Goal: Information Seeking & Learning: Learn about a topic

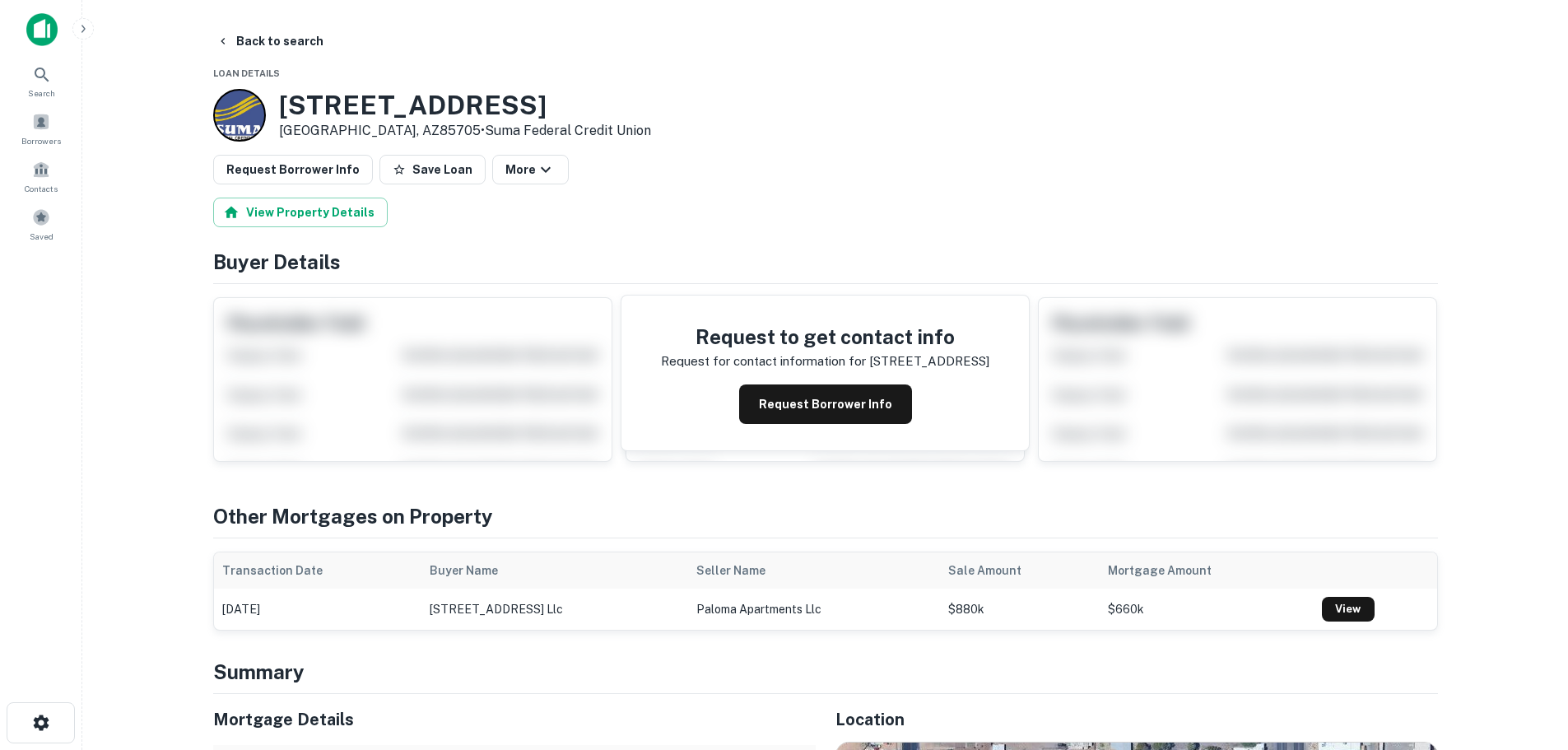
click at [735, 156] on div "Request Borrower Info Save Loan More" at bounding box center [825, 169] width 1225 height 29
drag, startPoint x: 40, startPoint y: 87, endPoint x: 48, endPoint y: 83, distance: 8.9
click at [41, 86] on div "Search" at bounding box center [41, 80] width 72 height 45
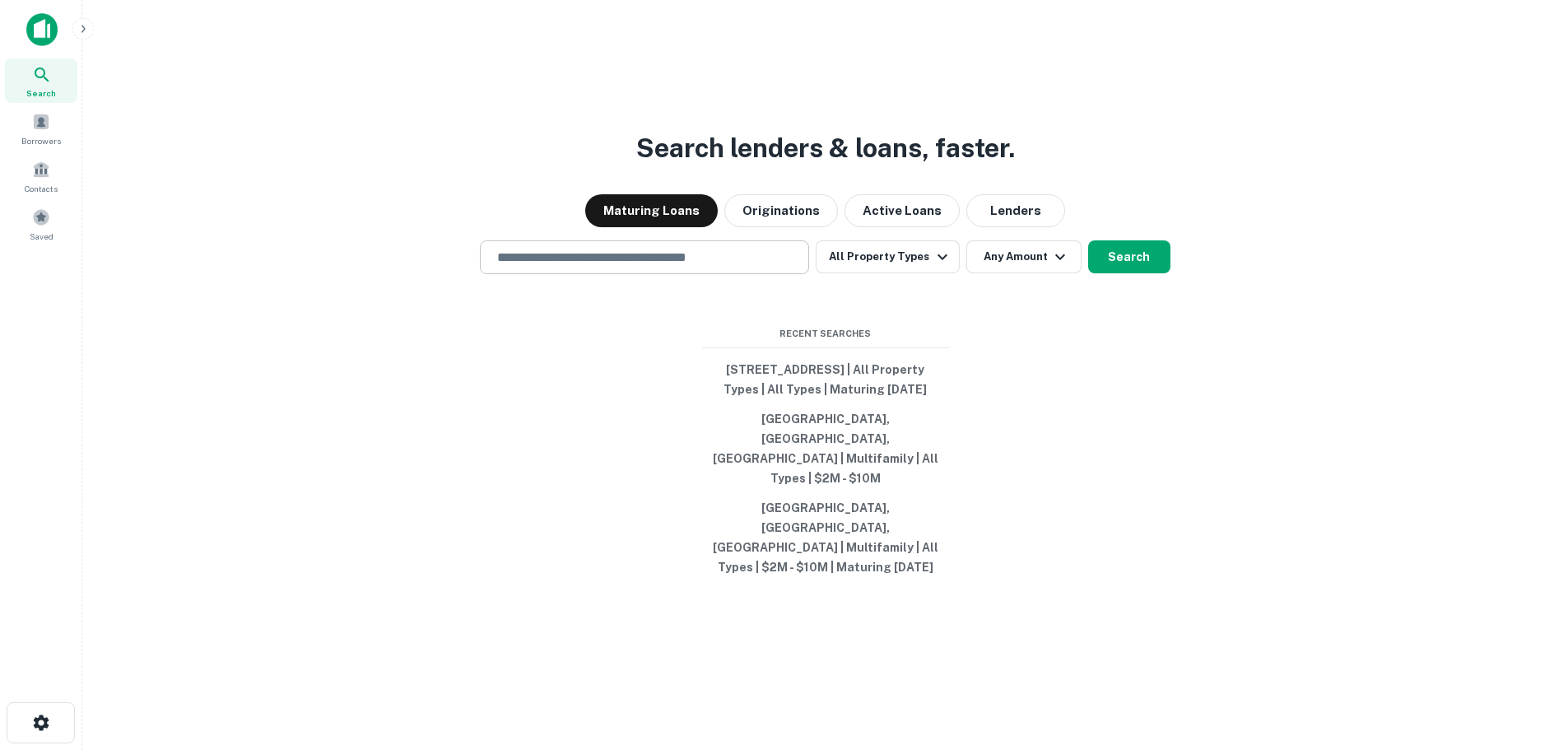
click at [572, 267] on input "text" at bounding box center [645, 258] width 315 height 19
paste input "**********"
type input "**********"
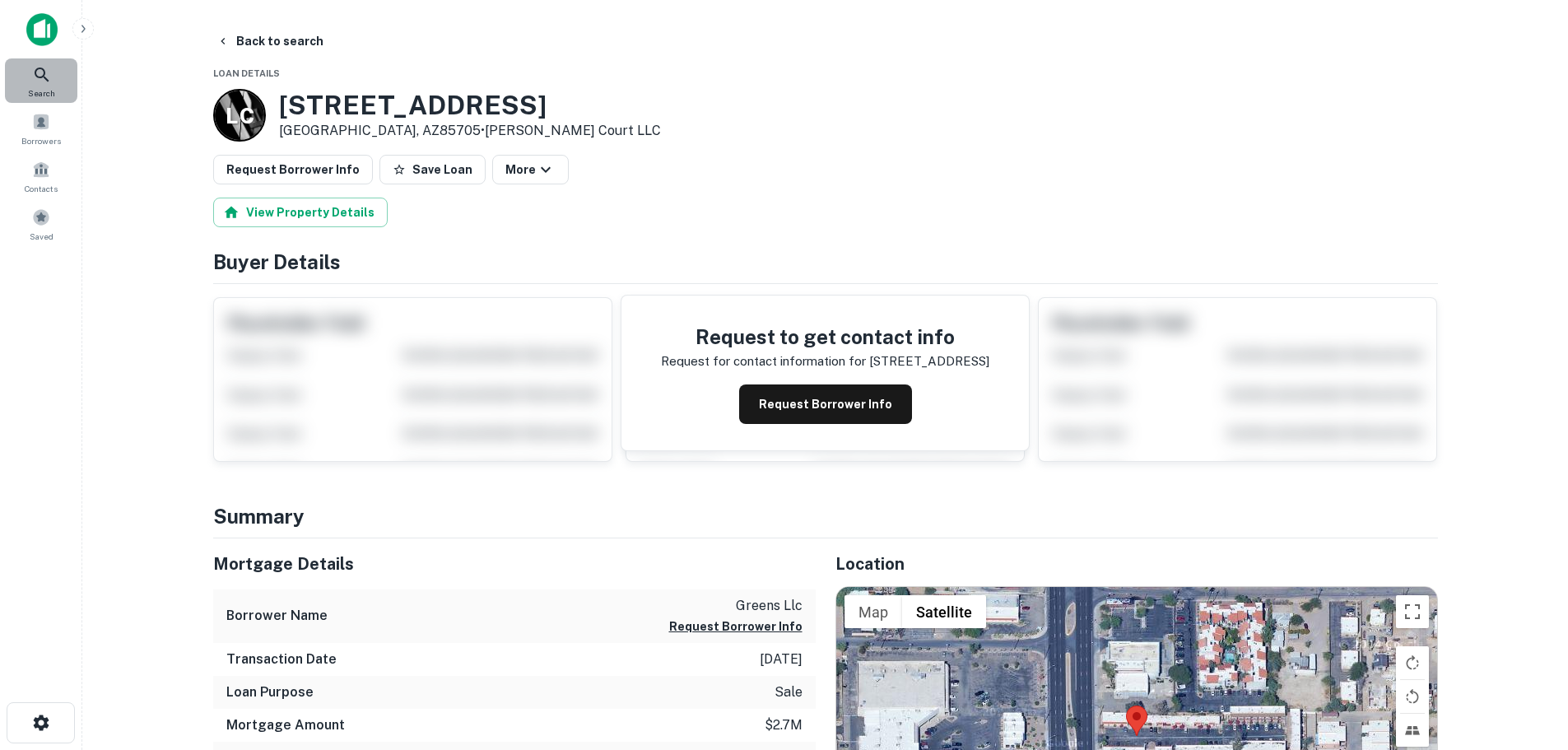
click at [48, 77] on icon at bounding box center [42, 74] width 20 height 20
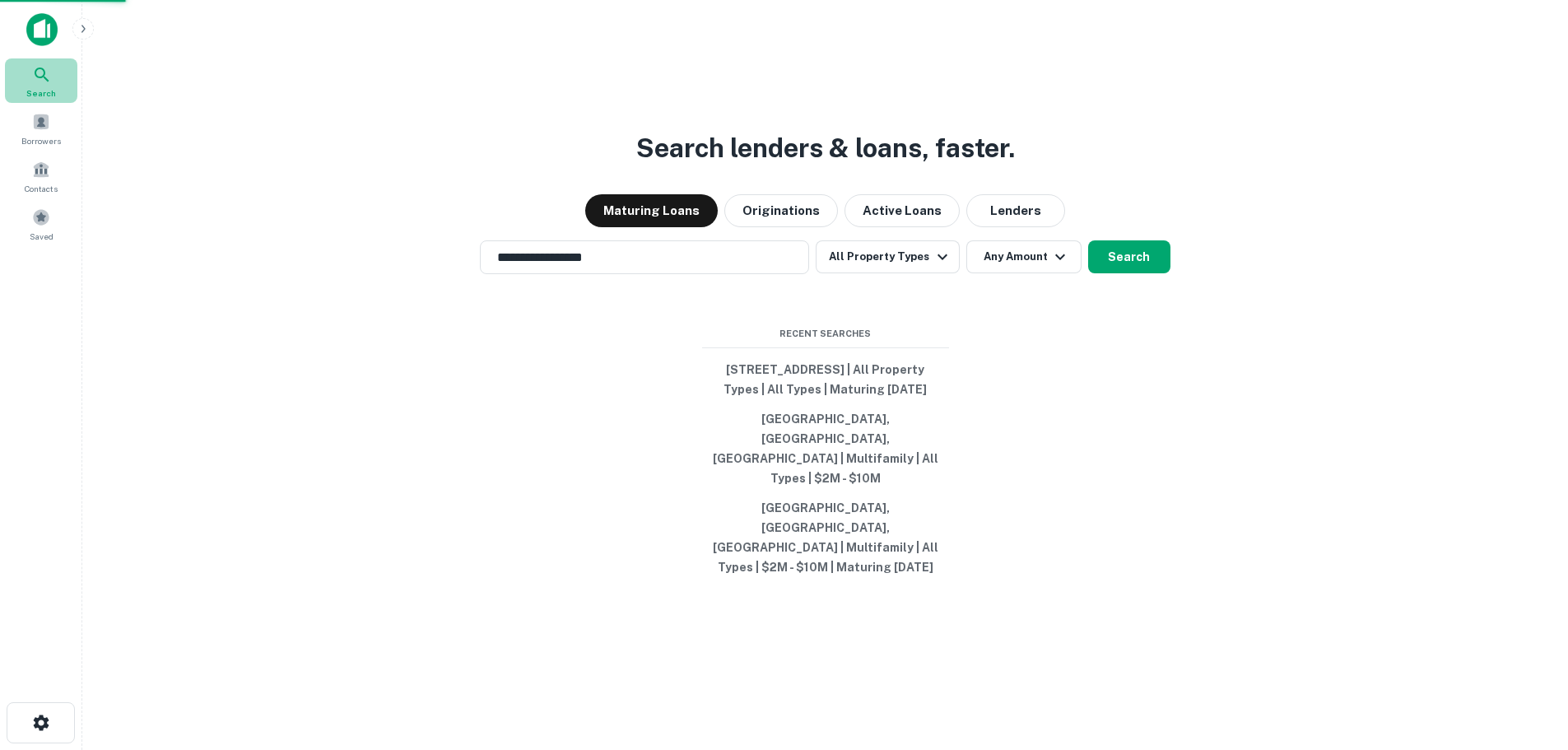
click at [48, 77] on icon at bounding box center [42, 74] width 20 height 20
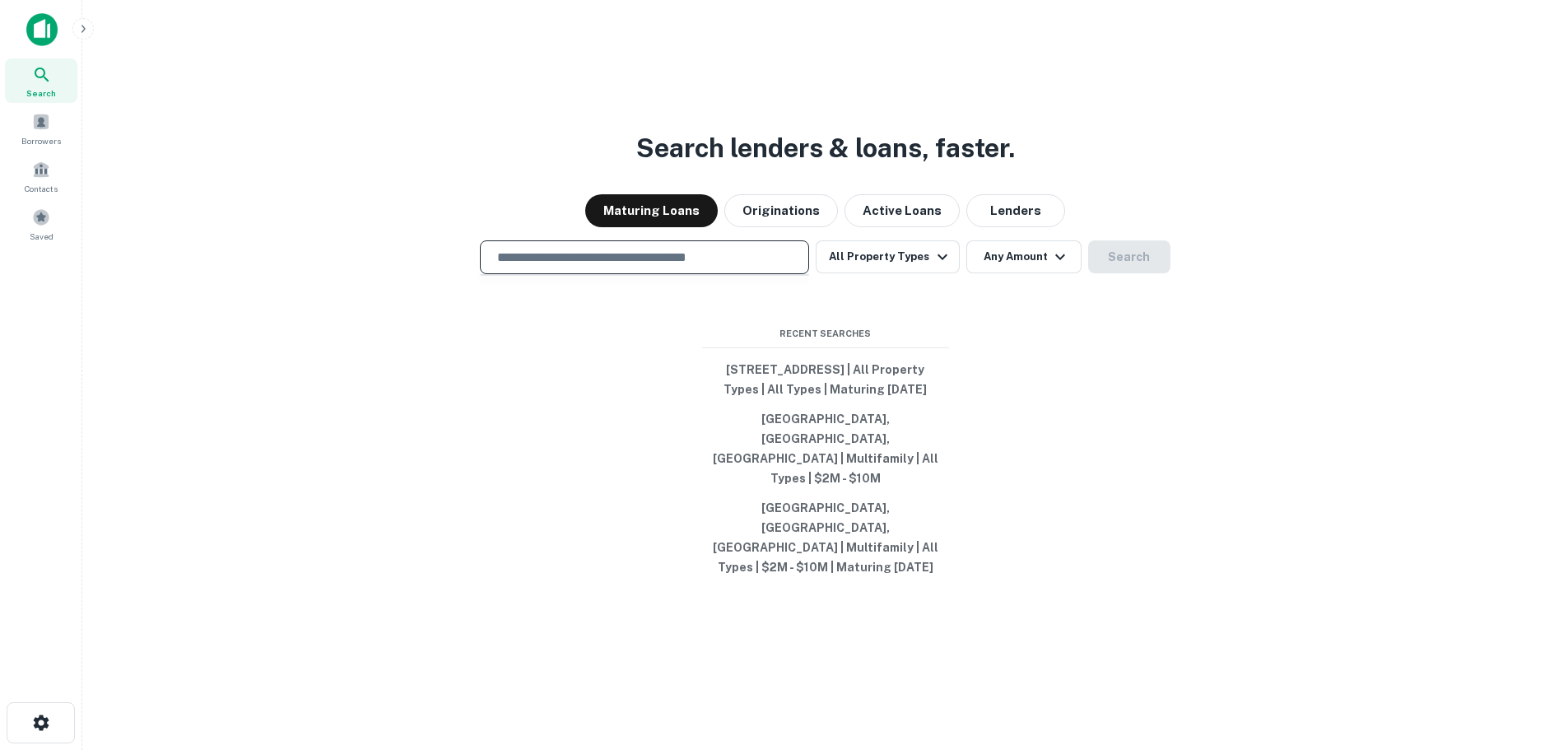
type input "**********"
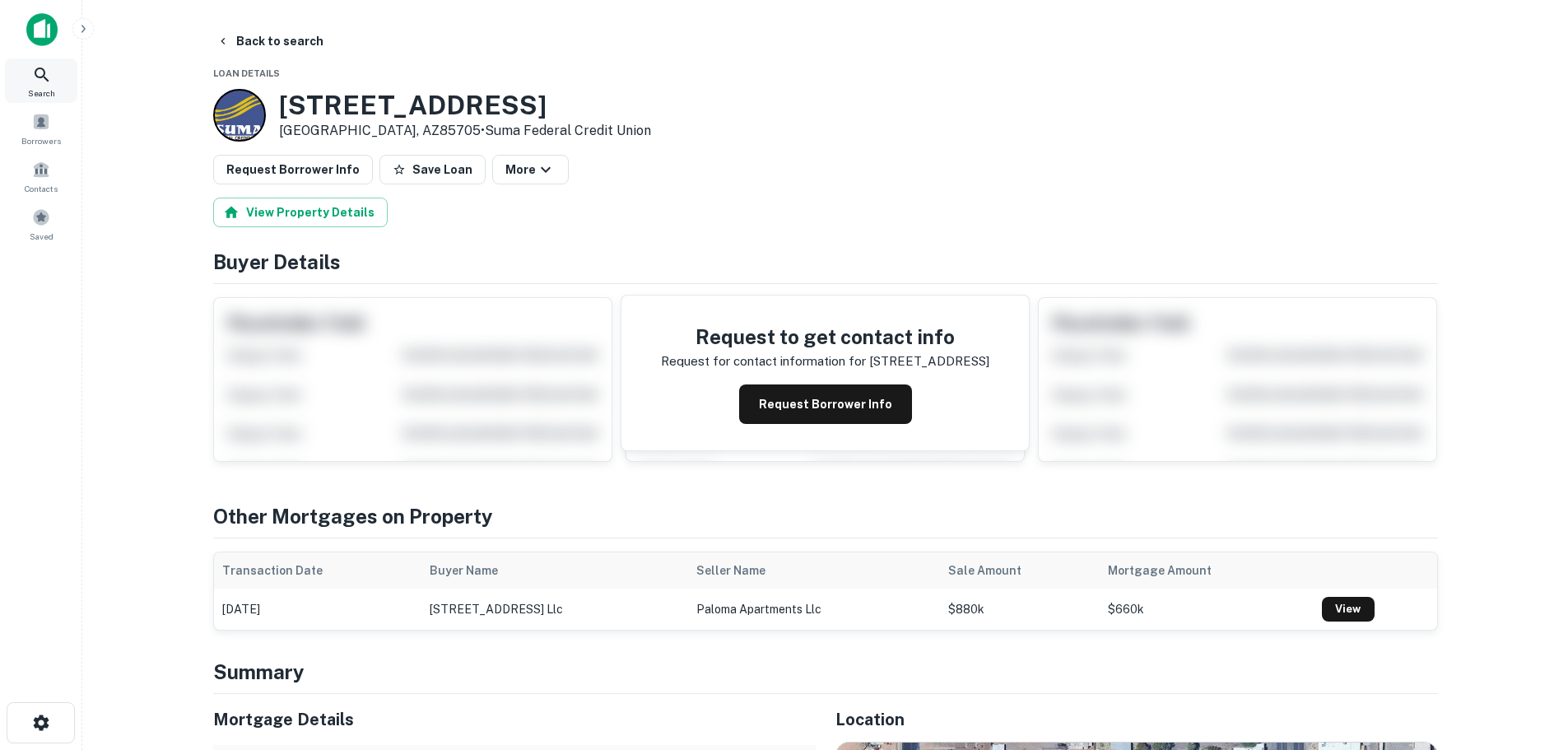
click at [48, 74] on icon at bounding box center [42, 74] width 20 height 20
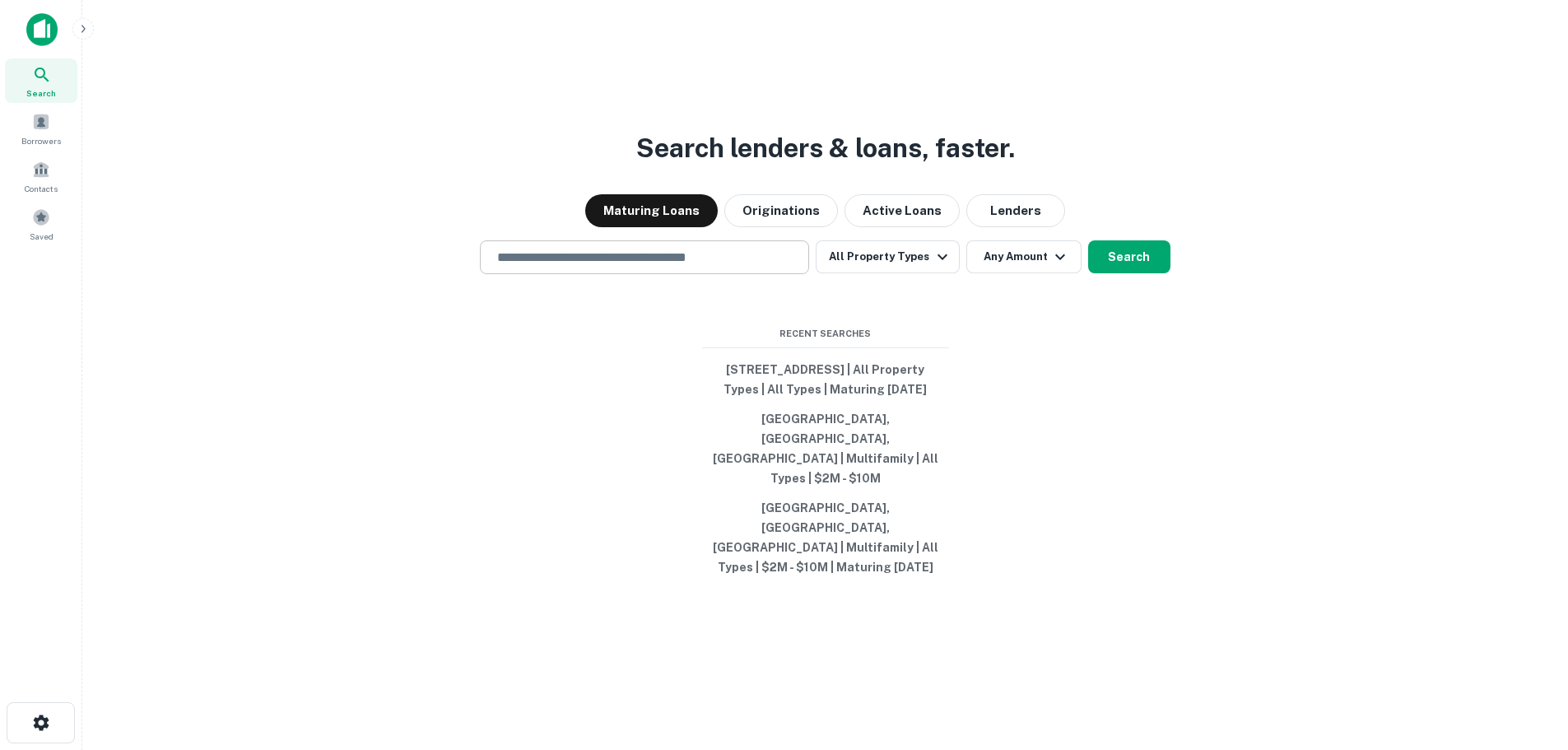
drag, startPoint x: 0, startPoint y: 0, endPoint x: 549, endPoint y: 289, distance: 620.4
click at [549, 267] on input "text" at bounding box center [645, 258] width 315 height 19
paste input "**********"
type input "**********"
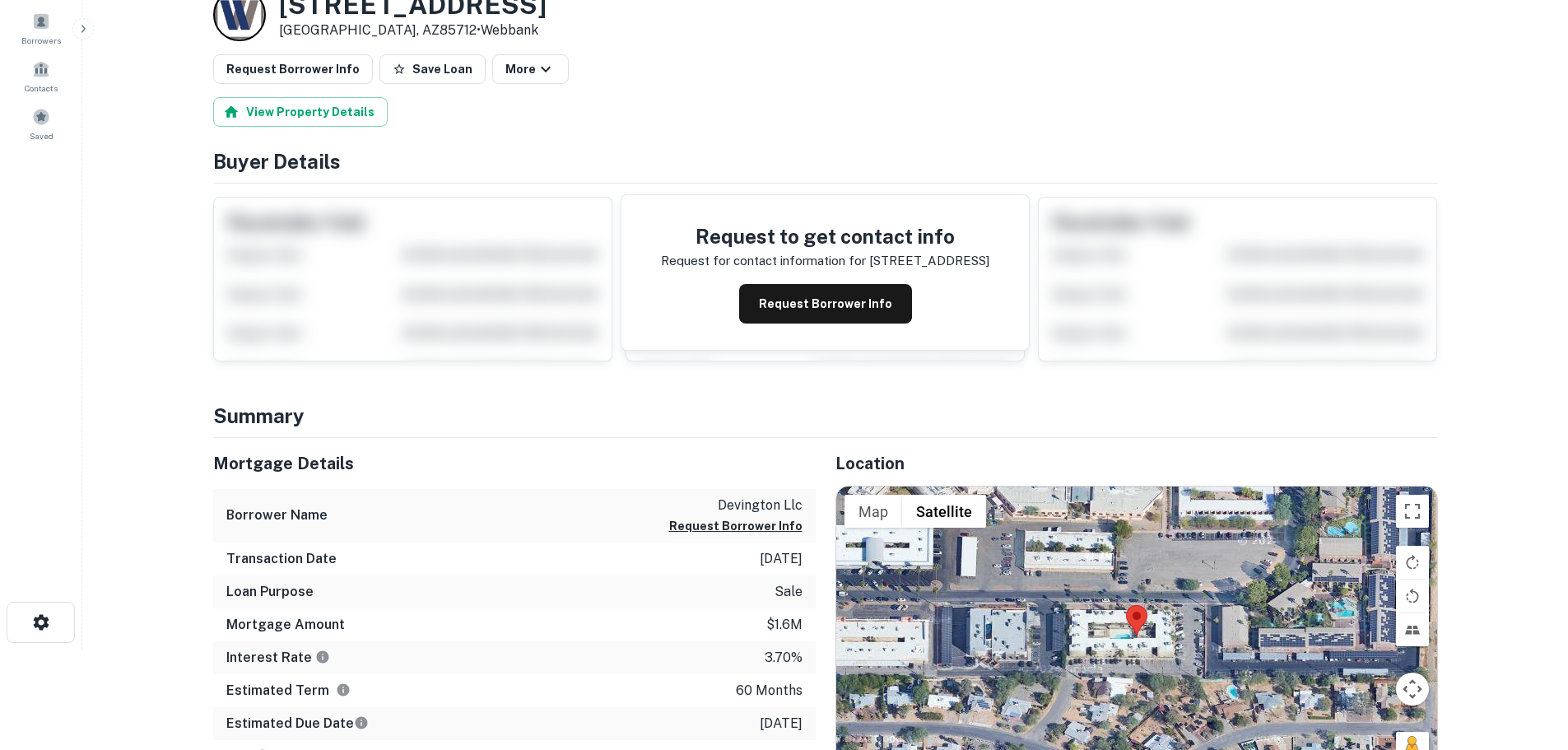
scroll to position [329, 0]
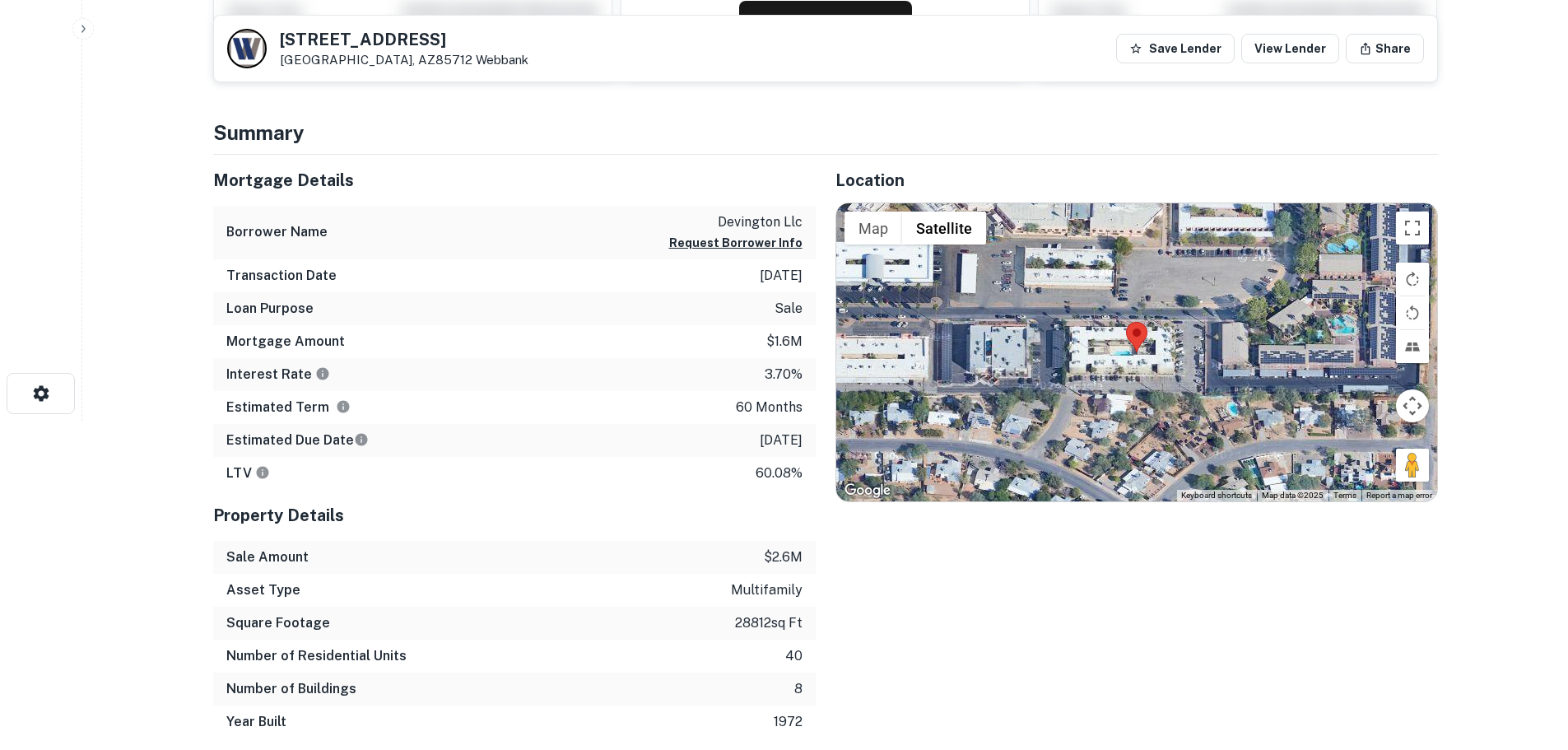
click at [782, 434] on p "9/12/2024" at bounding box center [781, 440] width 43 height 20
click at [816, 449] on div "Location ← Move left → Move right ↑ Move up ↓ Move down + Zoom in - Zoom out Ho…" at bounding box center [1127, 447] width 623 height 584
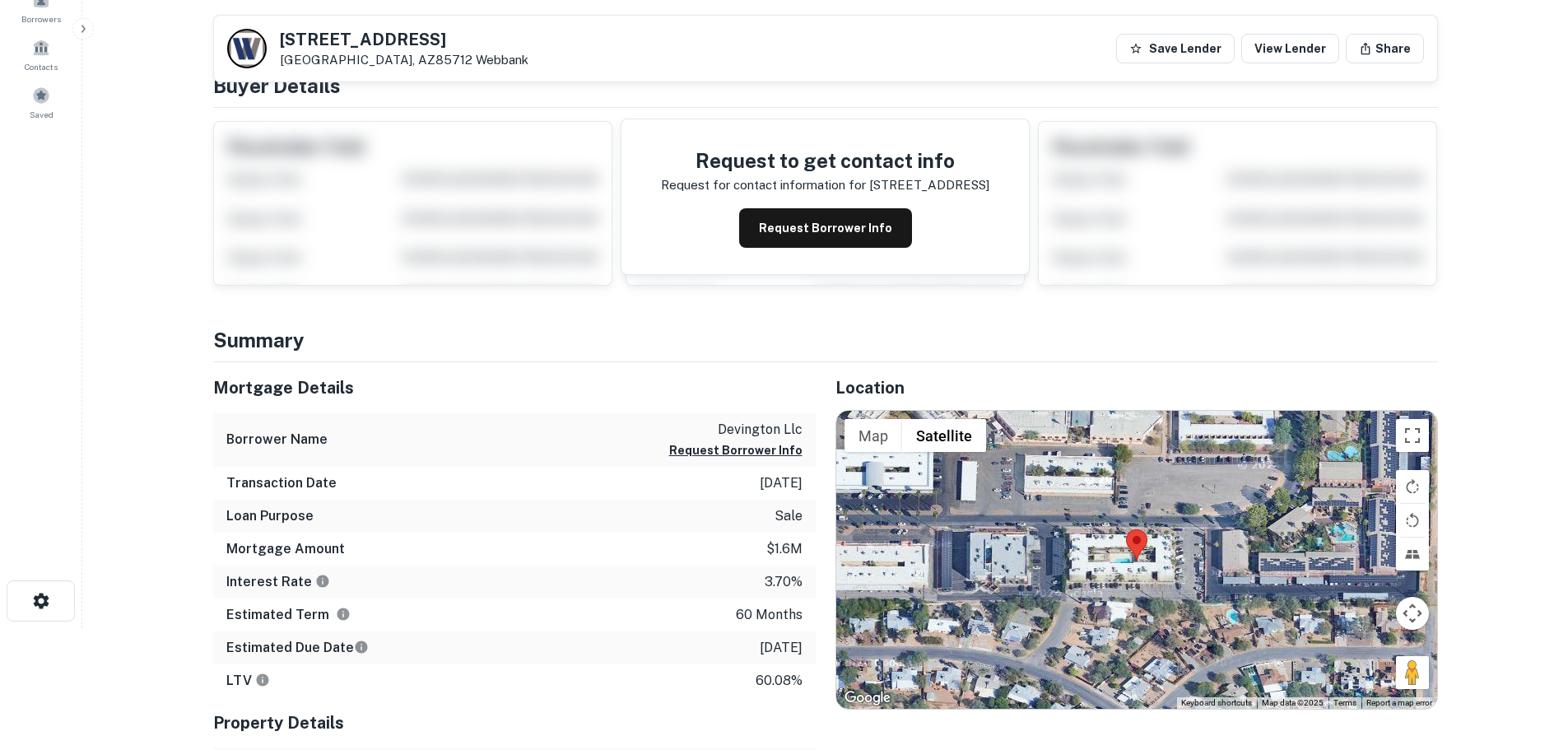
scroll to position [0, 0]
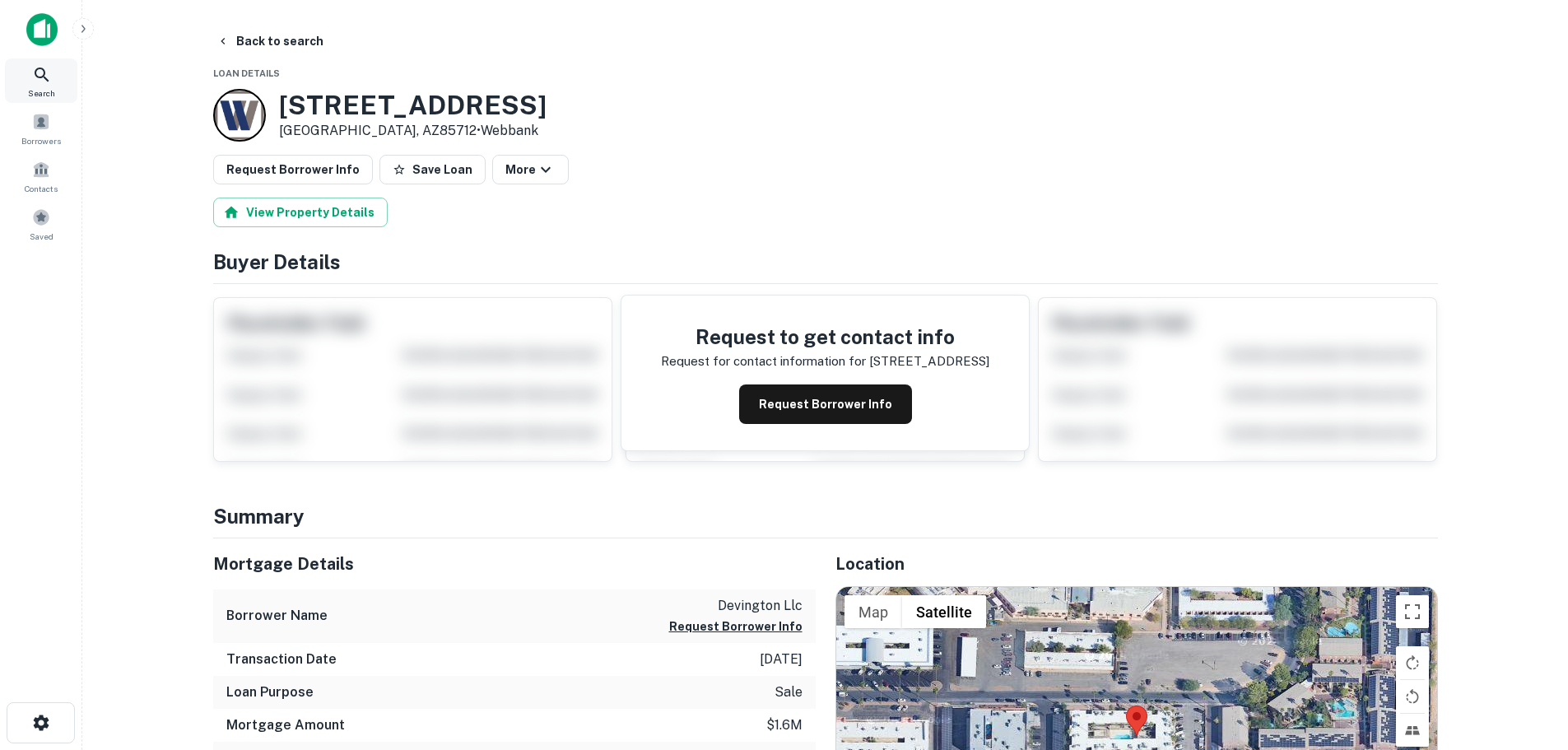
click at [33, 77] on icon at bounding box center [42, 74] width 20 height 20
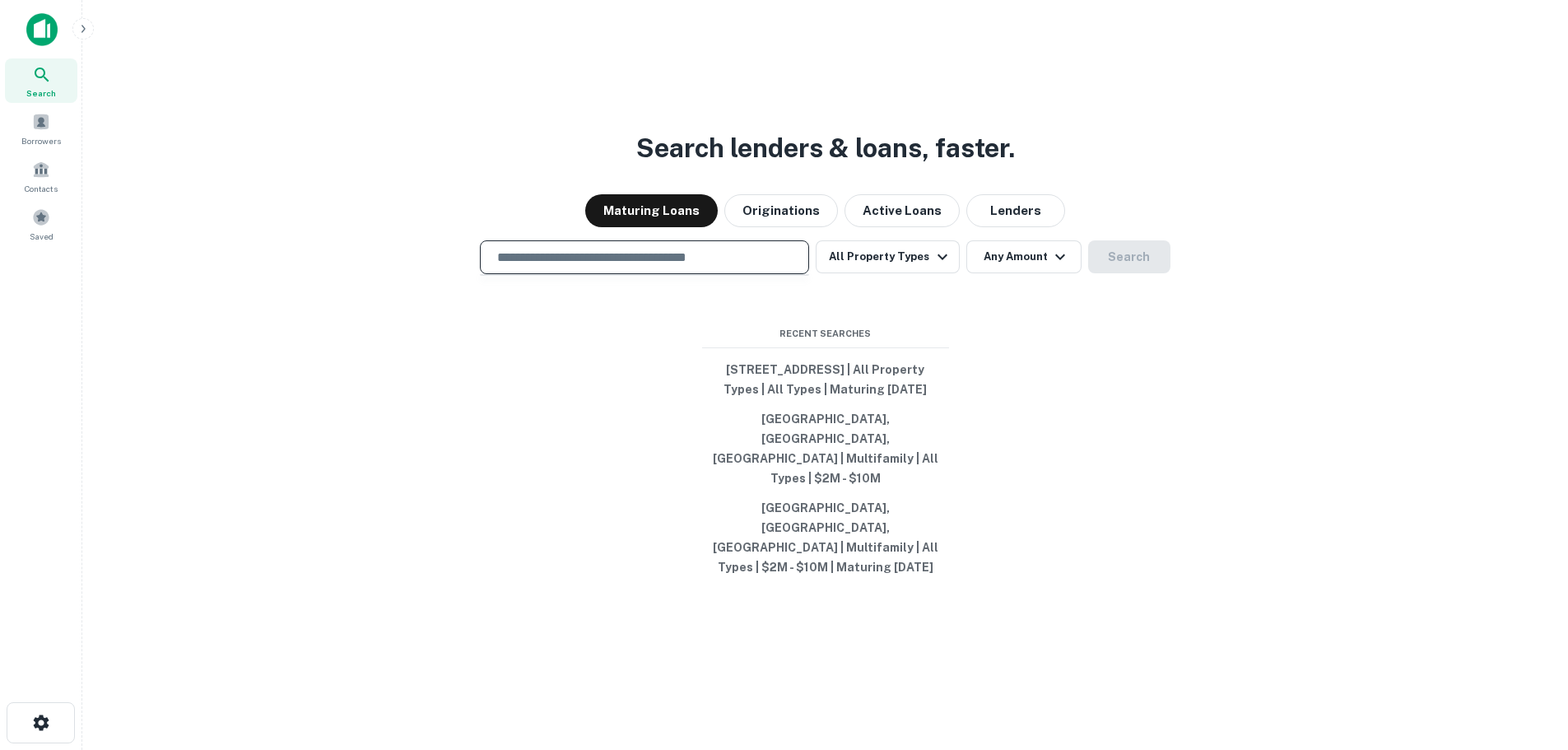
click at [629, 267] on input "text" at bounding box center [645, 258] width 315 height 19
type input "**********"
click at [1130, 273] on button "Search" at bounding box center [1130, 257] width 83 height 33
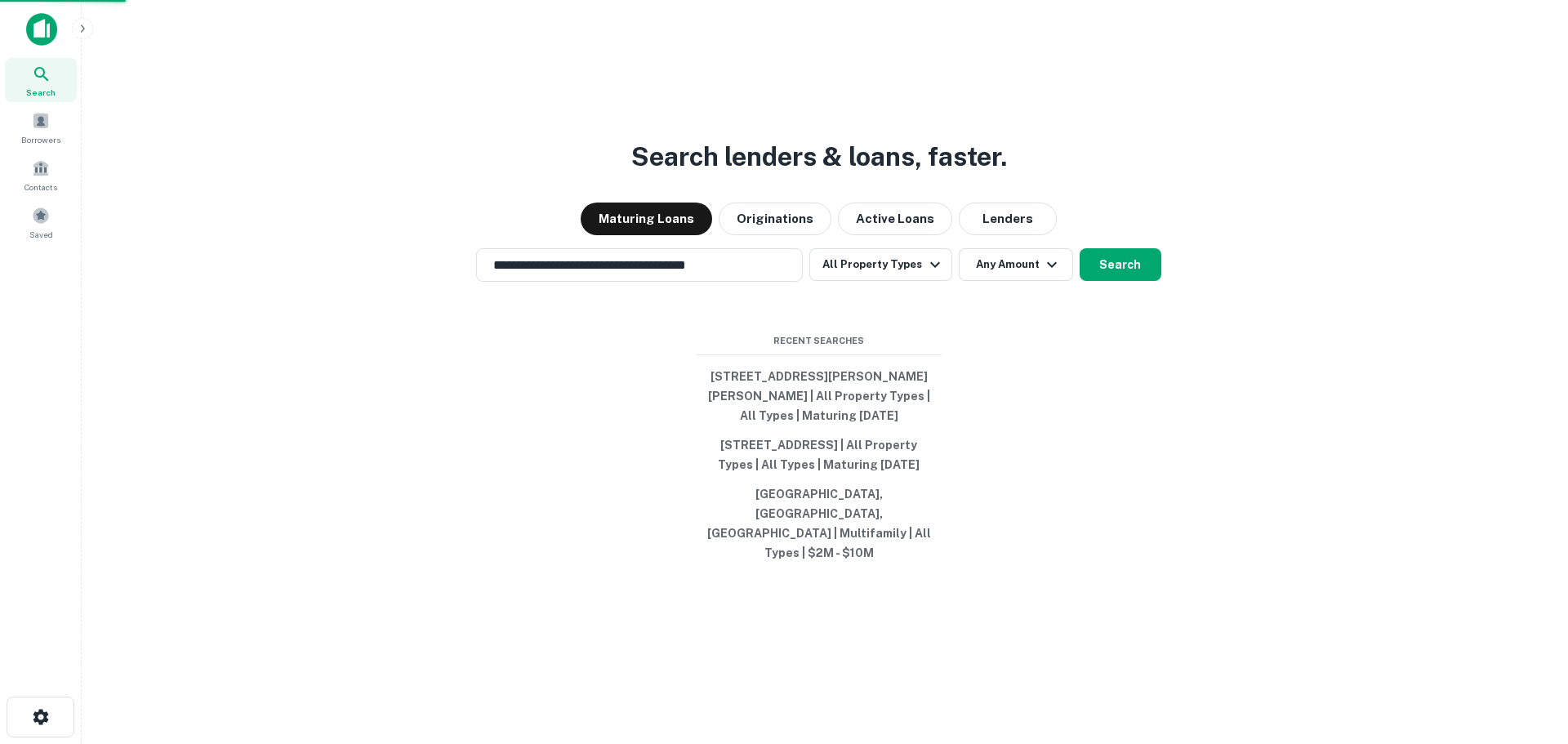
click at [658, 290] on div "[STREET_ADDRESS][PERSON_NAME][PERSON_NAME]" at bounding box center [785, 289] width 508 height 29
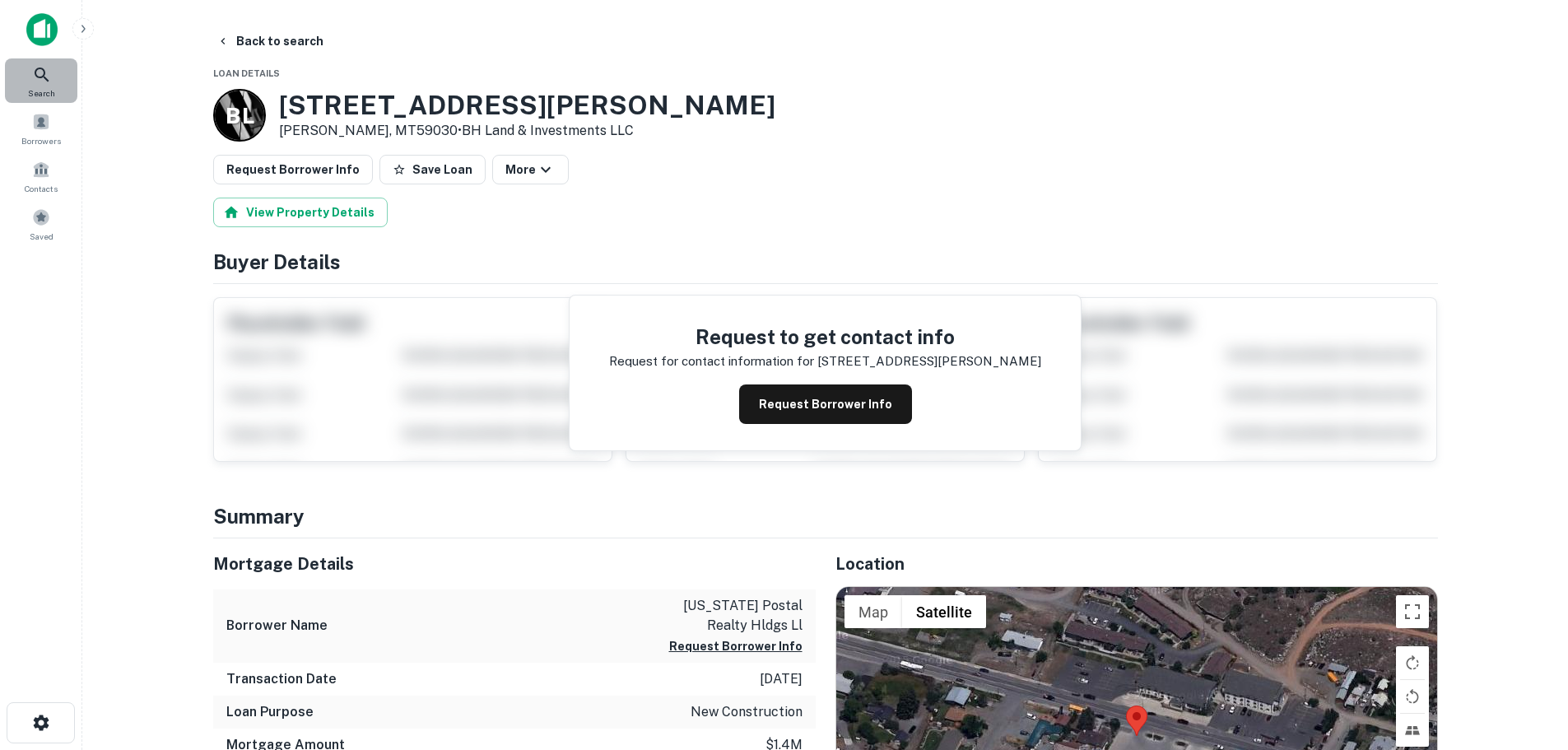
click at [33, 70] on icon at bounding box center [42, 74] width 20 height 20
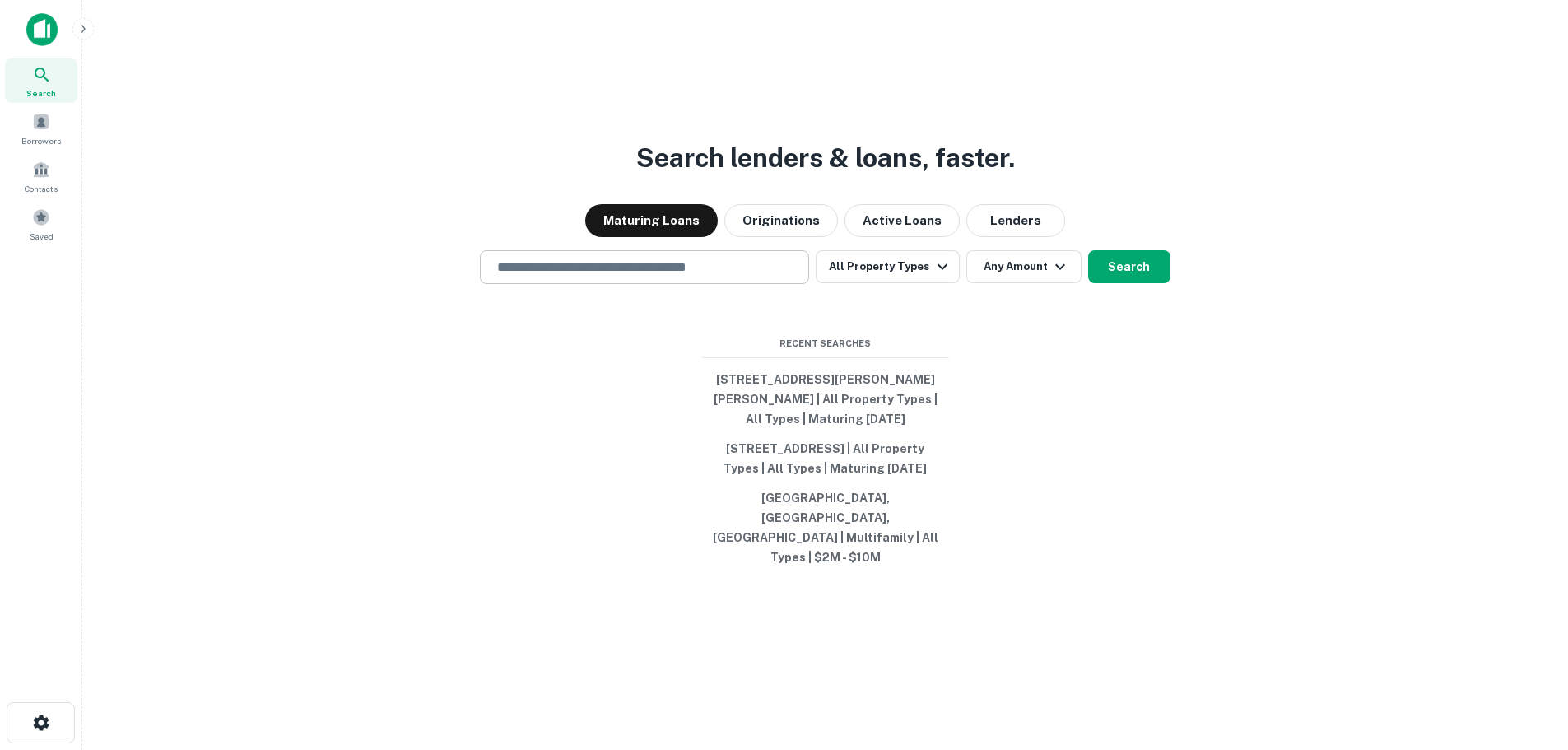
drag, startPoint x: 652, startPoint y: 282, endPoint x: 635, endPoint y: 281, distance: 17.0
click at [652, 277] on input "text" at bounding box center [645, 267] width 315 height 19
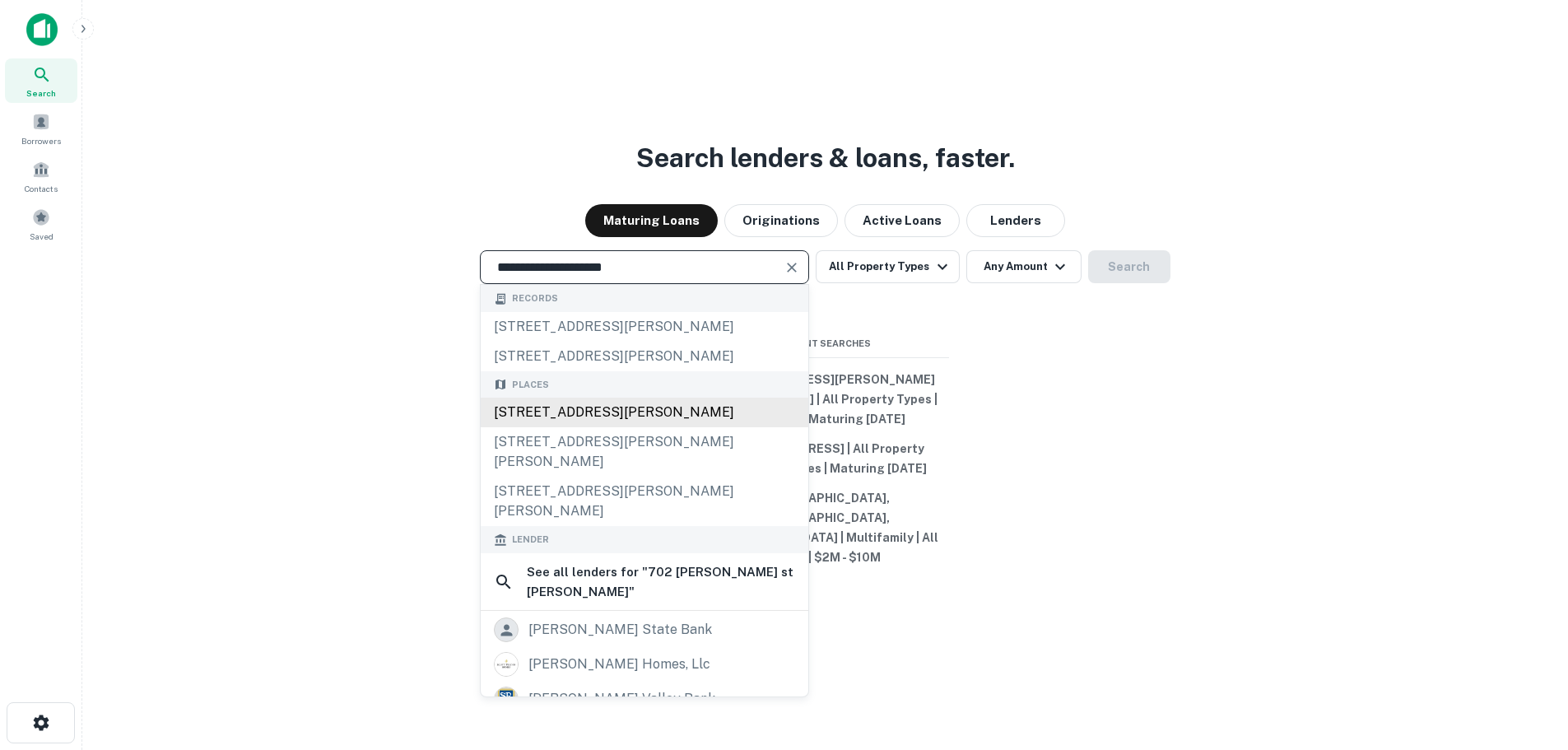
type input "**********"
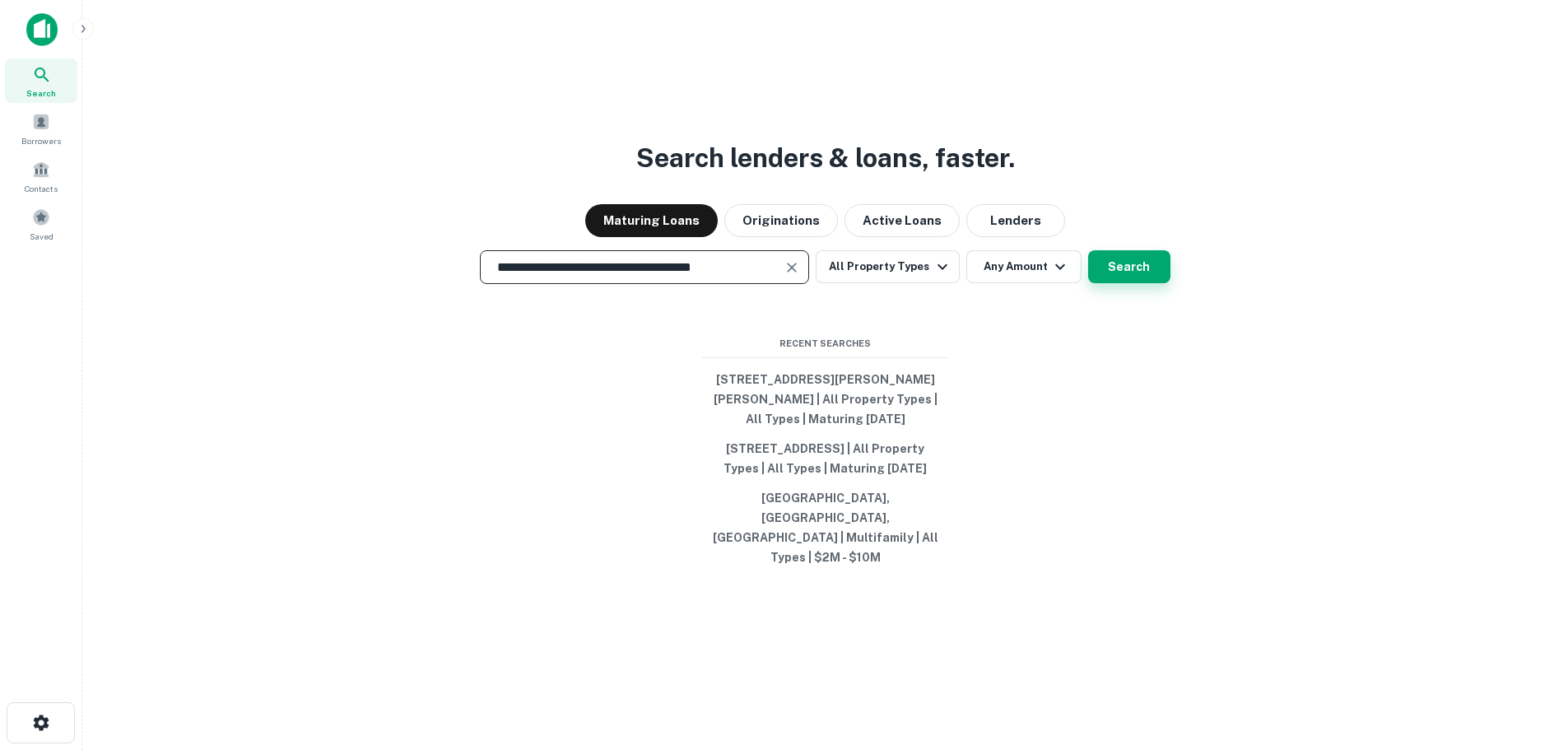
click at [1150, 283] on button "Search" at bounding box center [1130, 266] width 83 height 33
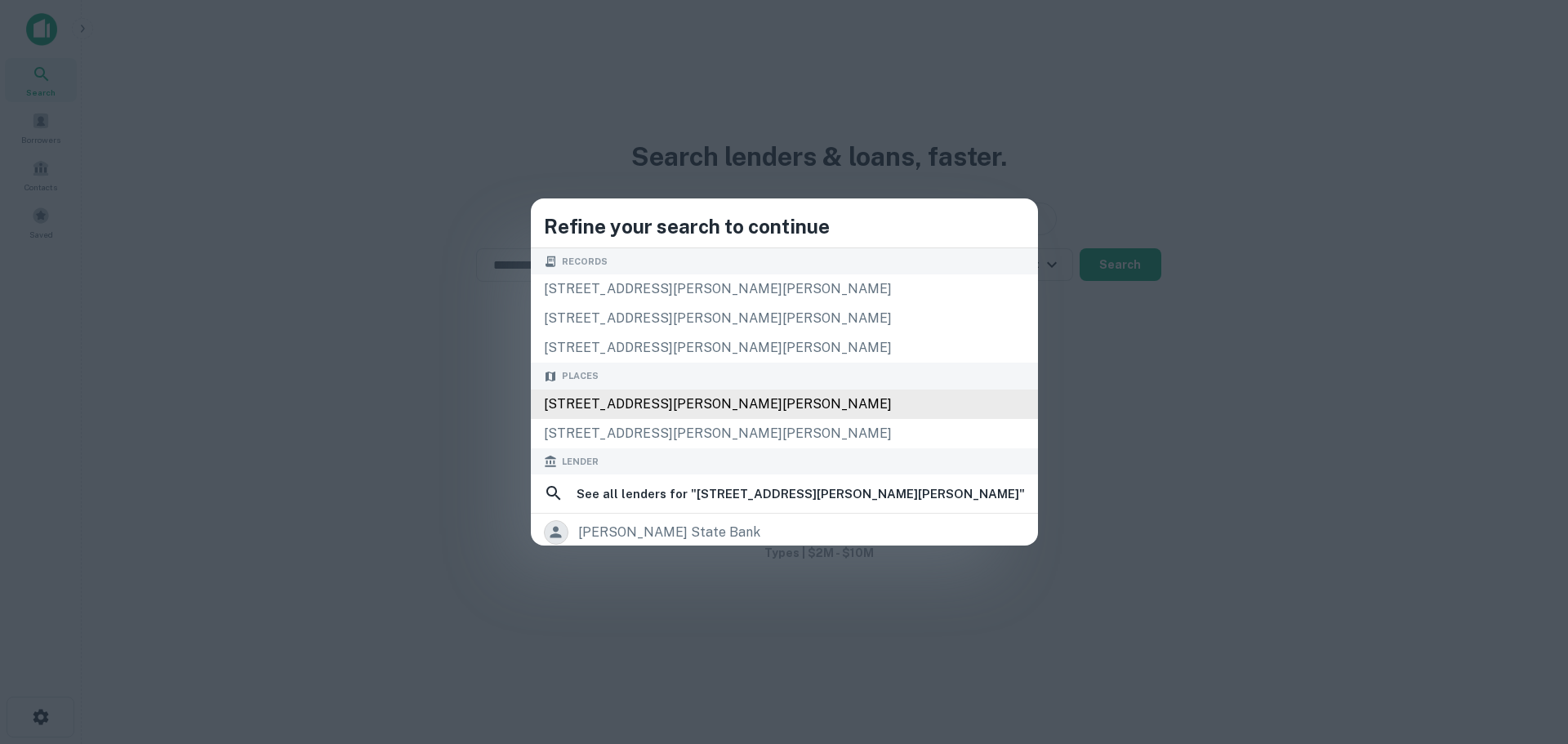
click at [665, 410] on div "[STREET_ADDRESS][PERSON_NAME][PERSON_NAME]" at bounding box center [785, 404] width 508 height 29
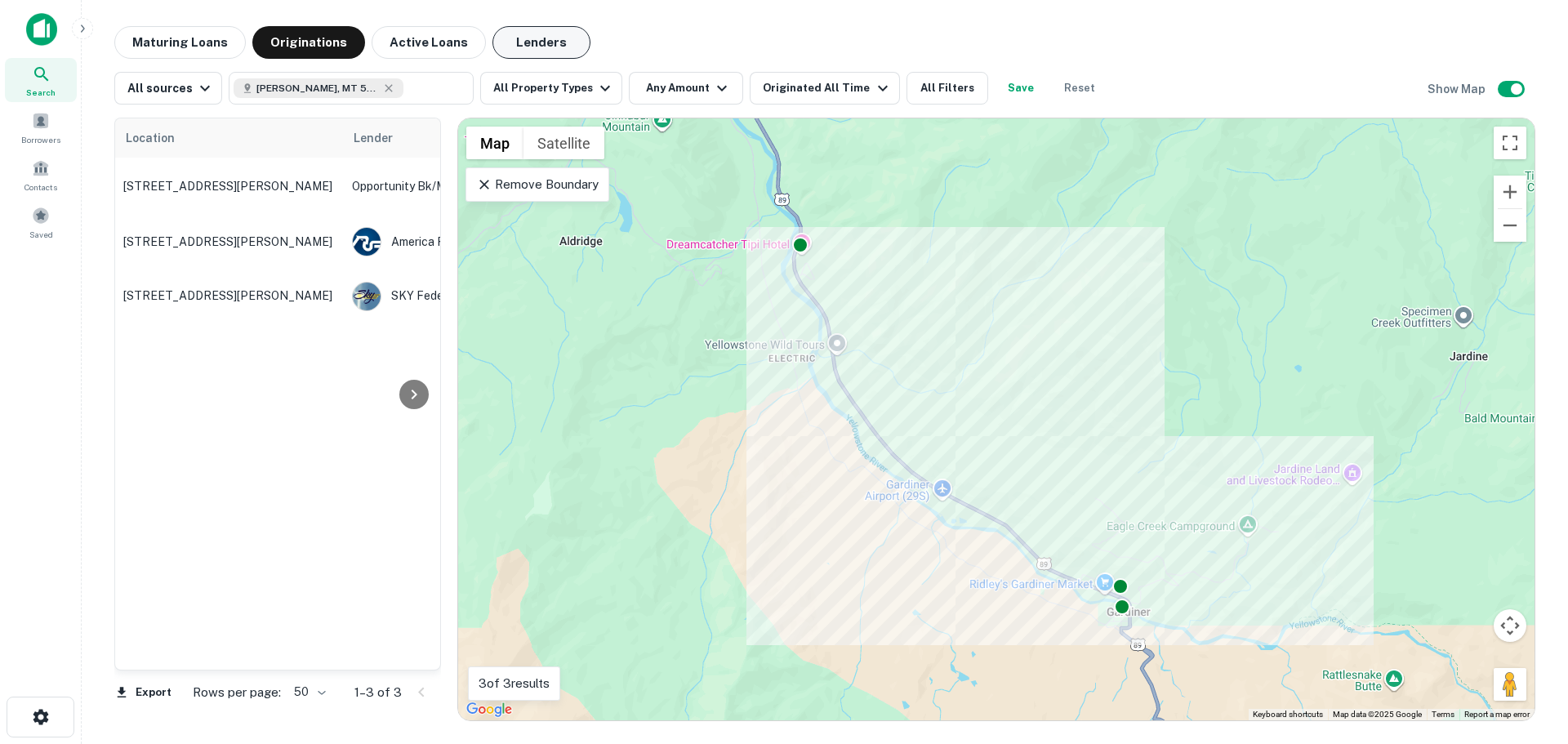
click at [508, 45] on button "Lenders" at bounding box center [542, 42] width 98 height 33
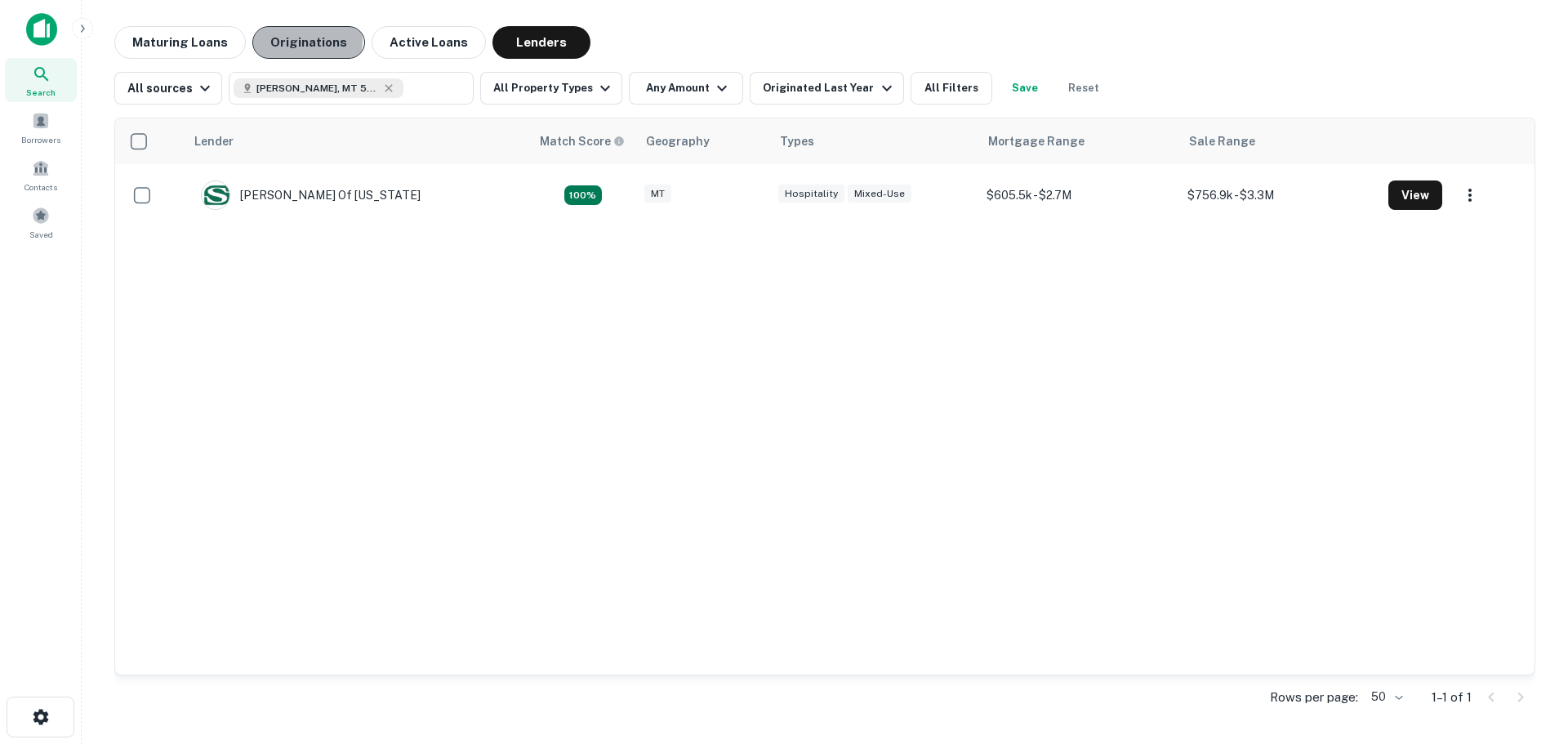
click at [278, 40] on button "Originations" at bounding box center [309, 42] width 112 height 33
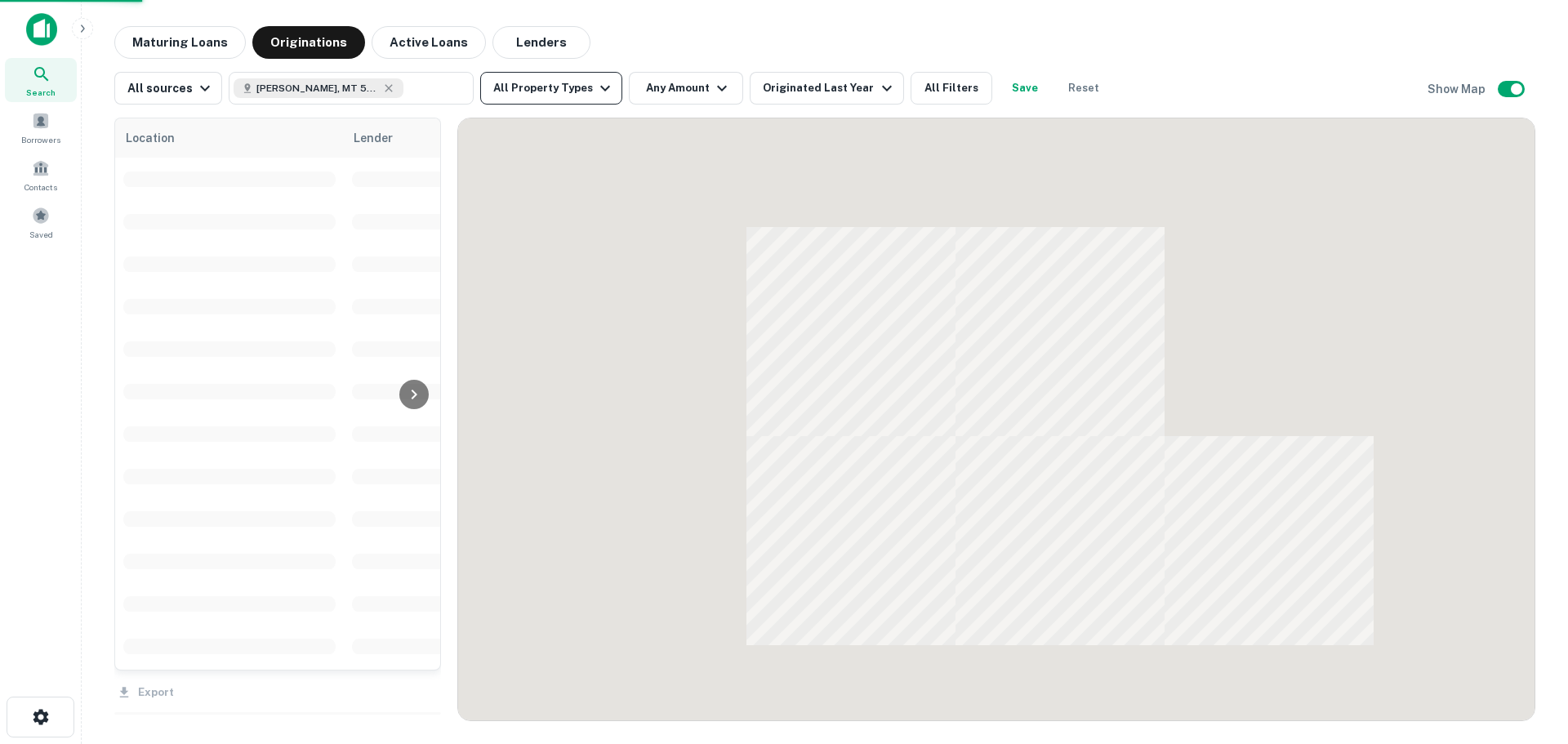
click at [600, 89] on icon "button" at bounding box center [605, 89] width 9 height 6
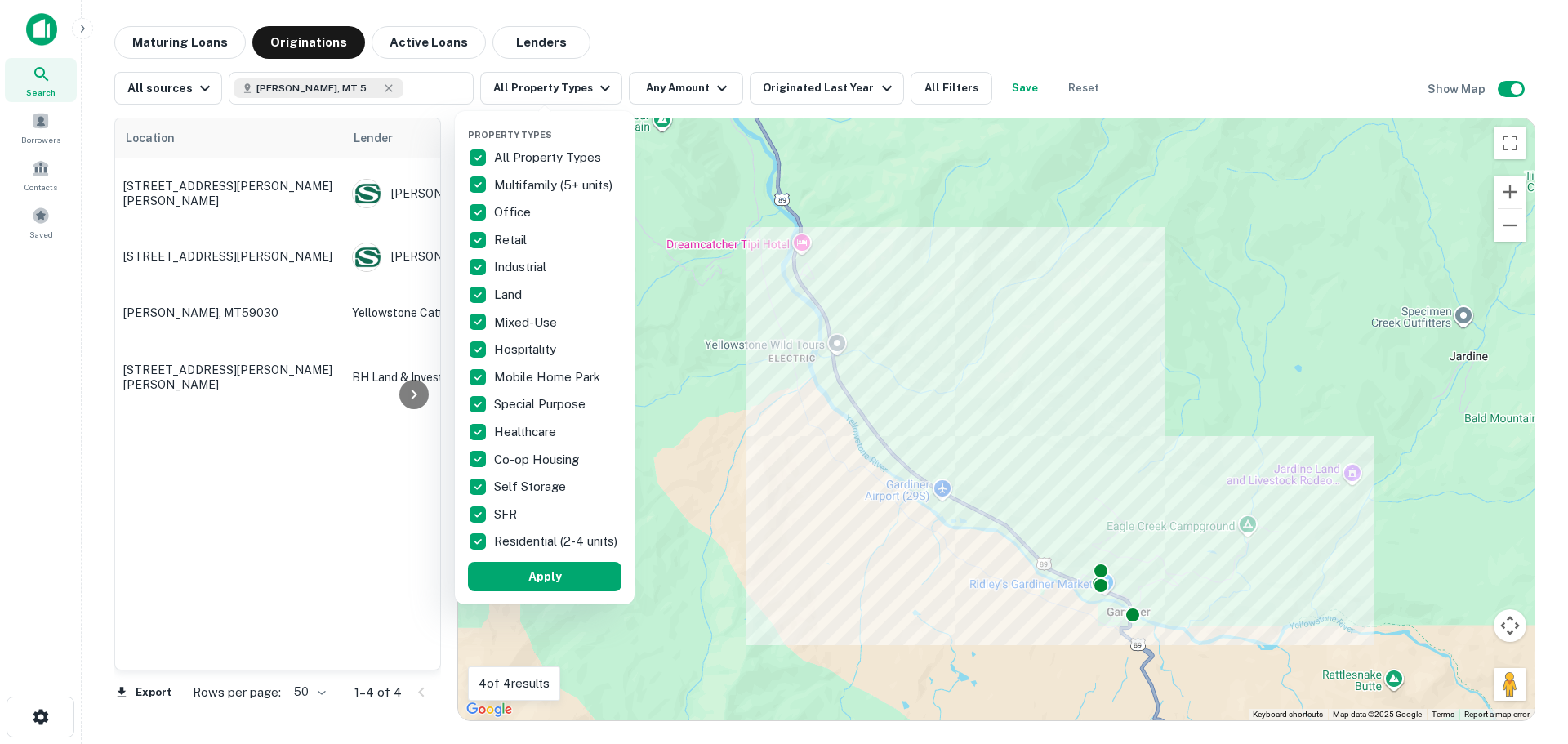
click at [630, 32] on div at bounding box center [784, 372] width 1568 height 744
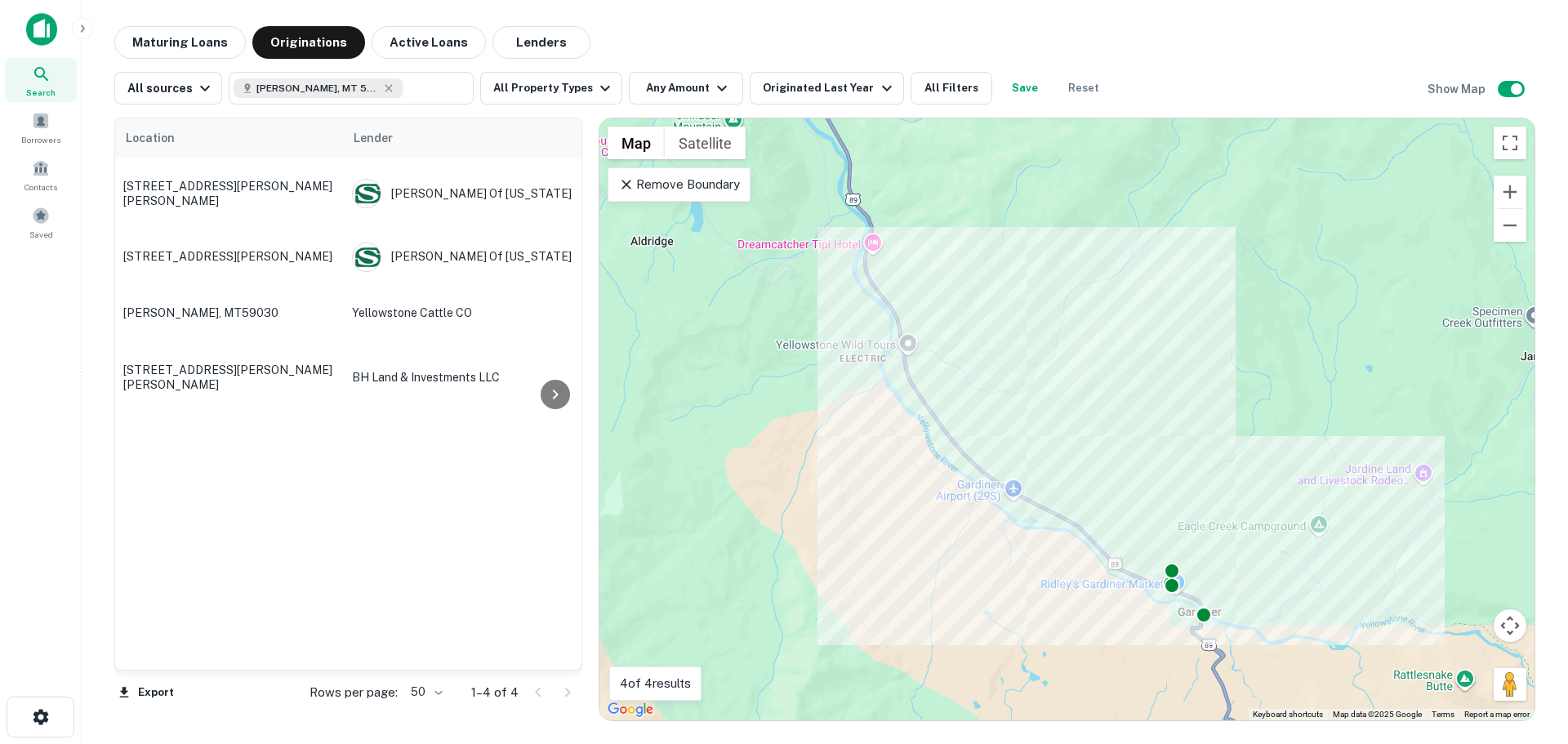
drag, startPoint x: 447, startPoint y: 422, endPoint x: 589, endPoint y: 442, distance: 143.4
click at [589, 442] on div at bounding box center [590, 420] width 16 height 603
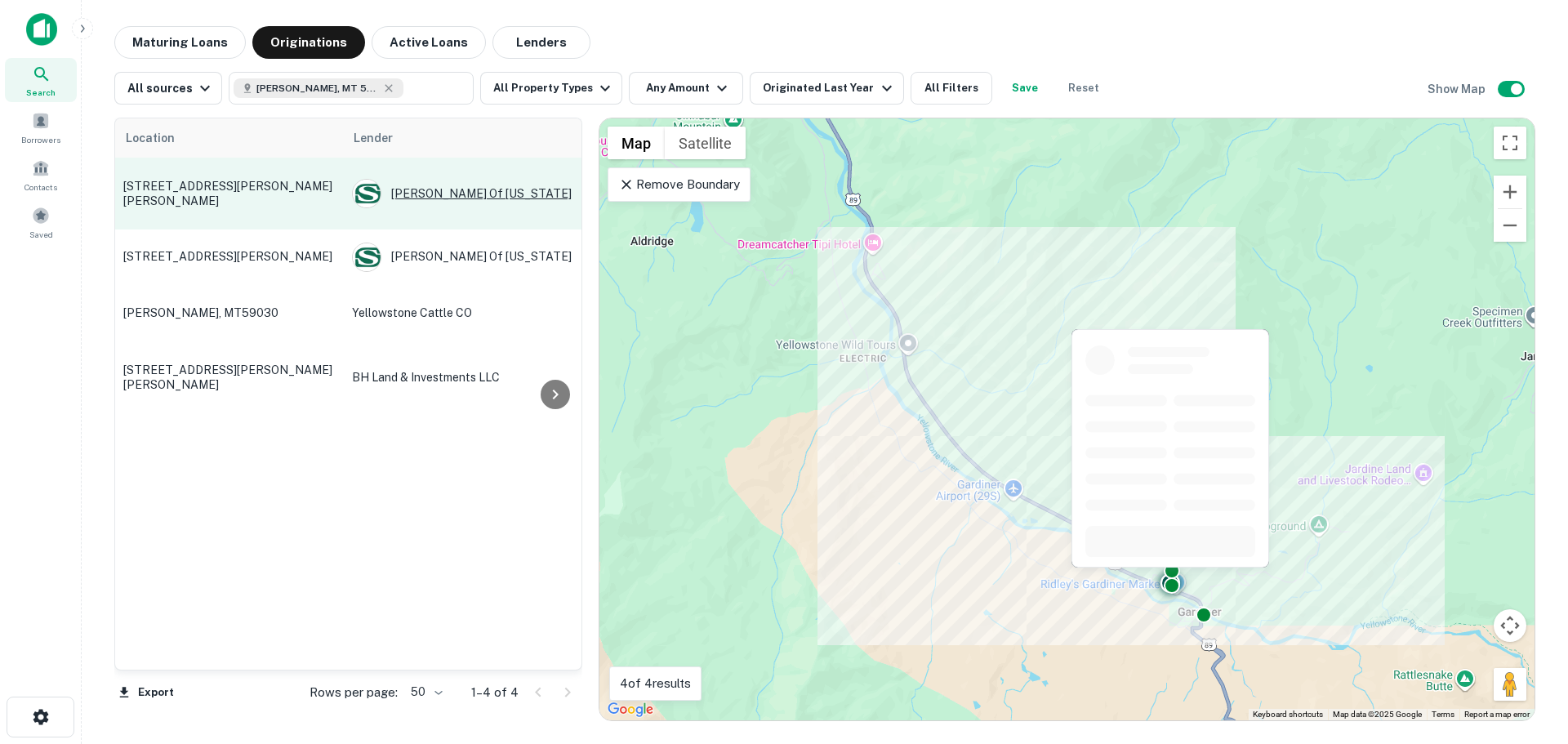
click at [417, 187] on div "[PERSON_NAME] Of [US_STATE]" at bounding box center [475, 193] width 245 height 29
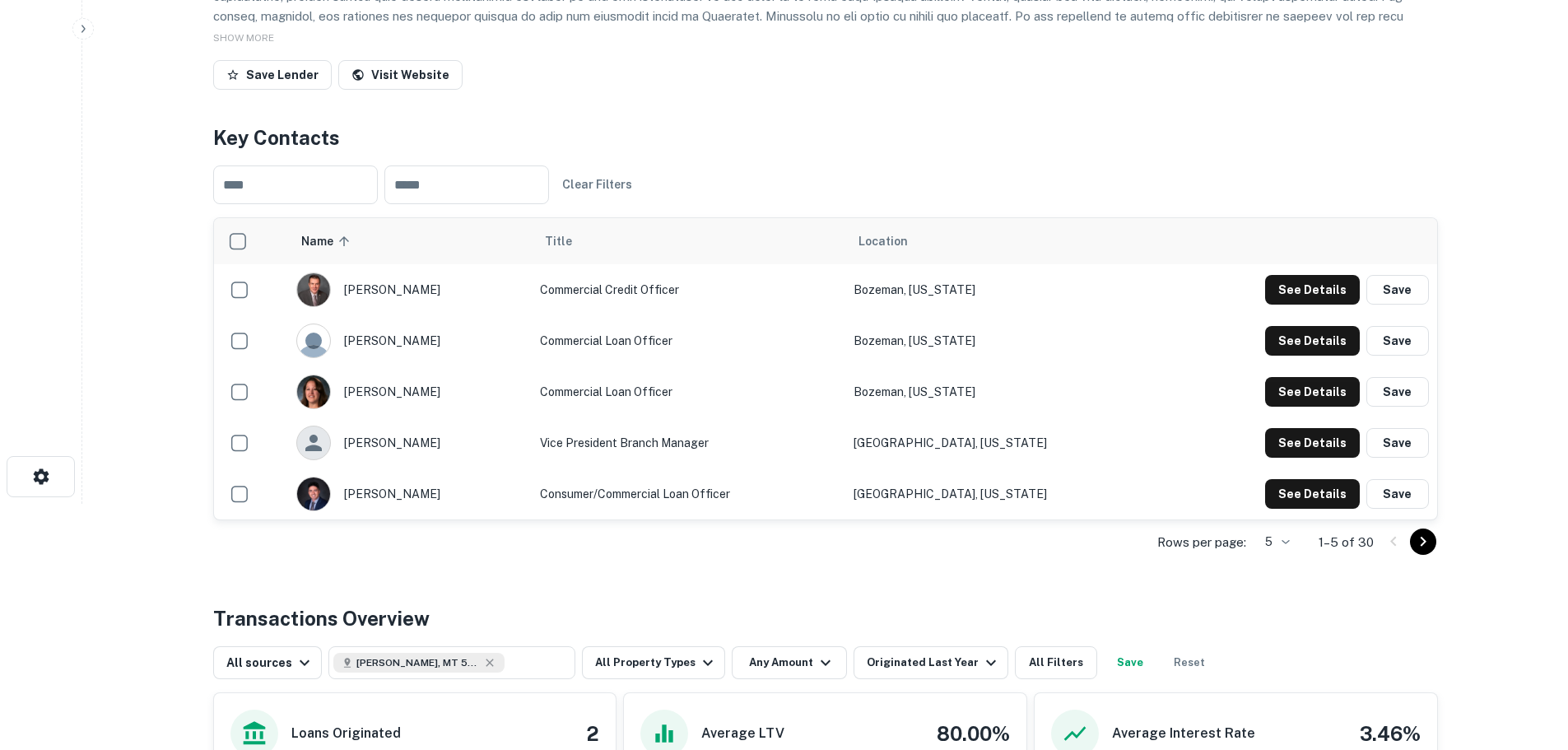
scroll to position [247, 0]
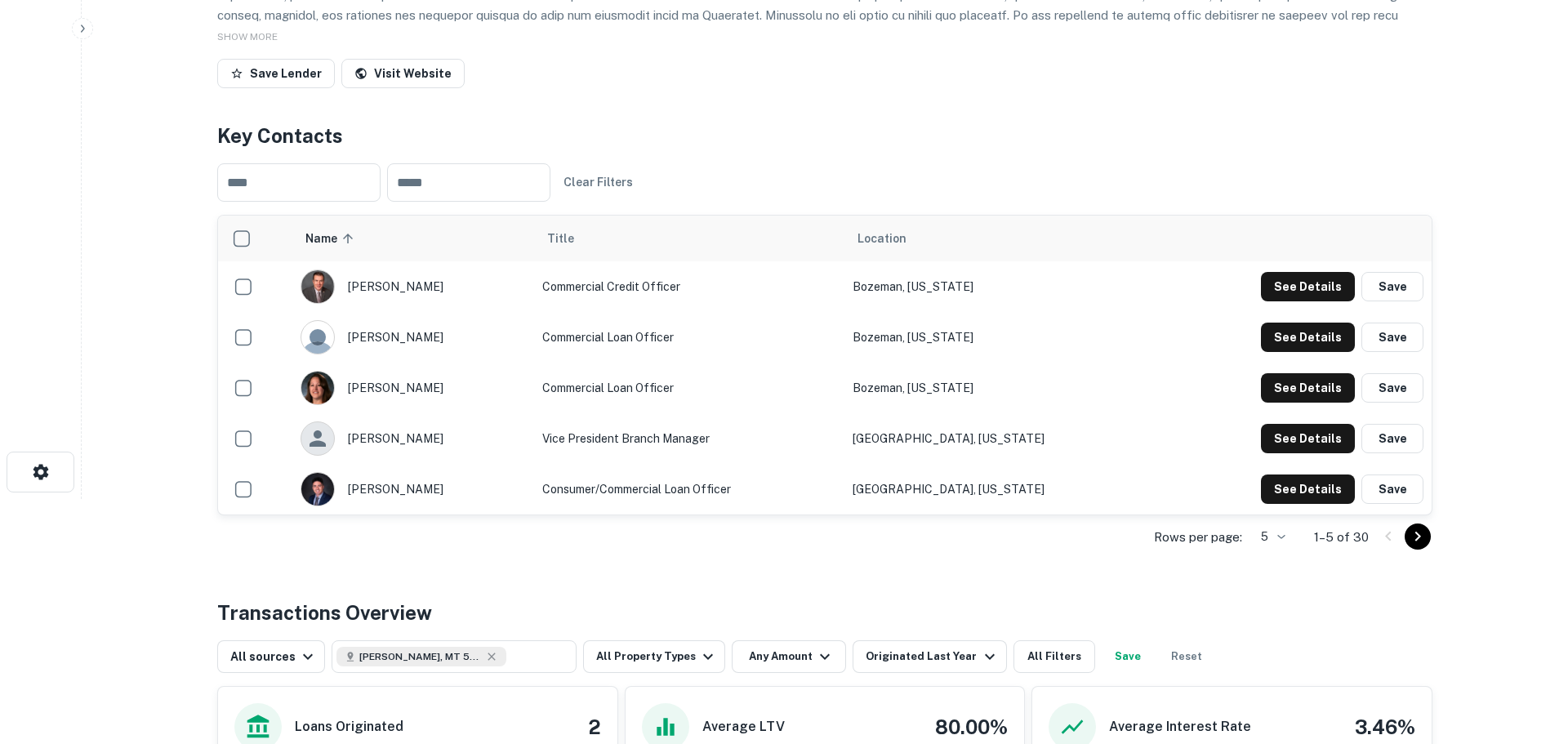
click at [1277, 499] on body "Search Borrowers Contacts Saved Back to search Stockman Of Montana Description …" at bounding box center [784, 126] width 1568 height 744
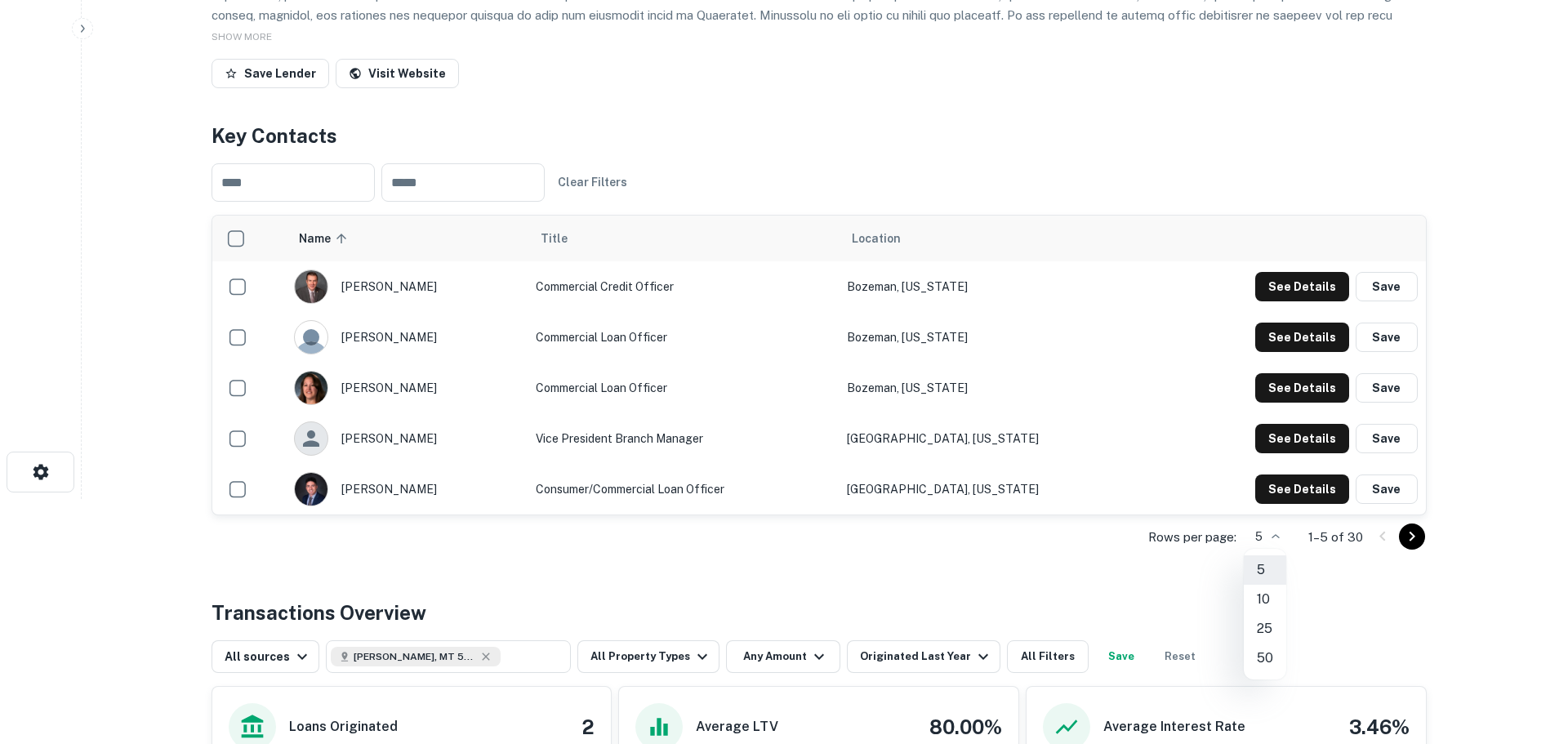
click at [1269, 663] on li "50" at bounding box center [1265, 657] width 42 height 29
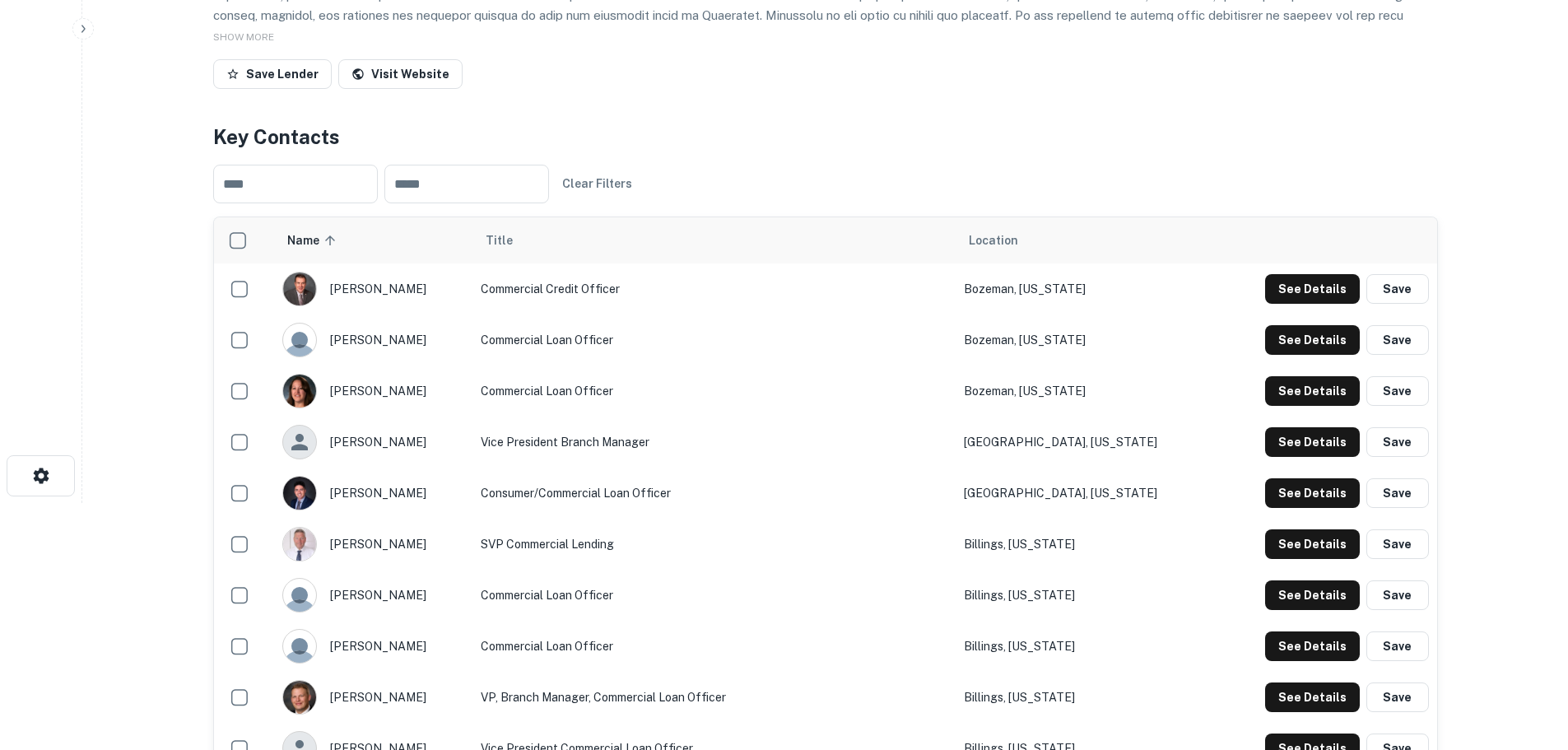
scroll to position [0, 0]
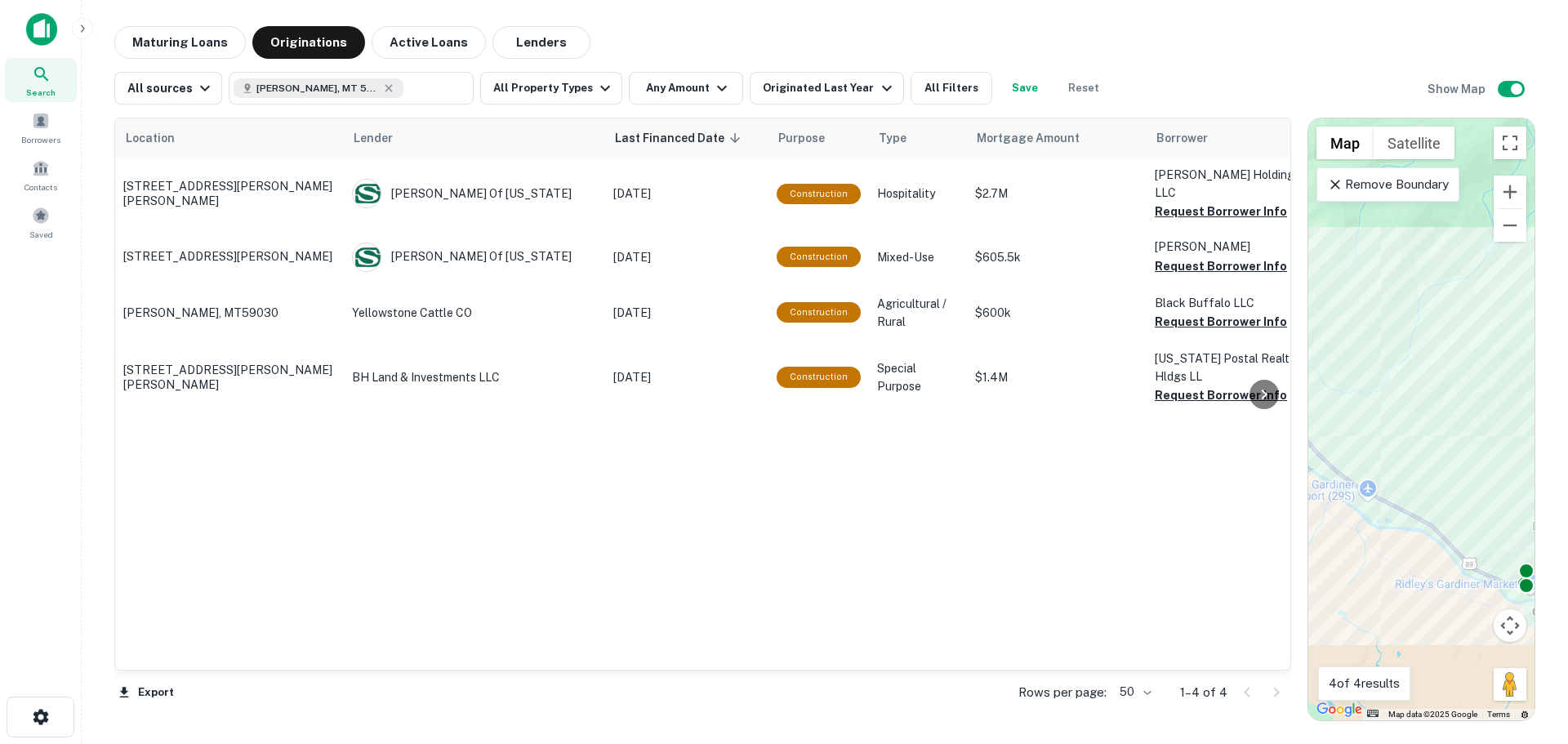
drag, startPoint x: 586, startPoint y: 442, endPoint x: 1222, endPoint y: 455, distance: 636.1
click at [1293, 471] on div at bounding box center [1299, 420] width 16 height 603
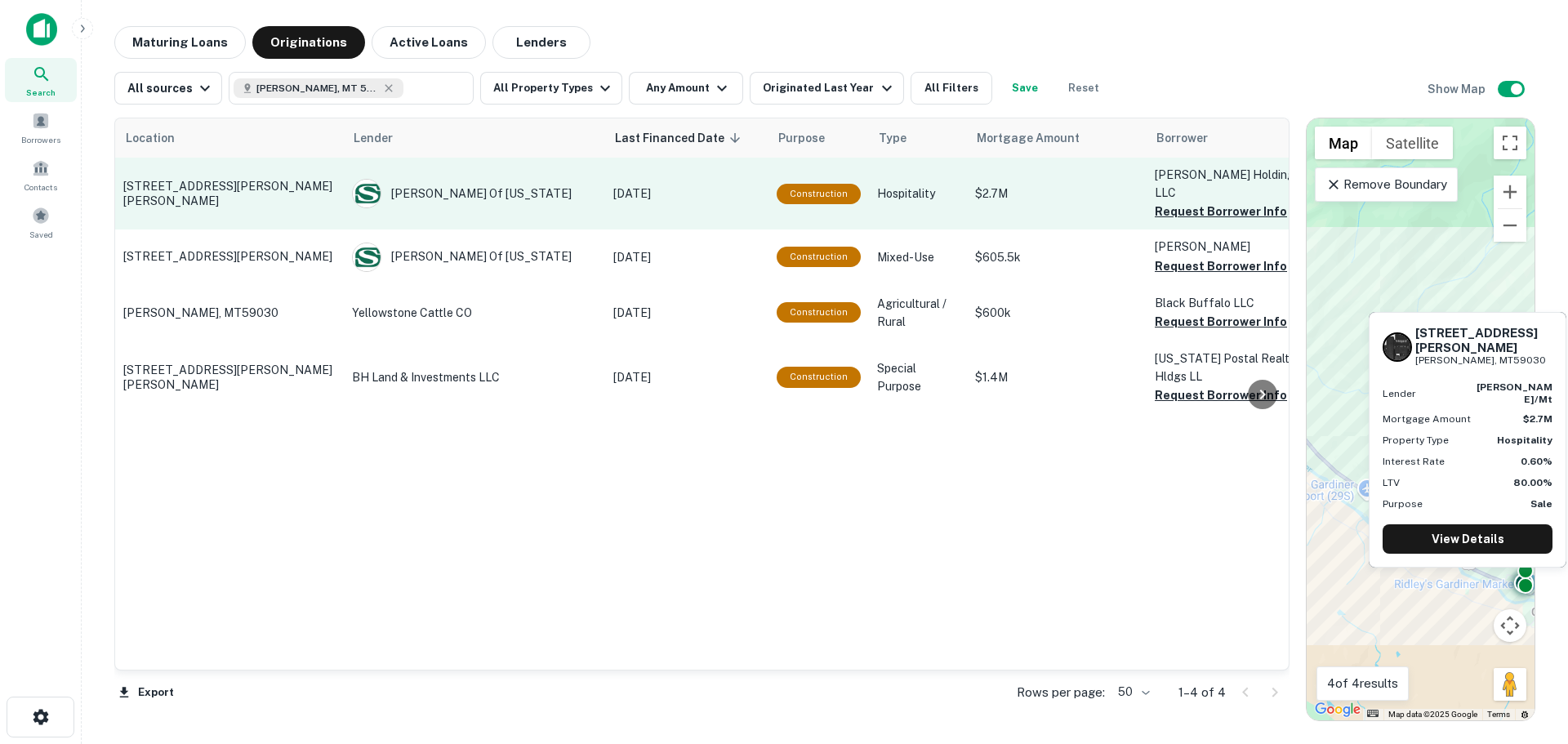
click at [196, 176] on td "103 Bigelow Ln Gardiner, MT59030" at bounding box center [229, 193] width 228 height 72
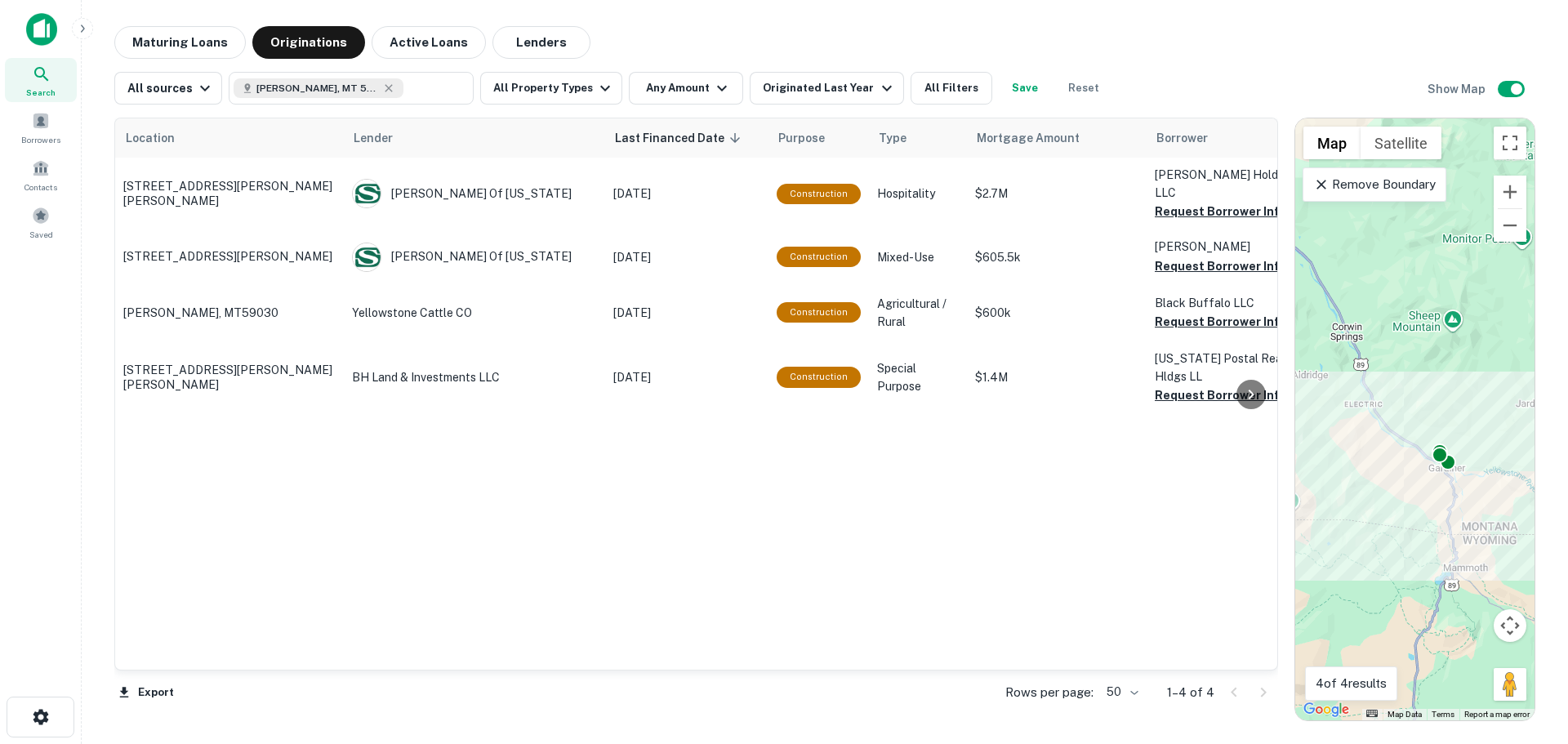
click at [1322, 189] on icon at bounding box center [1321, 184] width 16 height 16
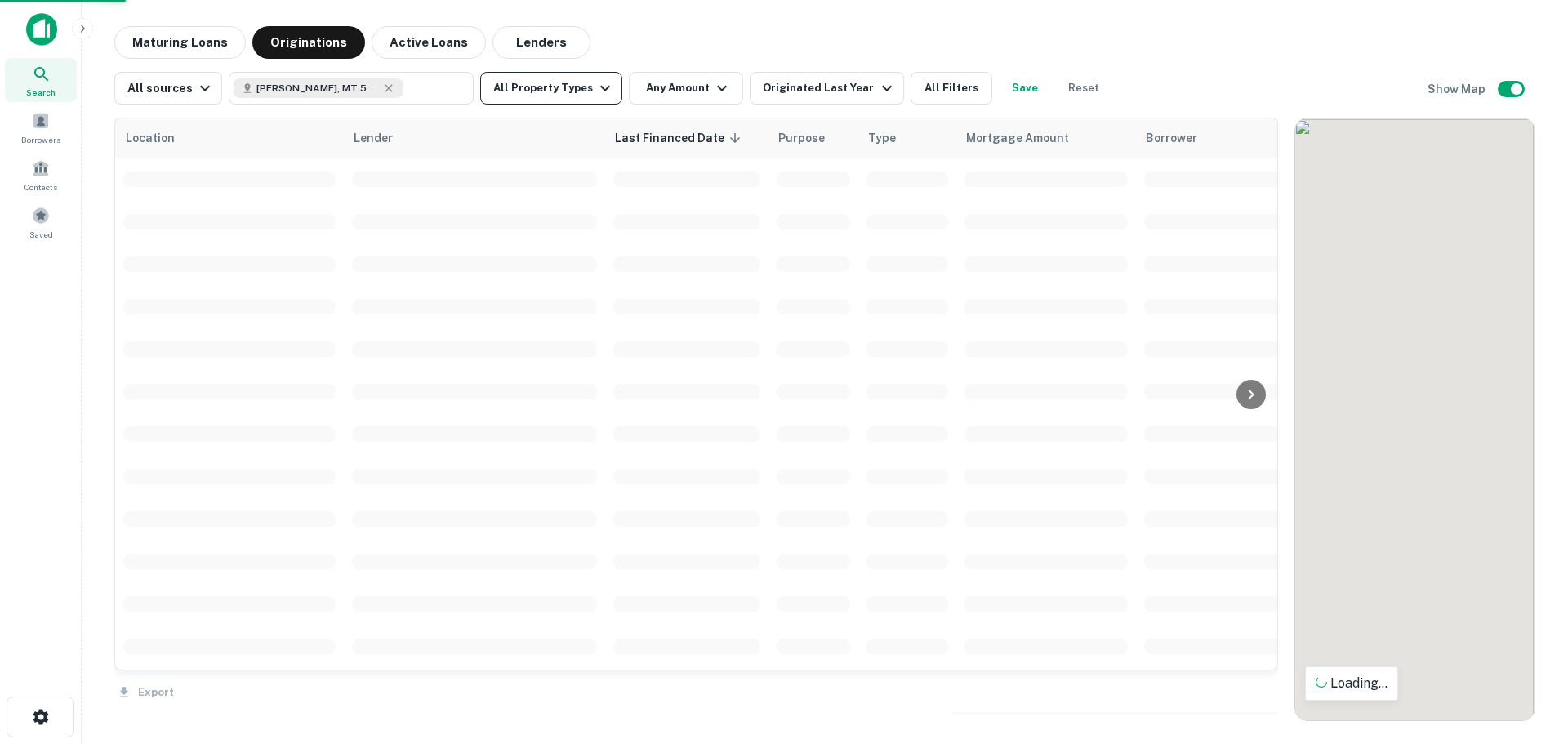
click at [595, 92] on icon "button" at bounding box center [605, 88] width 20 height 20
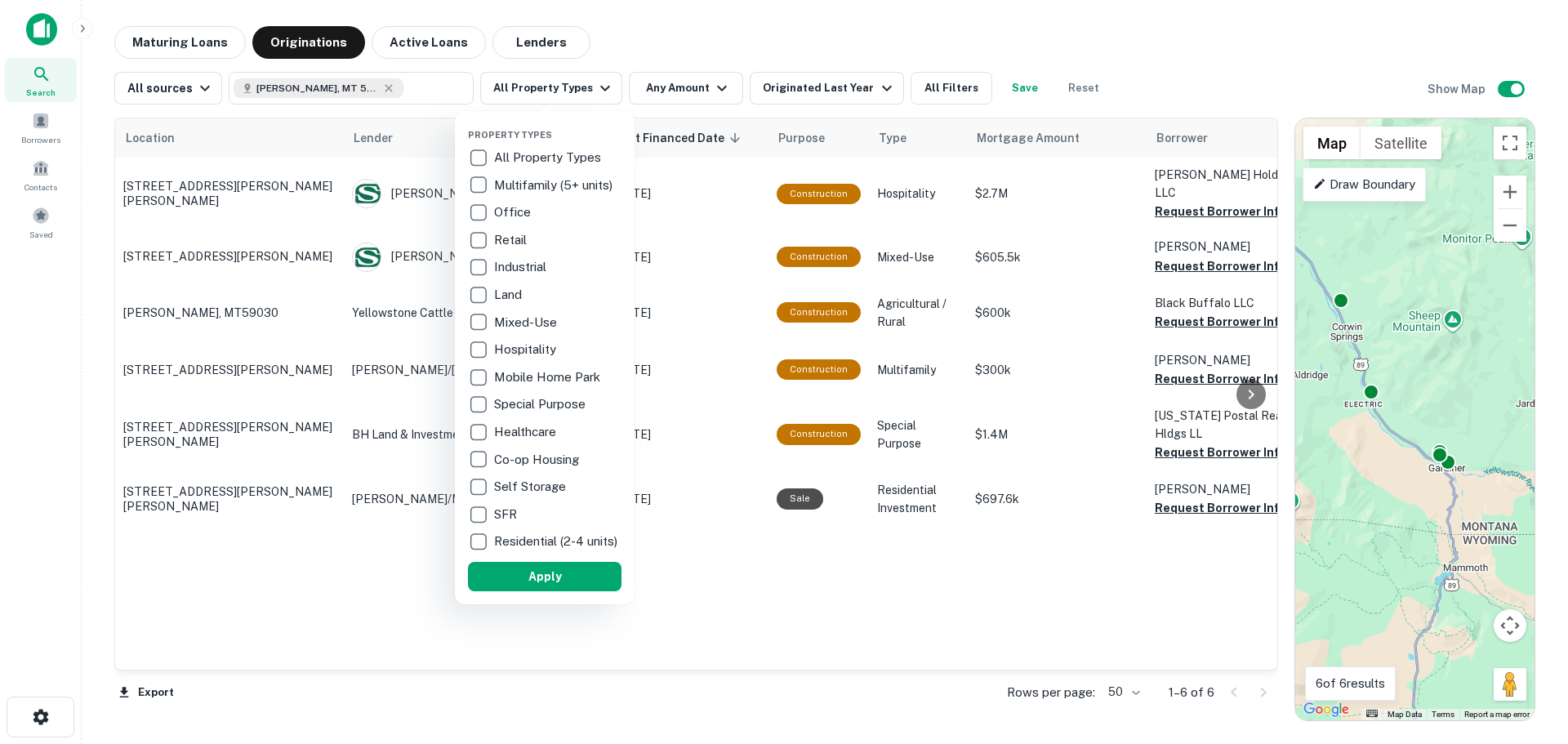
click at [497, 350] on p "Hospitality" at bounding box center [526, 349] width 65 height 20
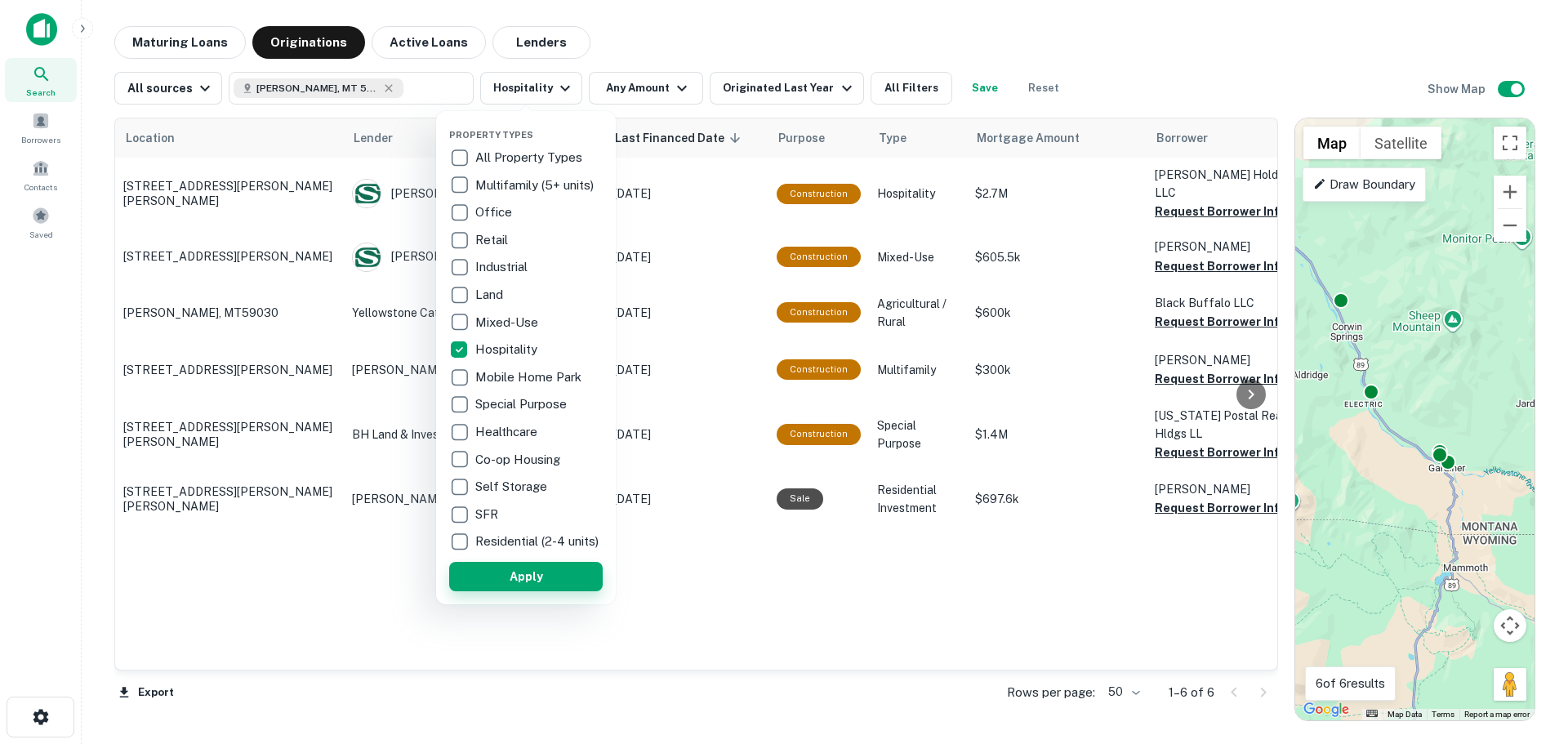
click at [523, 590] on button "Apply" at bounding box center [525, 576] width 154 height 29
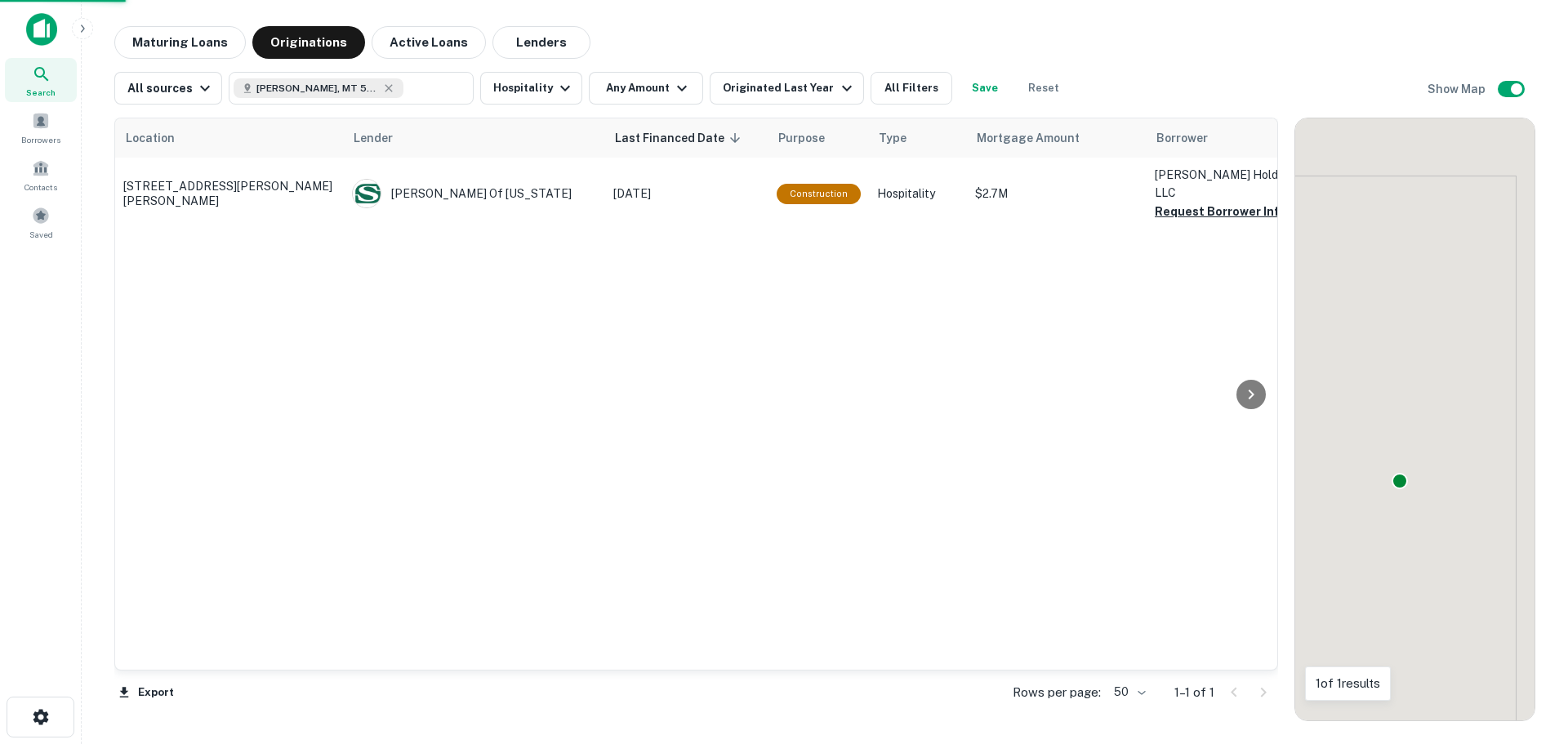
click at [1402, 417] on div "To activate drag with keyboard, press Alt + Enter. Once in keyboard drag state,…" at bounding box center [1415, 420] width 240 height 602
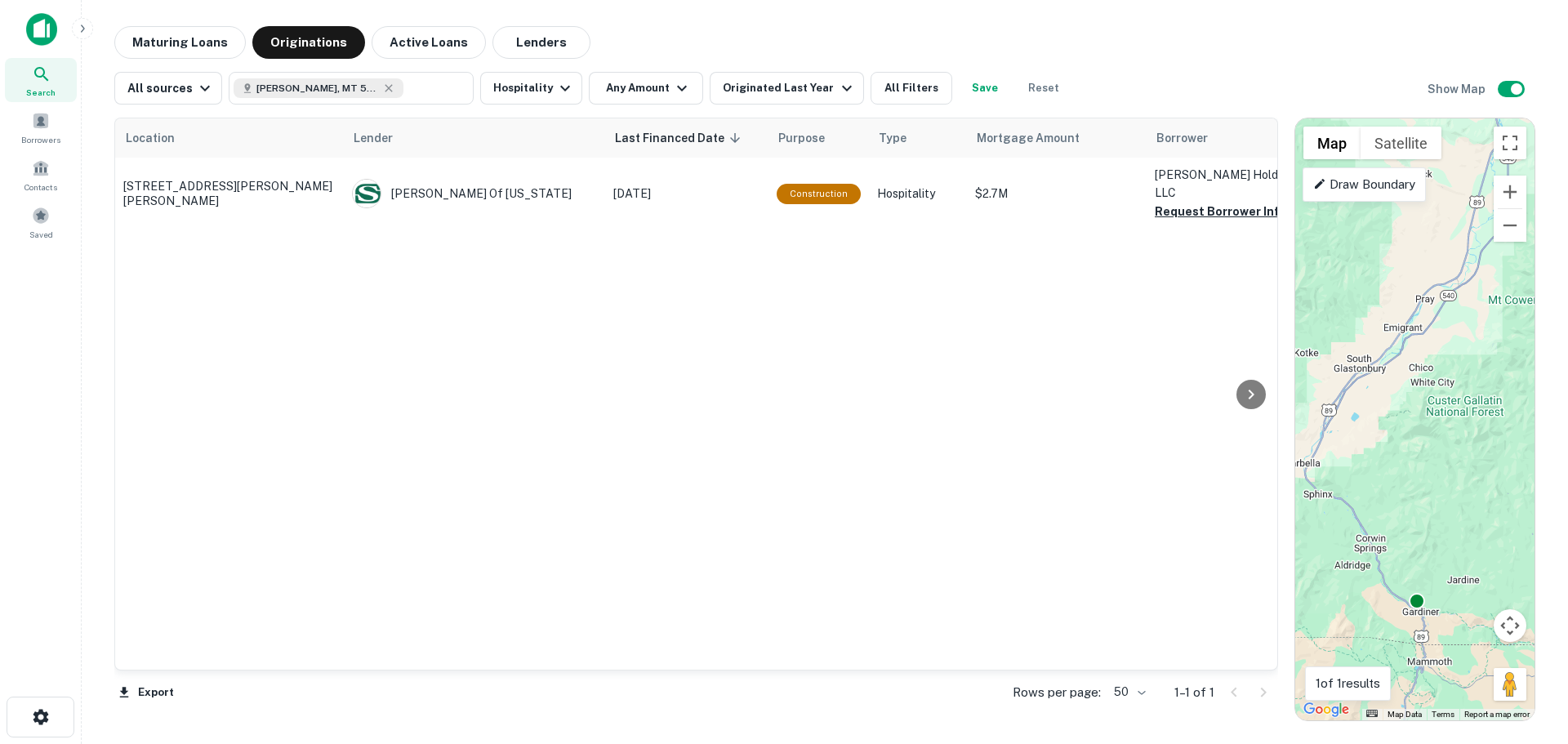
drag, startPoint x: 1394, startPoint y: 426, endPoint x: 1408, endPoint y: 524, distance: 99.0
click at [1408, 524] on div "To activate drag with keyboard, press Alt + Enter. Once in keyboard drag state,…" at bounding box center [1415, 420] width 240 height 602
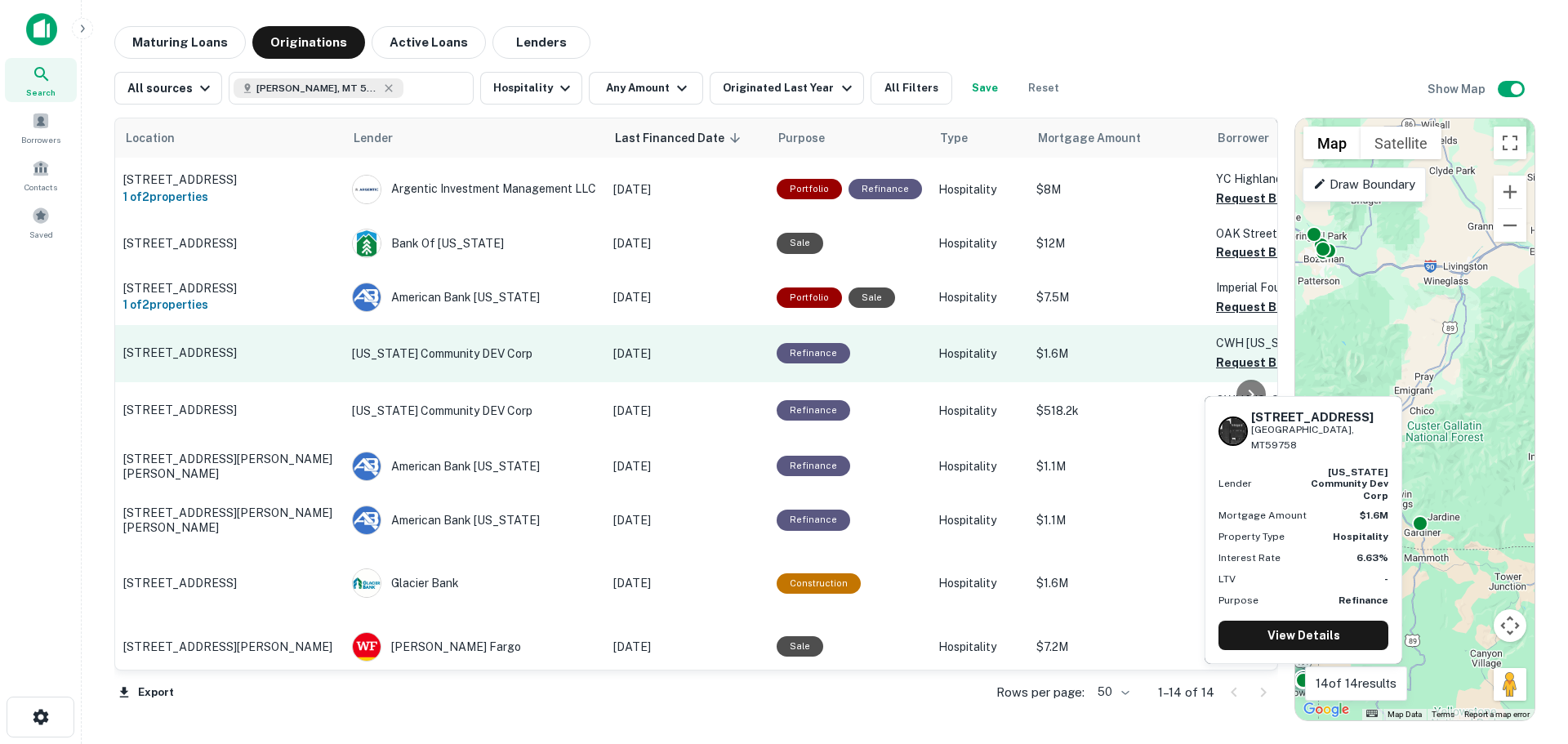
scroll to position [245, 0]
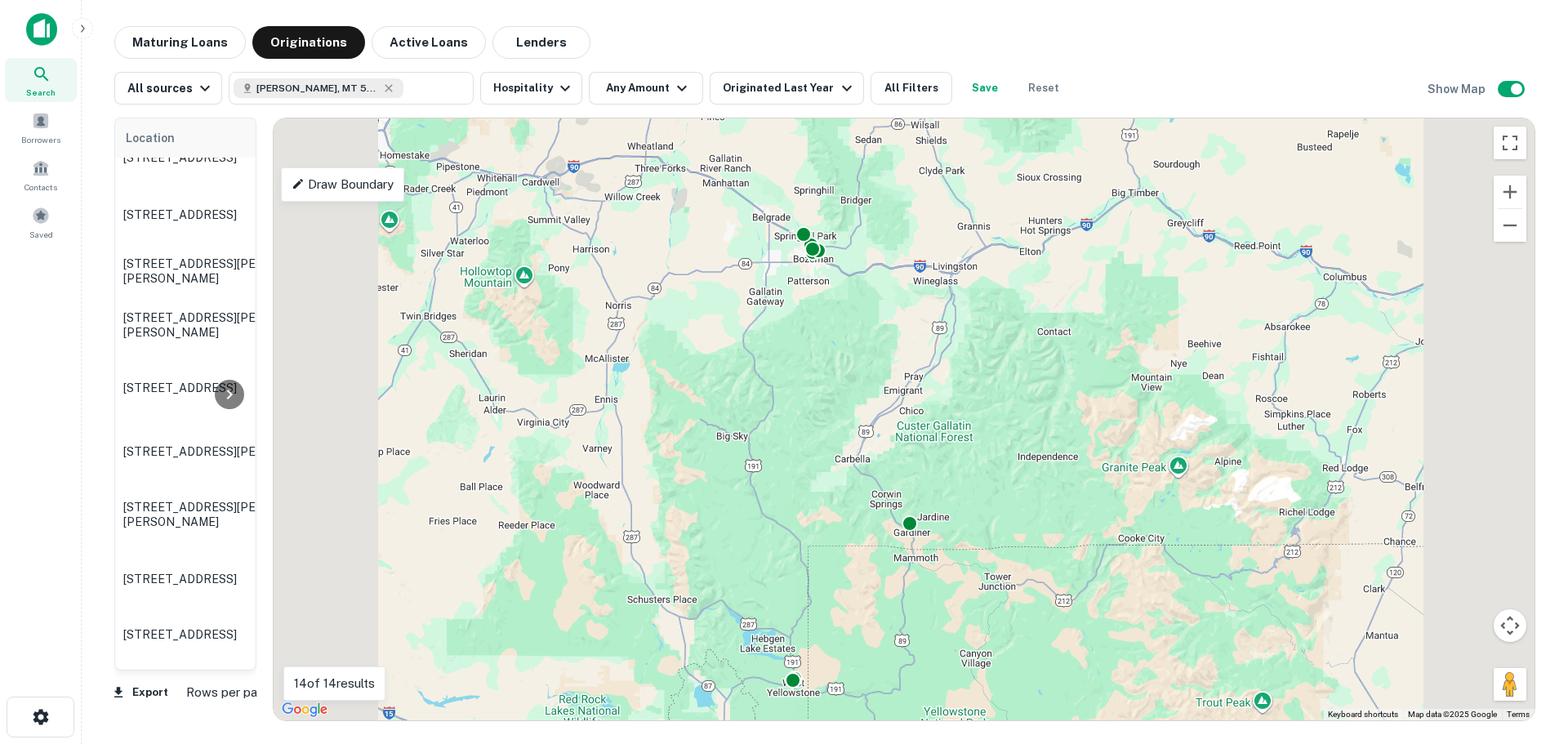
drag, startPoint x: 1285, startPoint y: 459, endPoint x: 91, endPoint y: 456, distance: 1194.0
click at [91, 456] on main "Maturing Loans Originations Active Loans Lenders All sources Gardiner, MT 59030…" at bounding box center [826, 372] width 1487 height 744
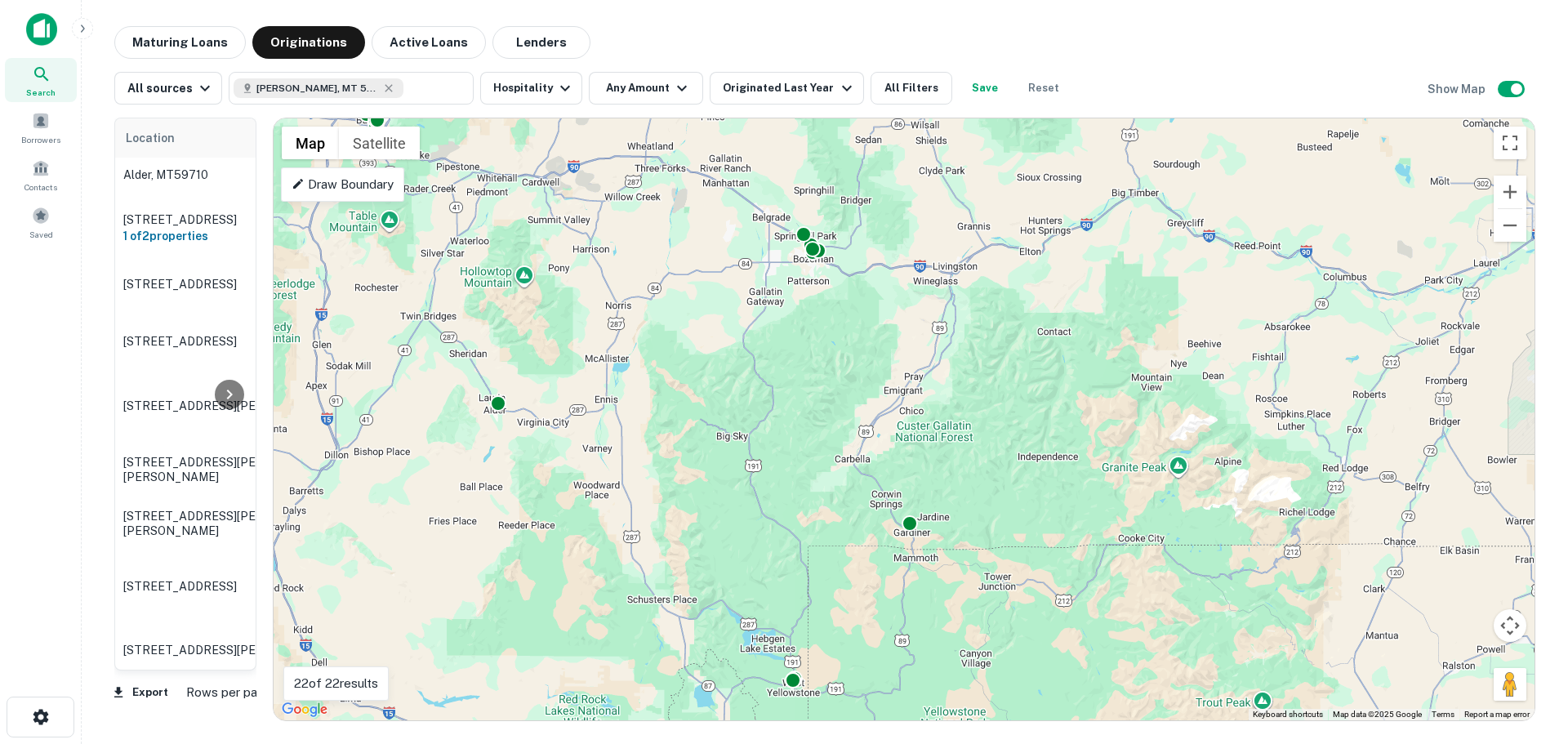
click at [367, 188] on p "Draw Boundary" at bounding box center [342, 184] width 102 height 20
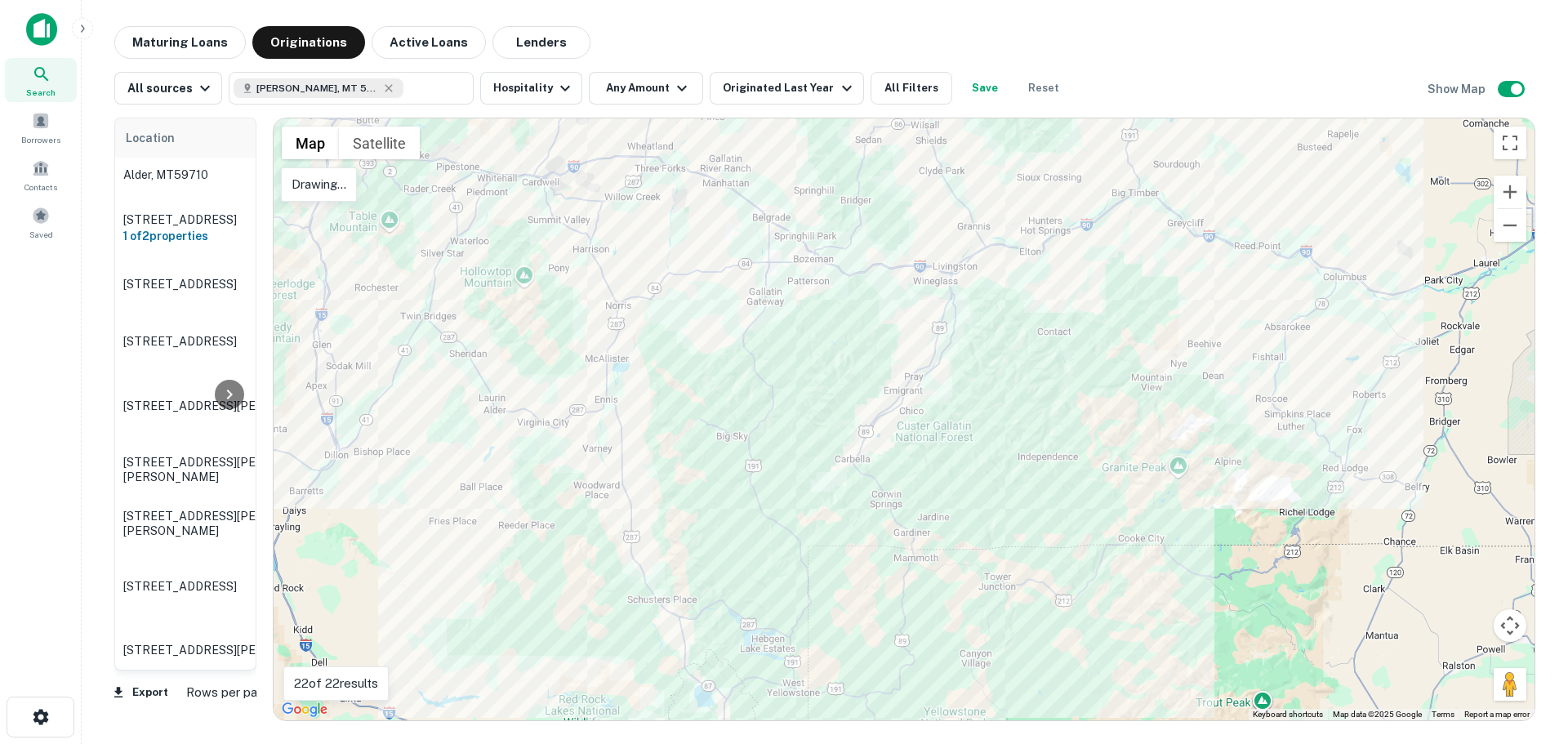
drag, startPoint x: 776, startPoint y: 701, endPoint x: 810, endPoint y: 698, distance: 34.1
click at [810, 698] on div at bounding box center [904, 420] width 1261 height 602
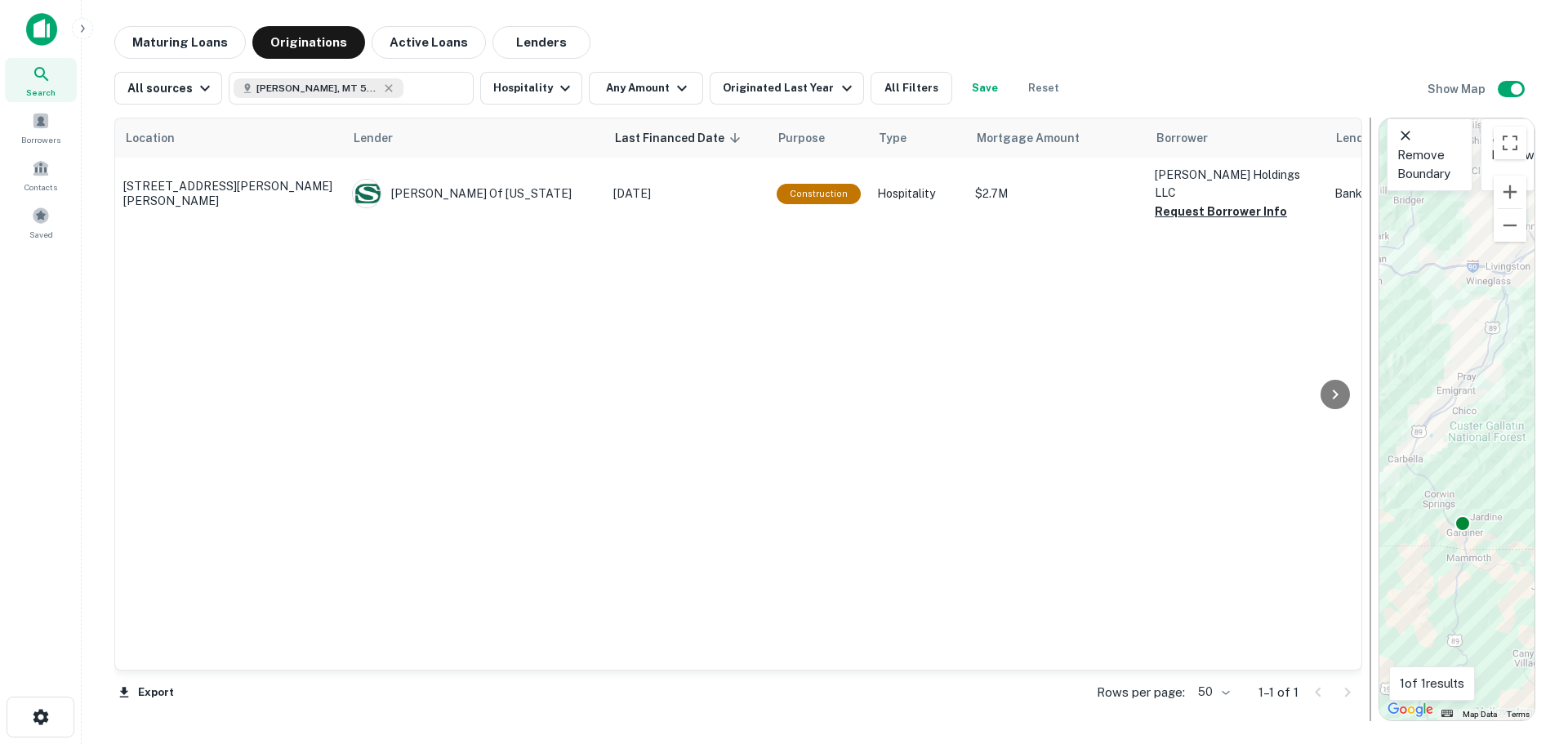
drag, startPoint x: 259, startPoint y: 386, endPoint x: 1366, endPoint y: 391, distance: 1107.0
click at [1366, 391] on div at bounding box center [1370, 420] width 16 height 603
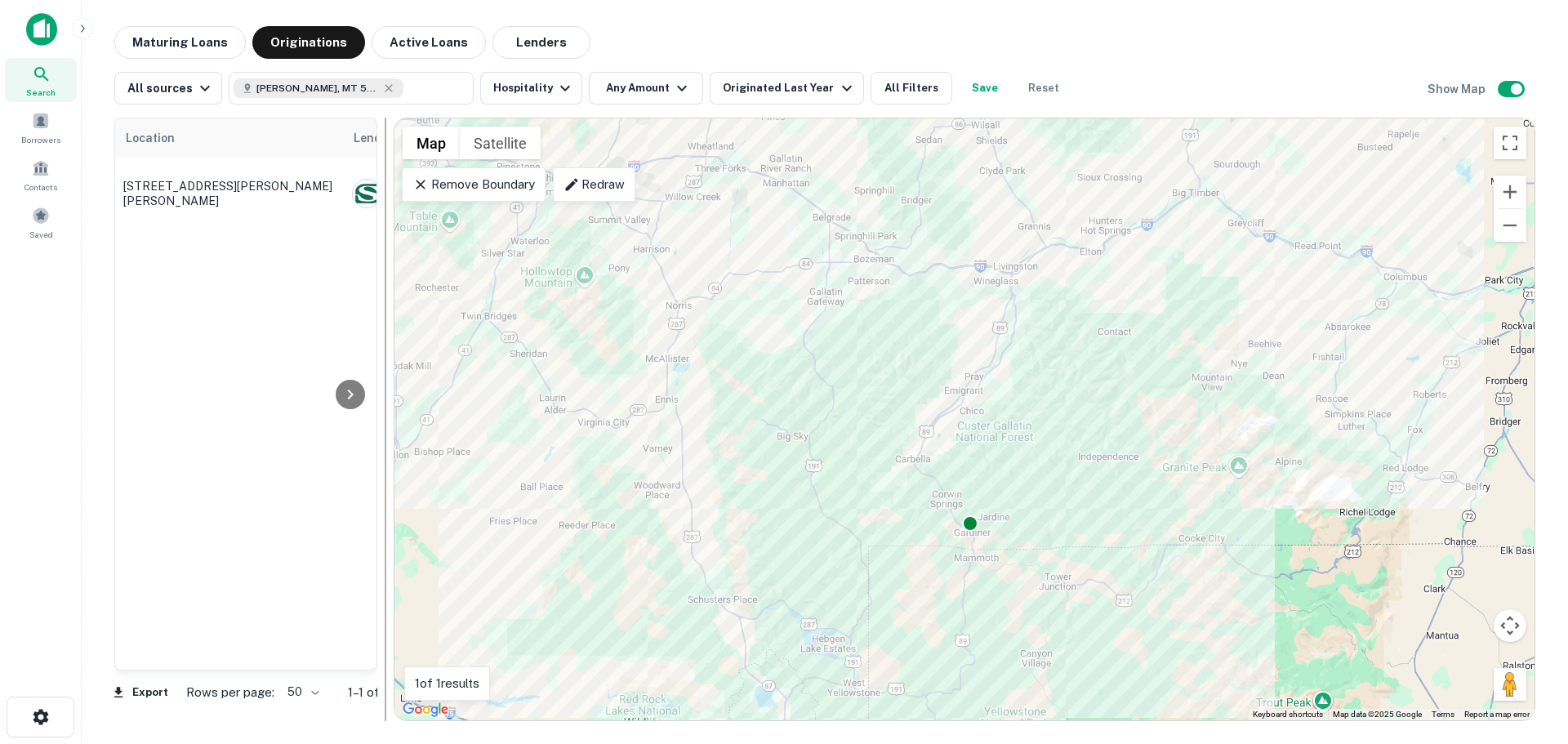
drag, startPoint x: 1373, startPoint y: 430, endPoint x: 387, endPoint y: 443, distance: 986.1
click at [387, 443] on div at bounding box center [385, 420] width 16 height 603
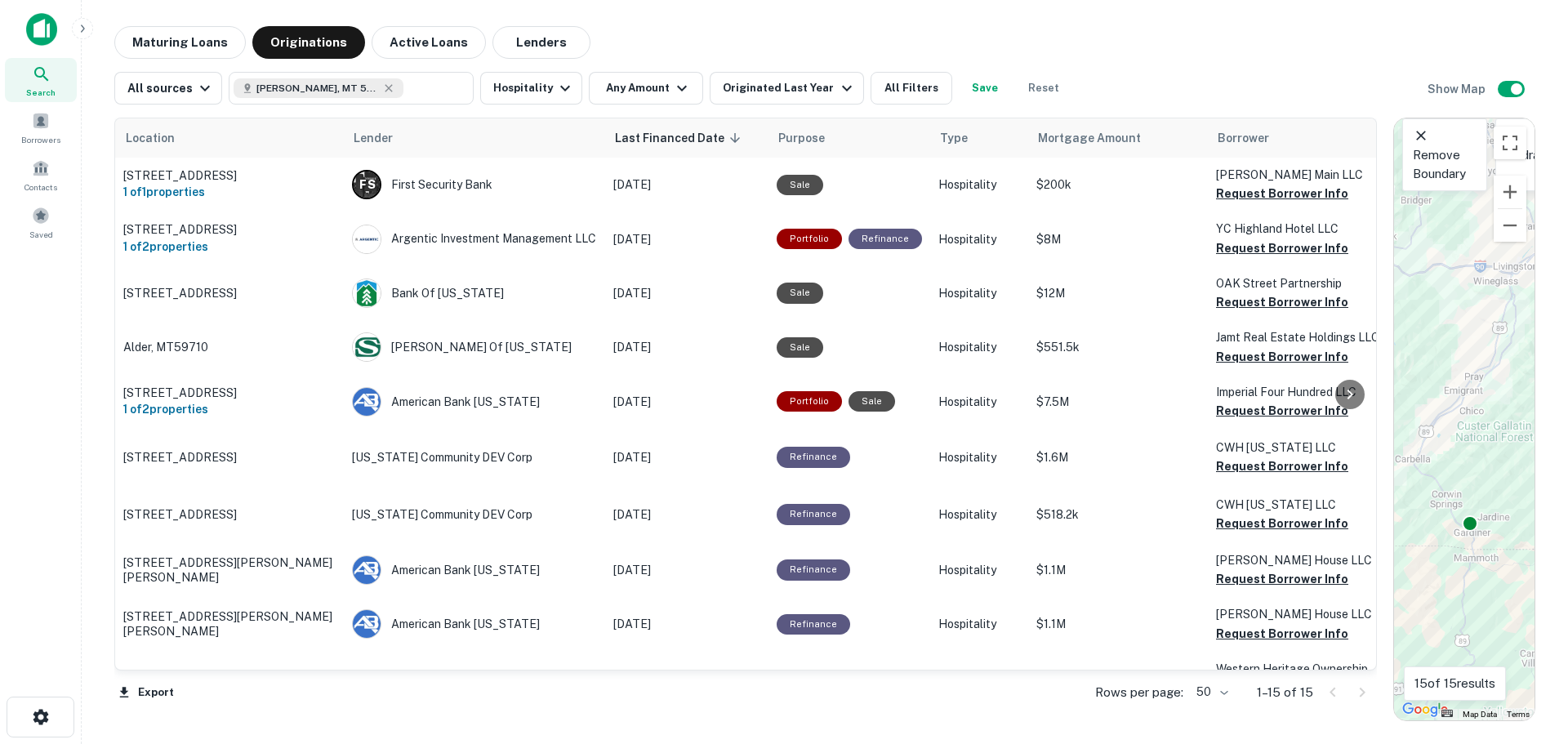
drag, startPoint x: 390, startPoint y: 226, endPoint x: 1631, endPoint y: 248, distance: 1241.2
click at [1567, 248] on html "Search Borrowers Contacts Saved Maturing Loans Originations Active Loans Lender…" at bounding box center [784, 372] width 1568 height 744
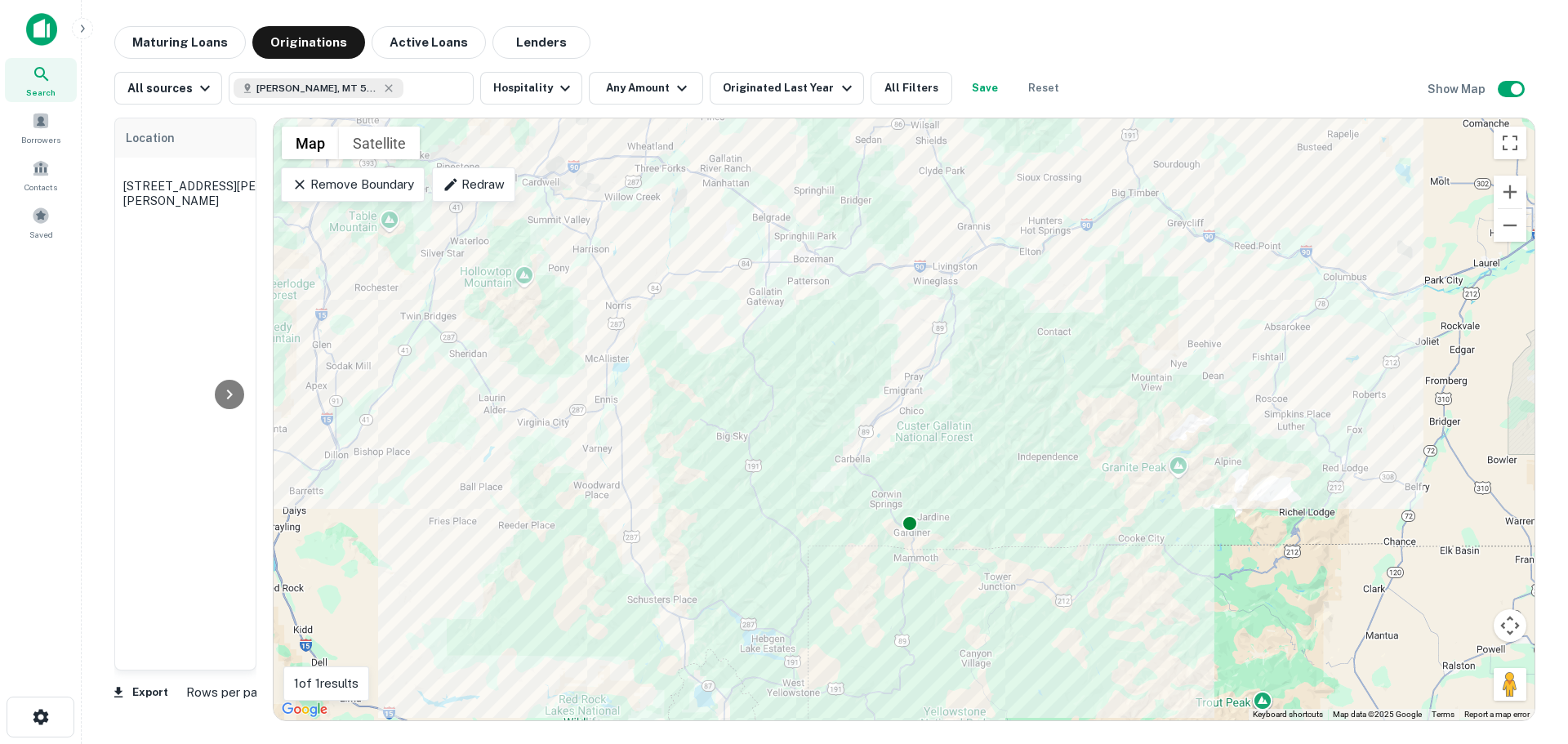
drag, startPoint x: 1391, startPoint y: 336, endPoint x: 106, endPoint y: 362, distance: 1285.3
click at [106, 362] on div "Maturing Loans Originations Active Loans Lenders All sources Gardiner, MT 59030…" at bounding box center [825, 373] width 1460 height 695
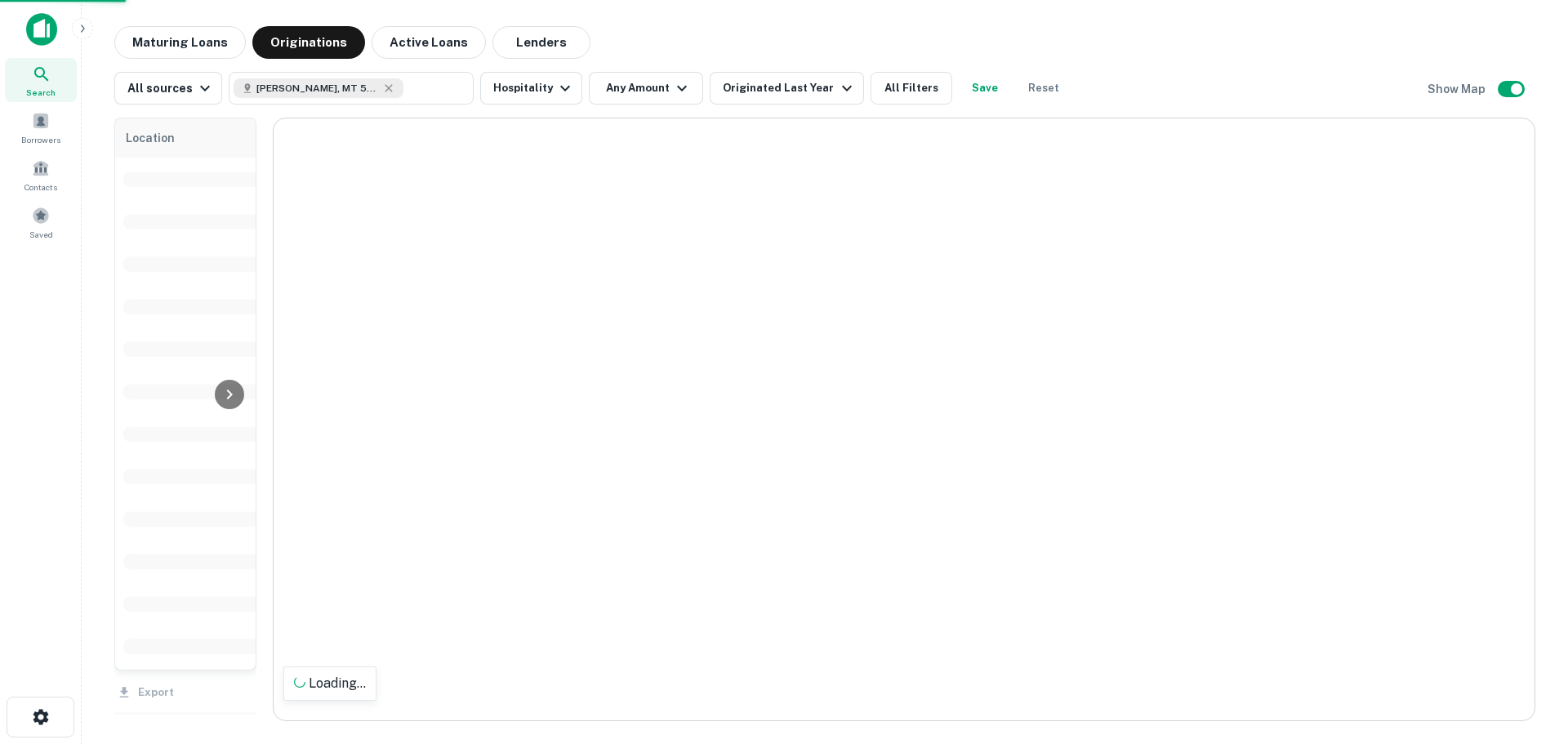
drag, startPoint x: 612, startPoint y: 417, endPoint x: 764, endPoint y: 415, distance: 152.0
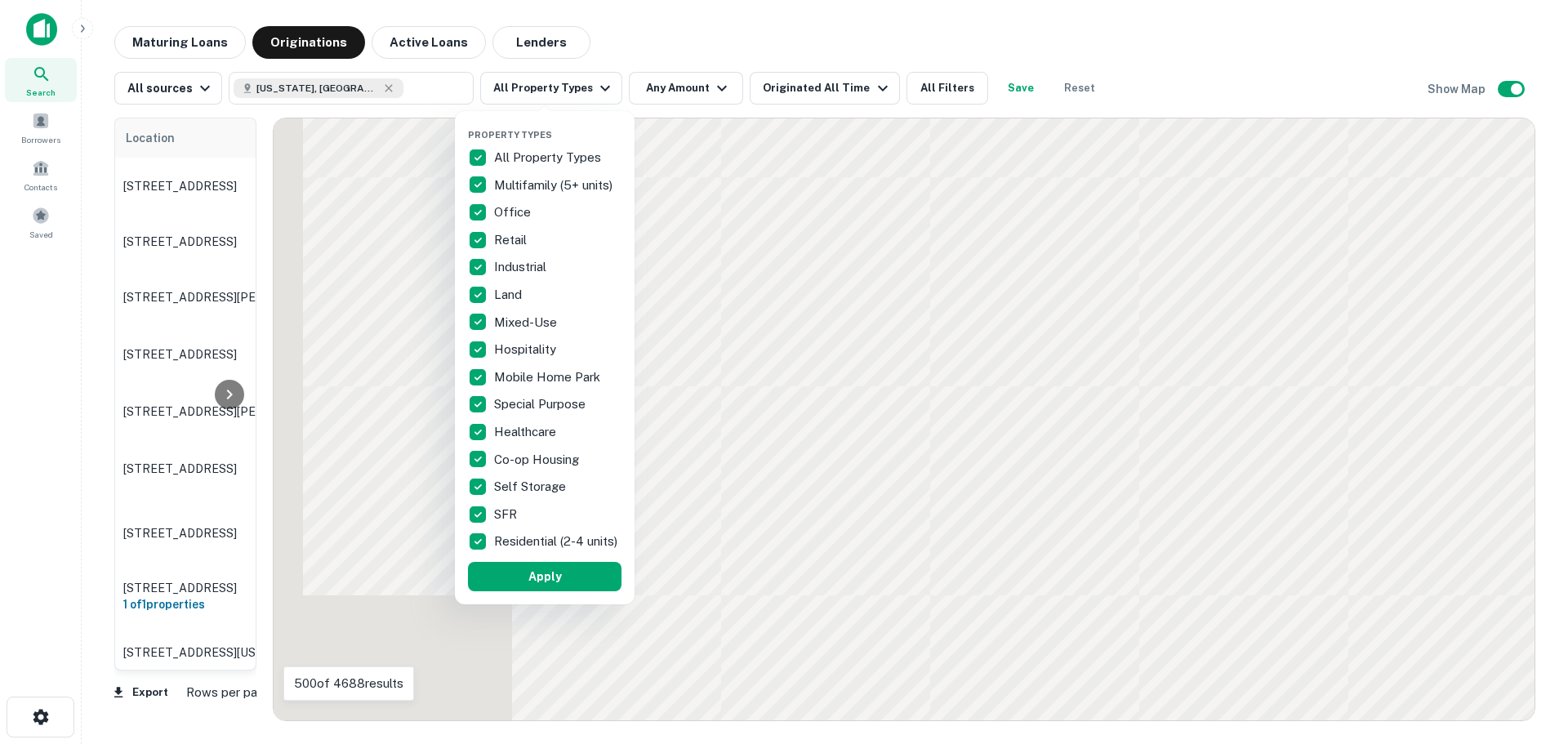
click at [502, 152] on p "All Property Types" at bounding box center [549, 157] width 110 height 20
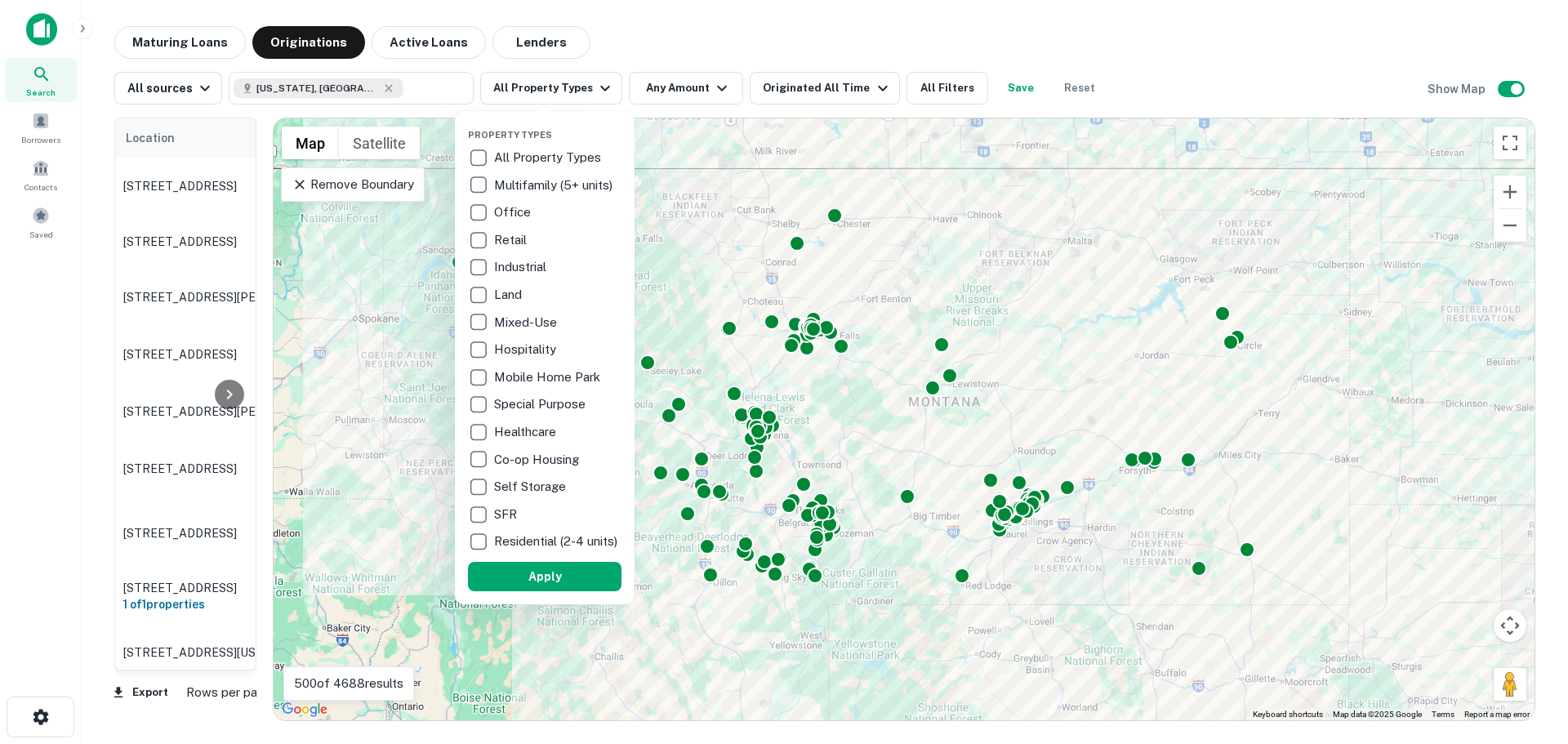
click at [513, 352] on p "Hospitality" at bounding box center [526, 349] width 65 height 20
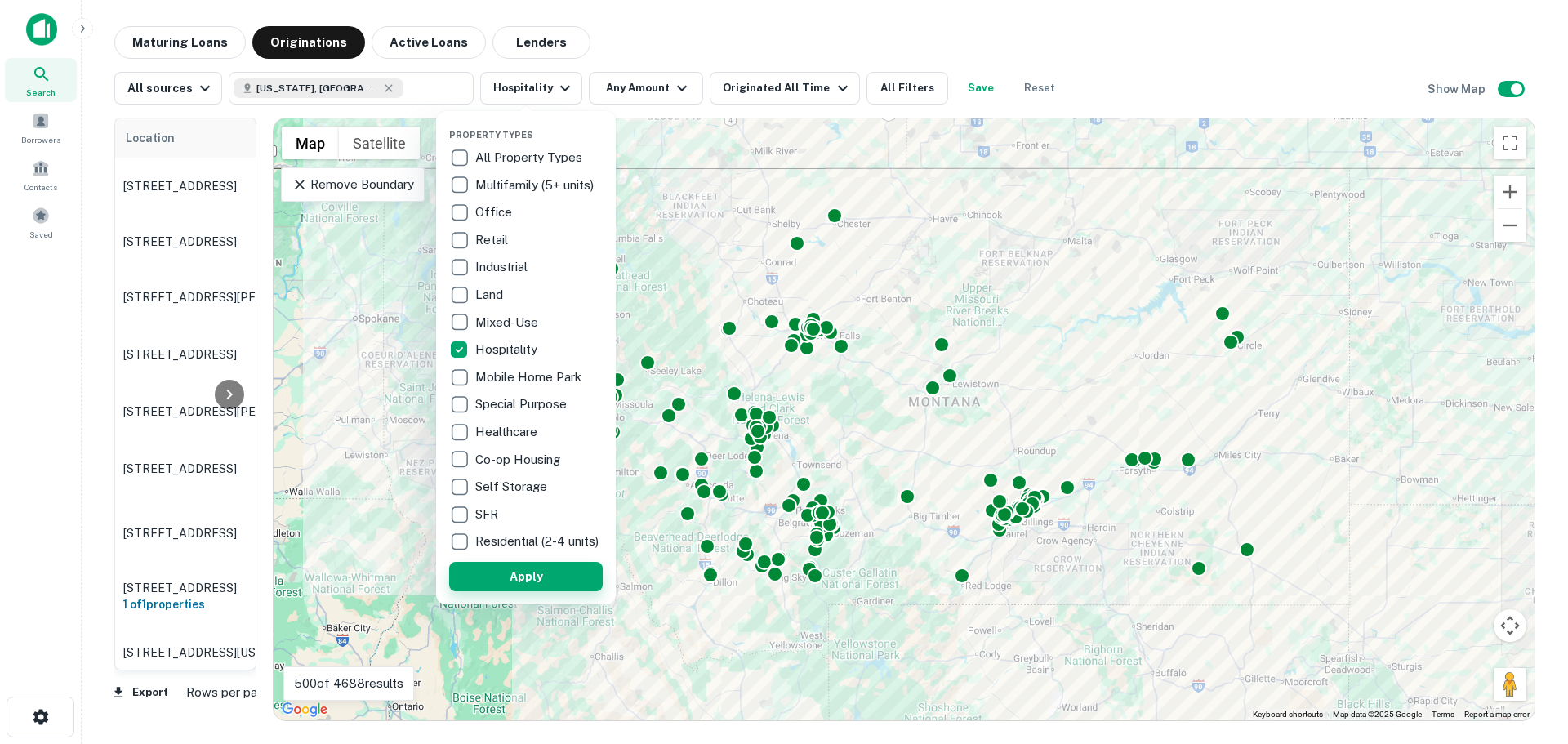
click at [551, 588] on button "Apply" at bounding box center [525, 576] width 154 height 29
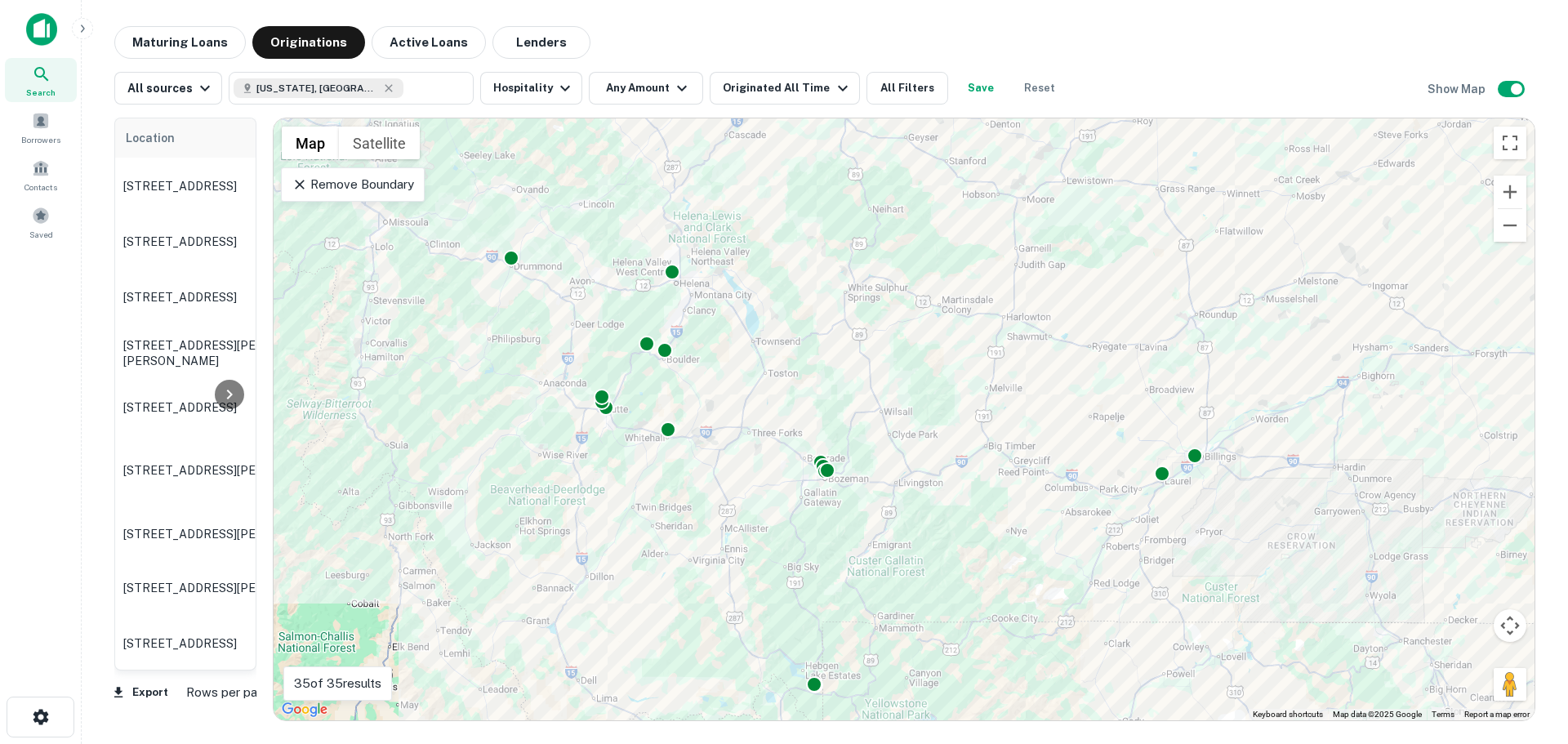
drag, startPoint x: 820, startPoint y: 585, endPoint x: 846, endPoint y: 571, distance: 29.5
click at [846, 571] on div "To activate drag with keyboard, press Alt + Enter. Once in keyboard drag state,…" at bounding box center [904, 420] width 1261 height 602
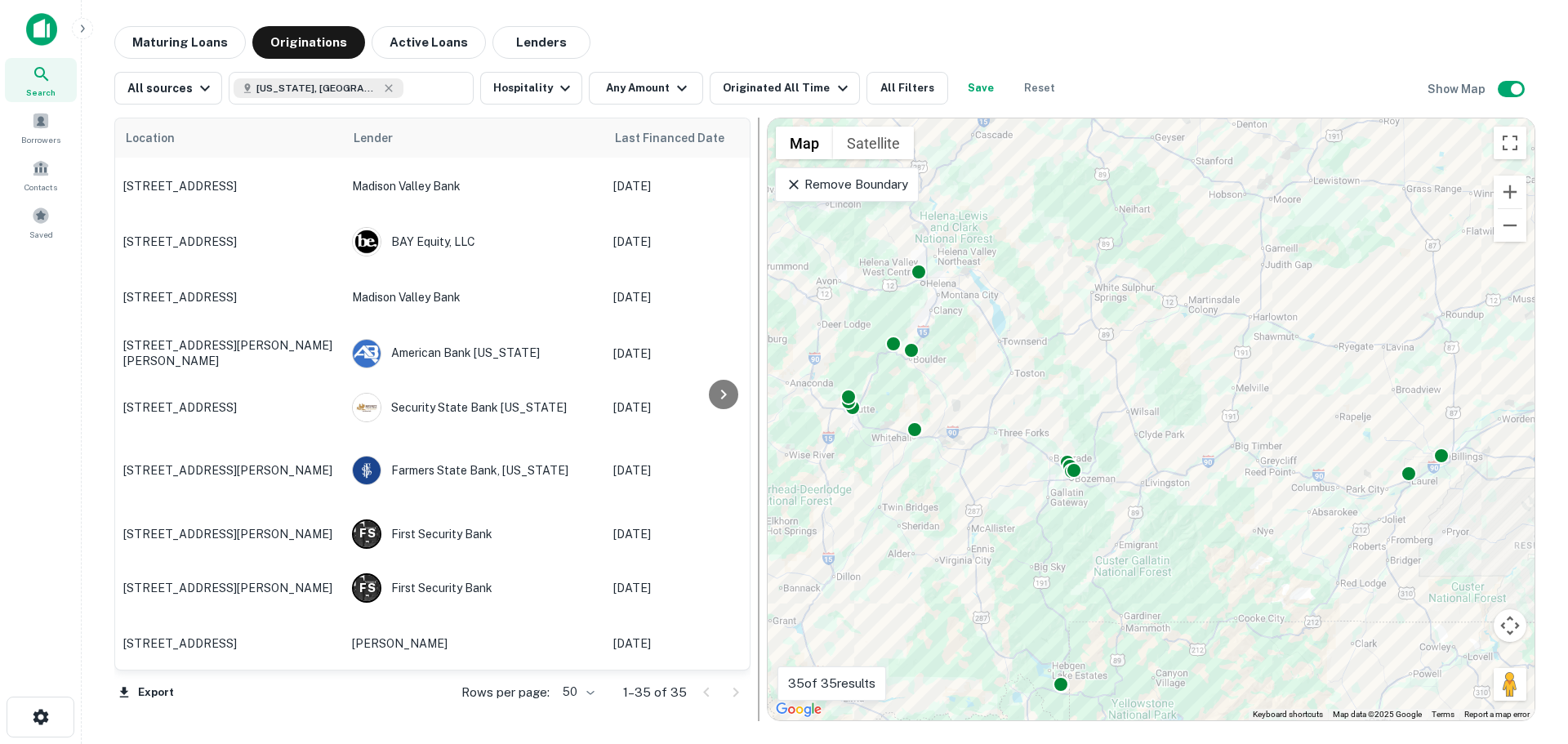
drag, startPoint x: 266, startPoint y: 440, endPoint x: 761, endPoint y: 468, distance: 495.8
click at [761, 468] on div at bounding box center [759, 420] width 16 height 603
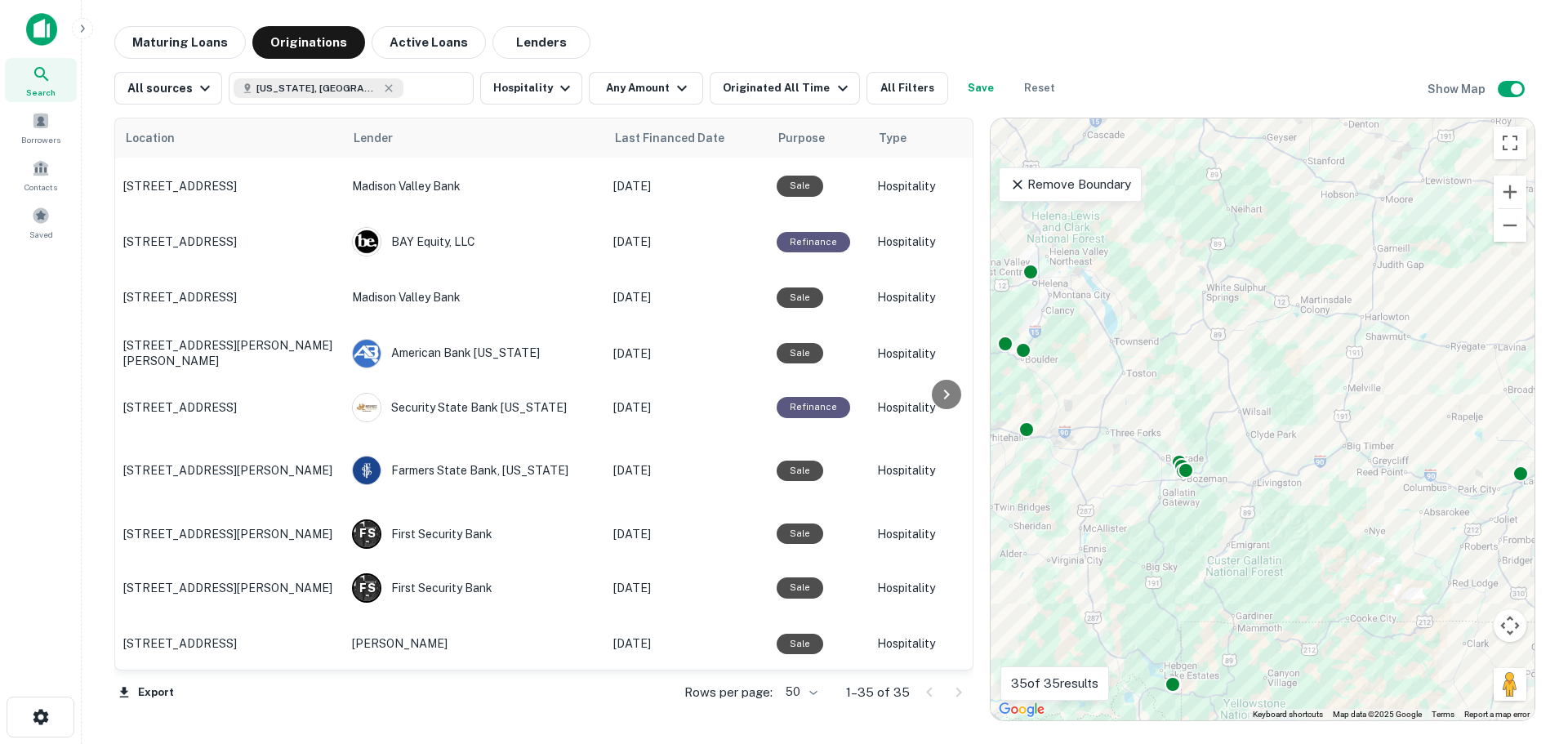
drag, startPoint x: 760, startPoint y: 468, endPoint x: 1054, endPoint y: 454, distance: 294.3
click at [990, 454] on div at bounding box center [981, 420] width 16 height 603
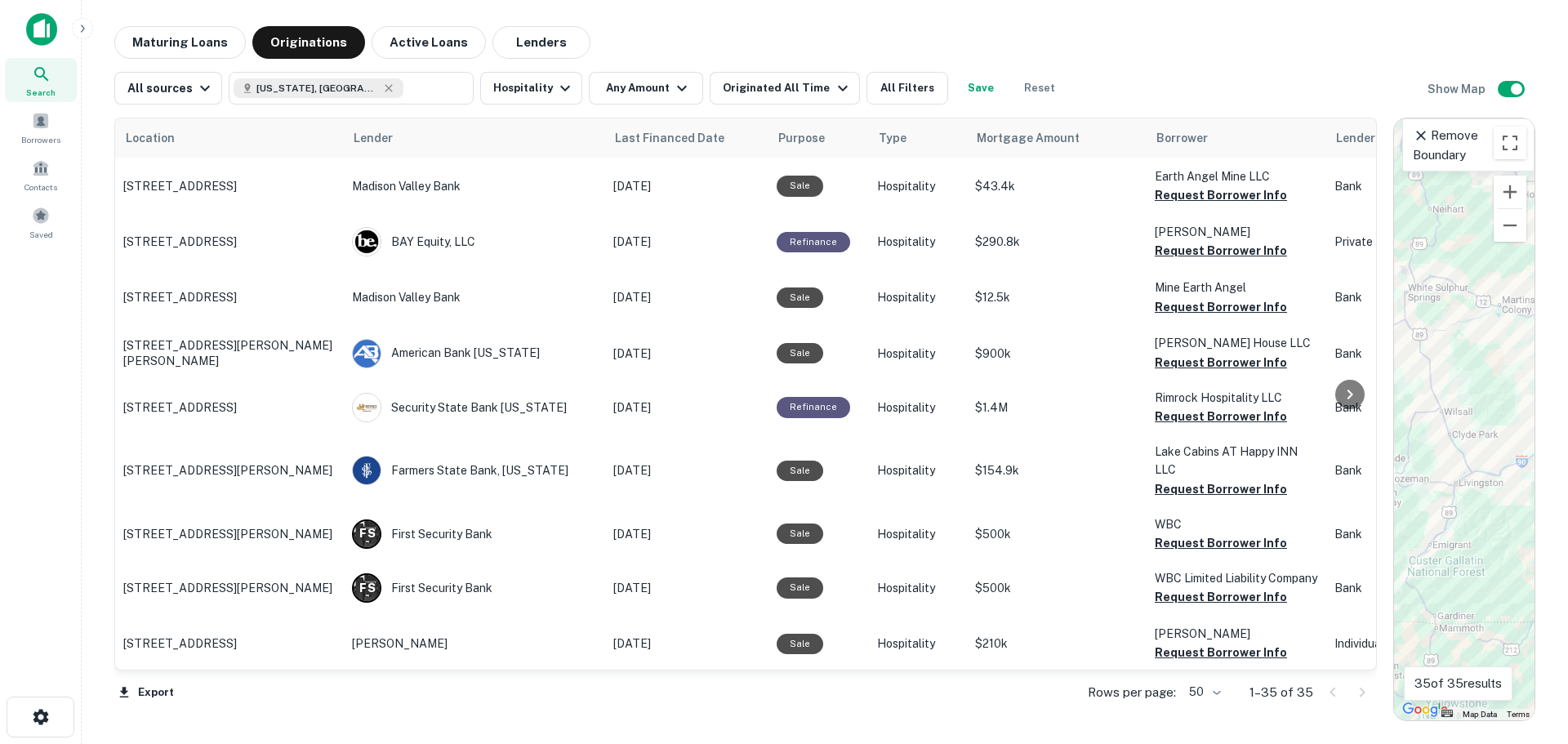
drag, startPoint x: 1053, startPoint y: 468, endPoint x: 1443, endPoint y: 456, distance: 390.2
click at [1443, 456] on div "Location Lender Last Financed Date Purpose Type Mortgage Amount Borrower Lender…" at bounding box center [825, 413] width 1421 height 617
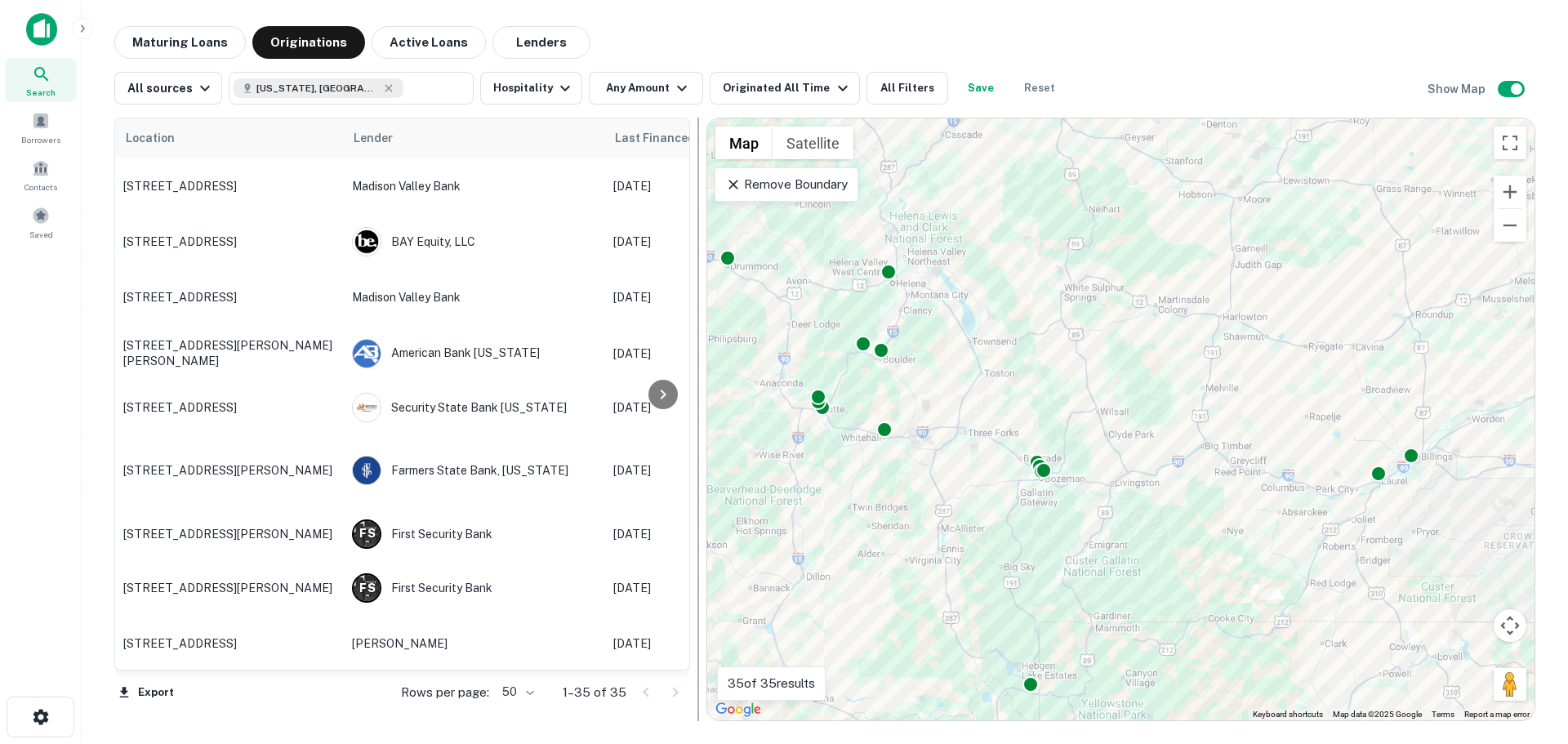
drag, startPoint x: 1384, startPoint y: 441, endPoint x: 695, endPoint y: 471, distance: 689.7
click at [695, 471] on div at bounding box center [698, 420] width 16 height 603
click at [739, 183] on icon at bounding box center [733, 184] width 16 height 16
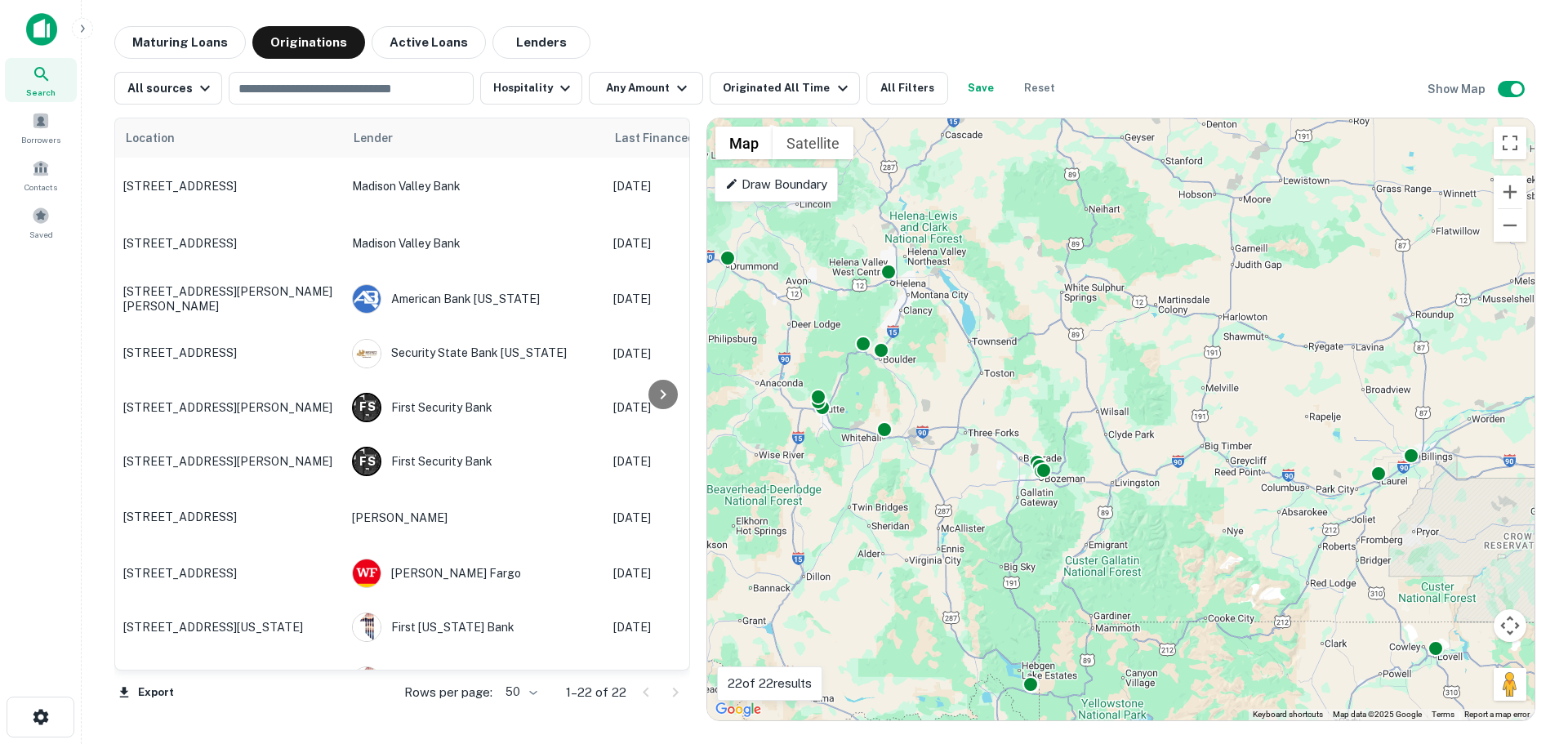
click at [776, 190] on p "Draw Boundary" at bounding box center [776, 184] width 102 height 20
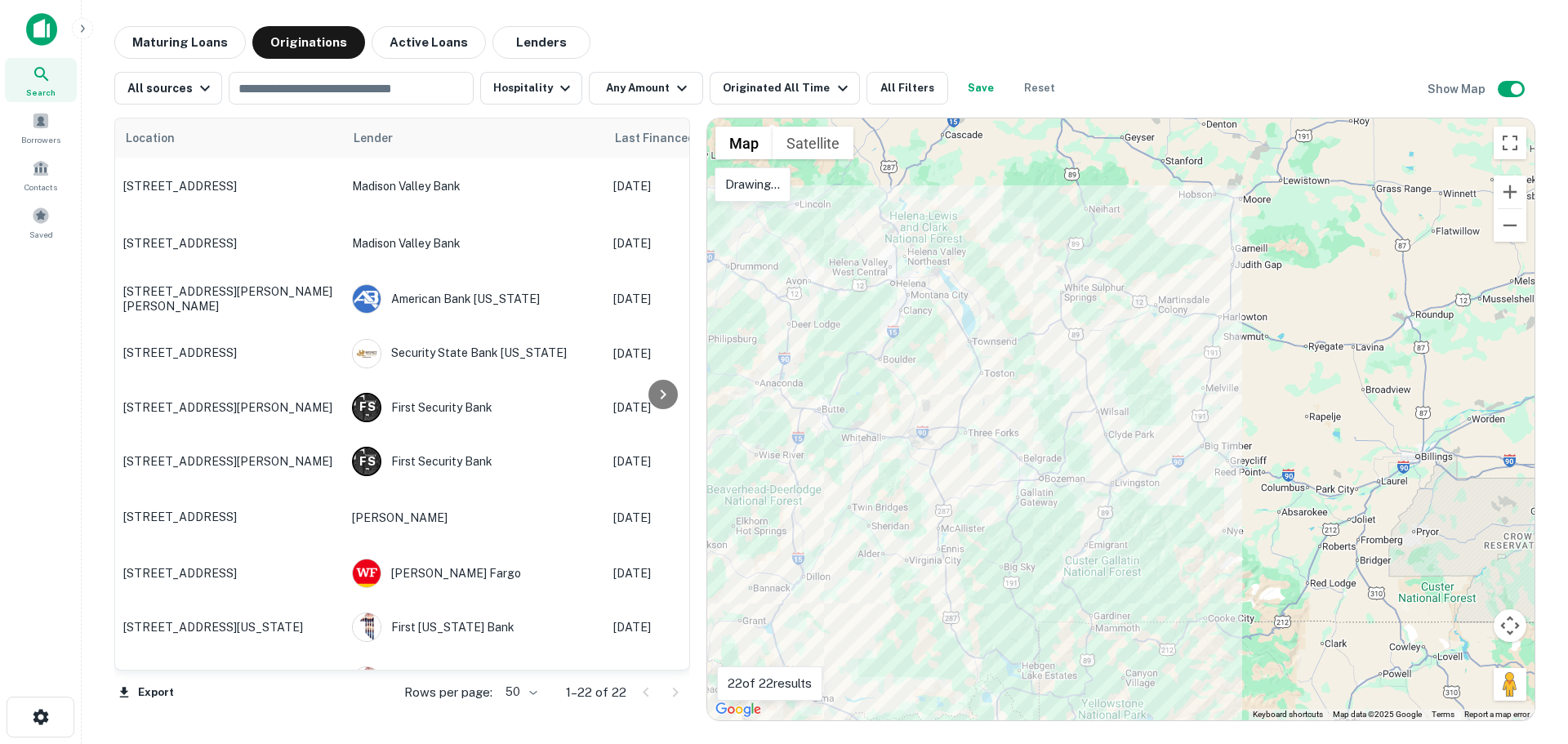
drag, startPoint x: 1006, startPoint y: 696, endPoint x: 1022, endPoint y: 697, distance: 16.0
click at [1022, 697] on div at bounding box center [1121, 420] width 827 height 602
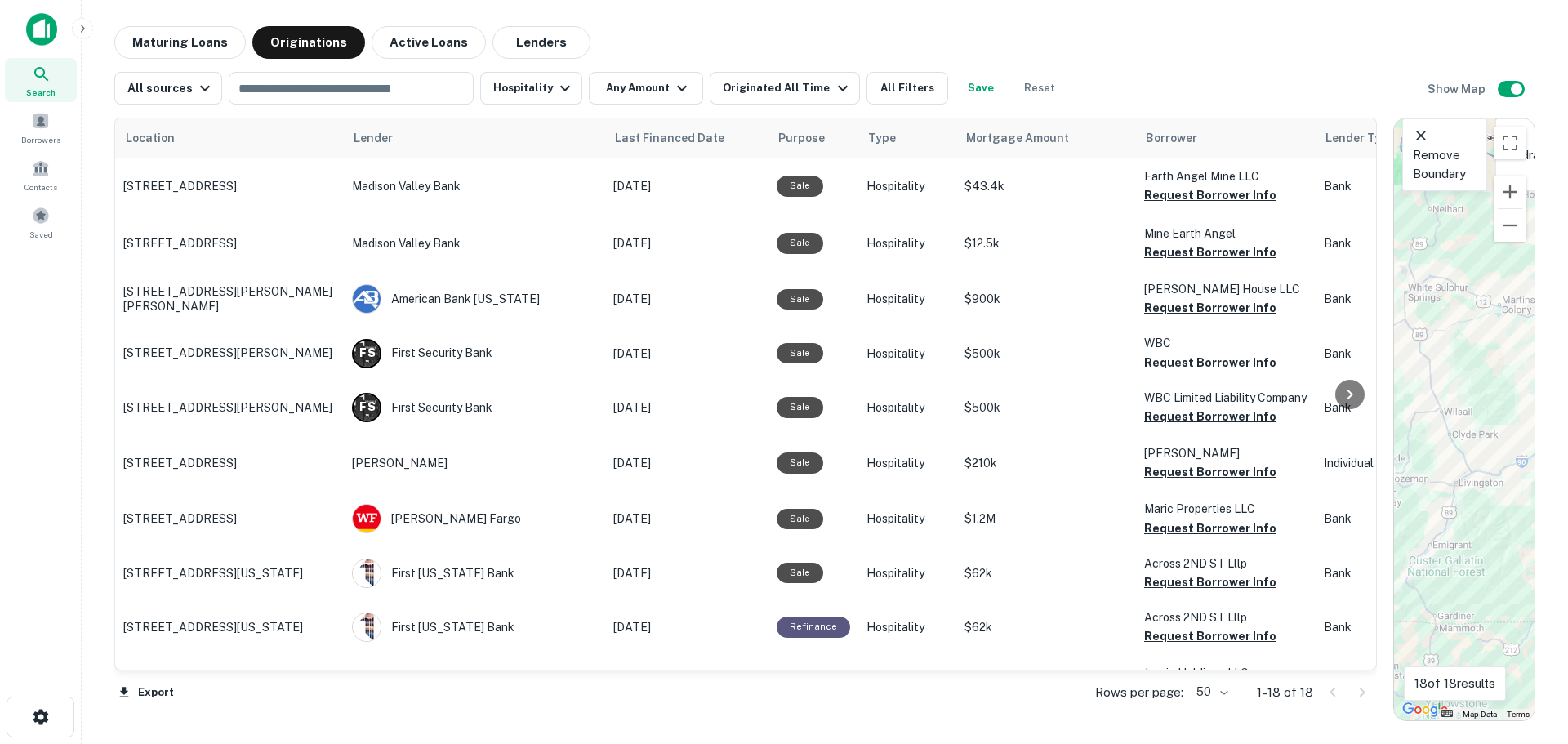
click at [1507, 333] on div "Location Lender Last Financed Date Purpose Type Mortgage Amount Borrower Lender…" at bounding box center [825, 413] width 1421 height 617
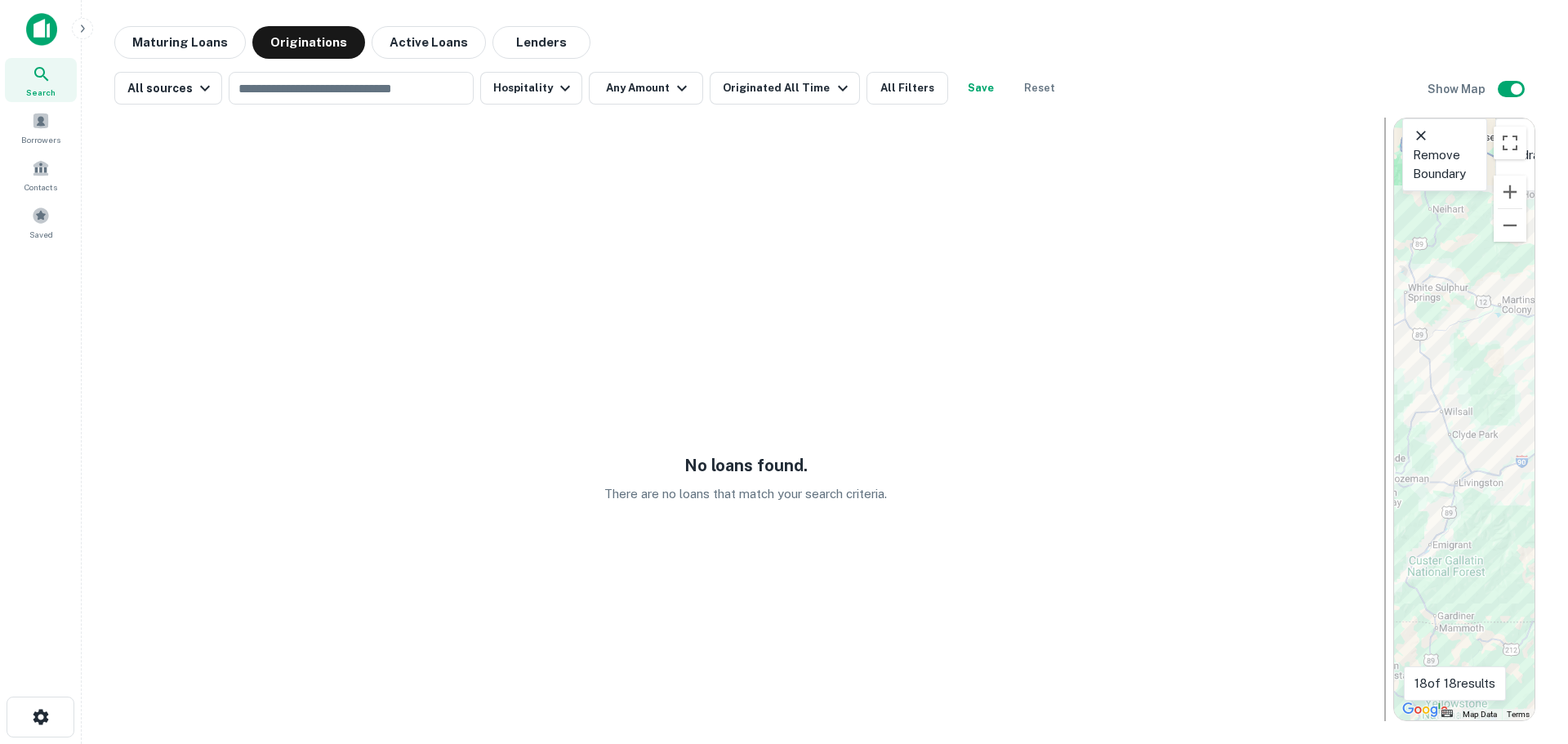
click at [1387, 383] on div "No loans found. There are no loans that match your search criteria. ← Move left…" at bounding box center [825, 413] width 1421 height 617
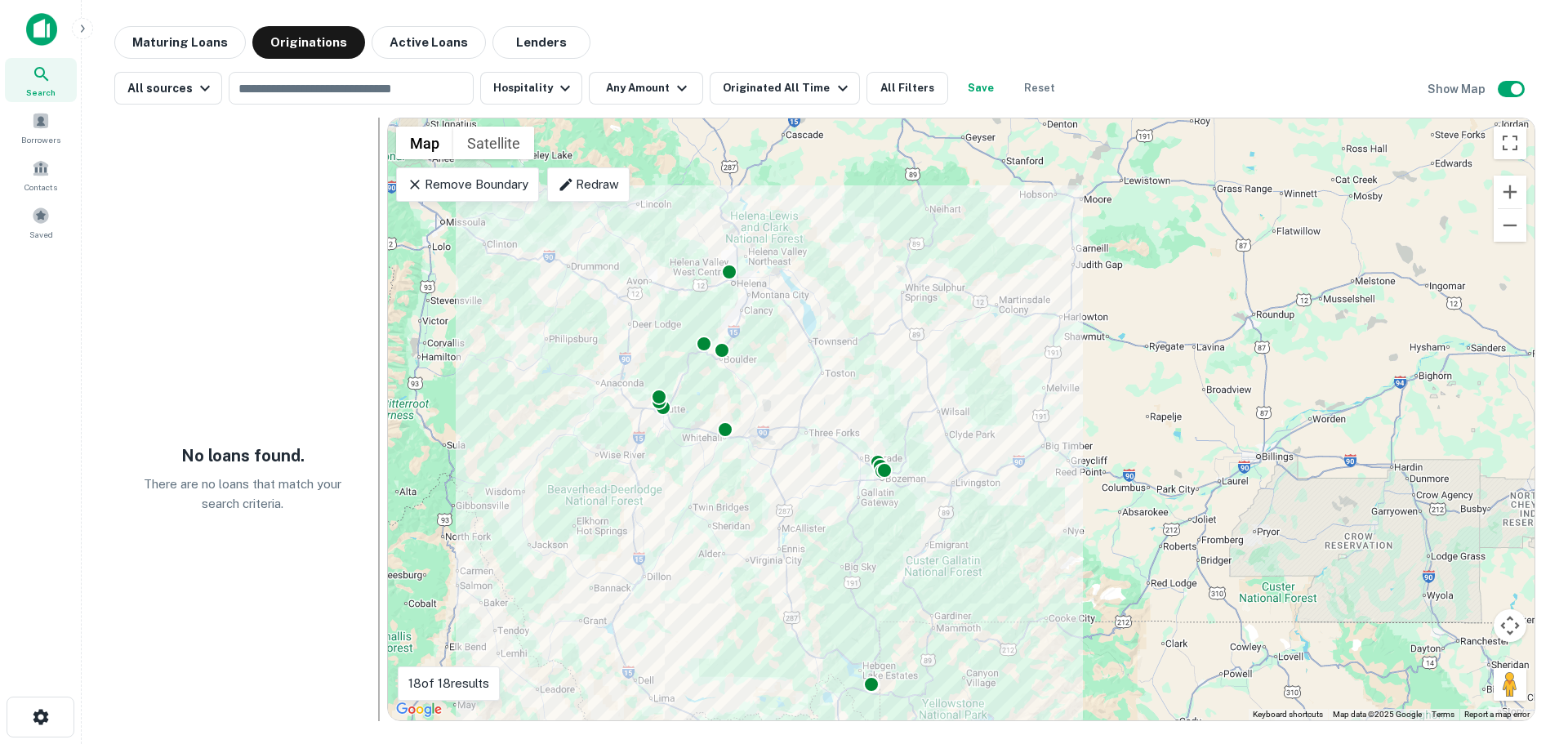
drag, startPoint x: 1386, startPoint y: 383, endPoint x: 417, endPoint y: 307, distance: 972.0
click at [380, 387] on div at bounding box center [379, 420] width 2 height 603
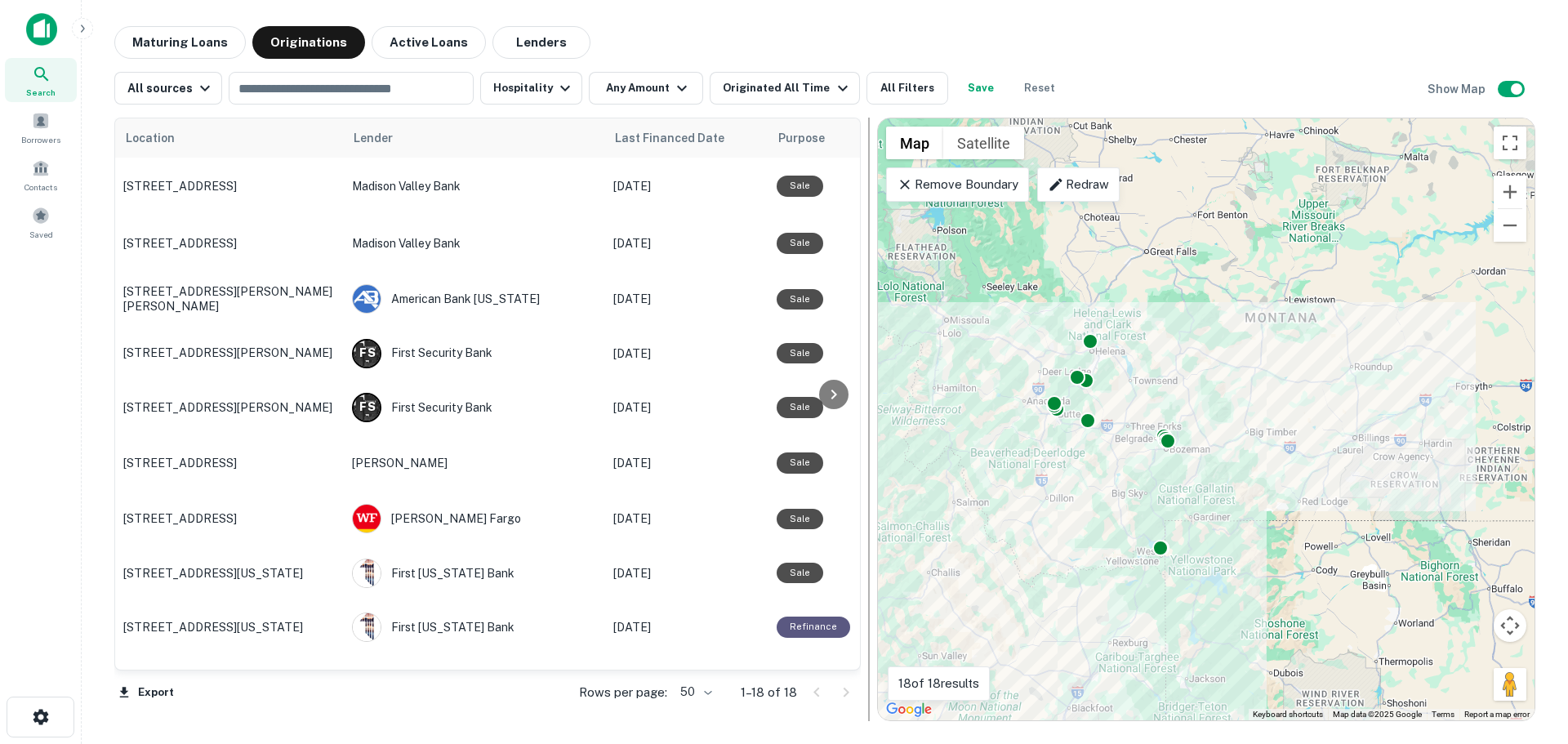
drag, startPoint x: 417, startPoint y: 441, endPoint x: 873, endPoint y: 439, distance: 456.0
click at [873, 439] on div at bounding box center [869, 420] width 16 height 603
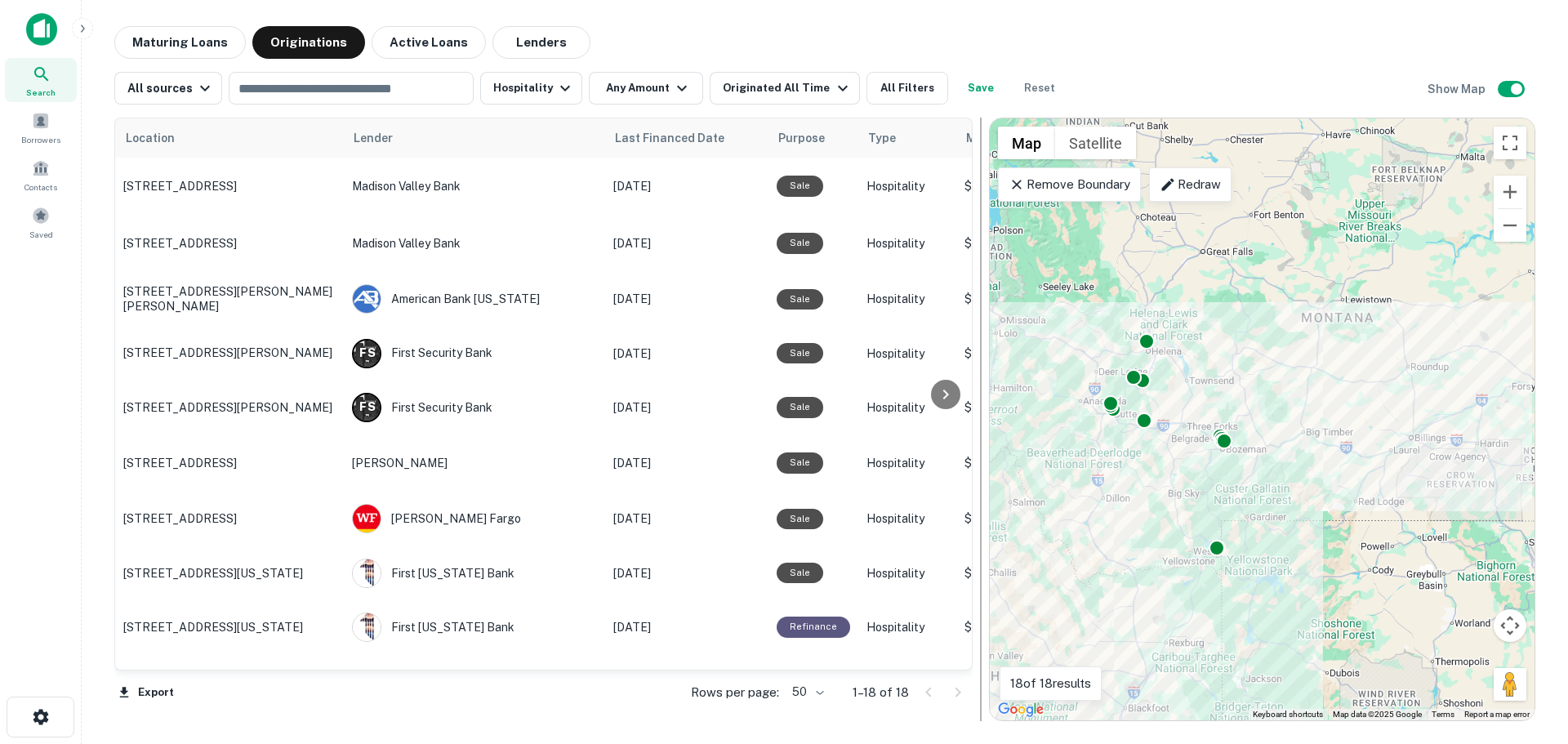
drag, startPoint x: 871, startPoint y: 447, endPoint x: 982, endPoint y: 444, distance: 111.0
click at [982, 444] on div at bounding box center [981, 420] width 2 height 603
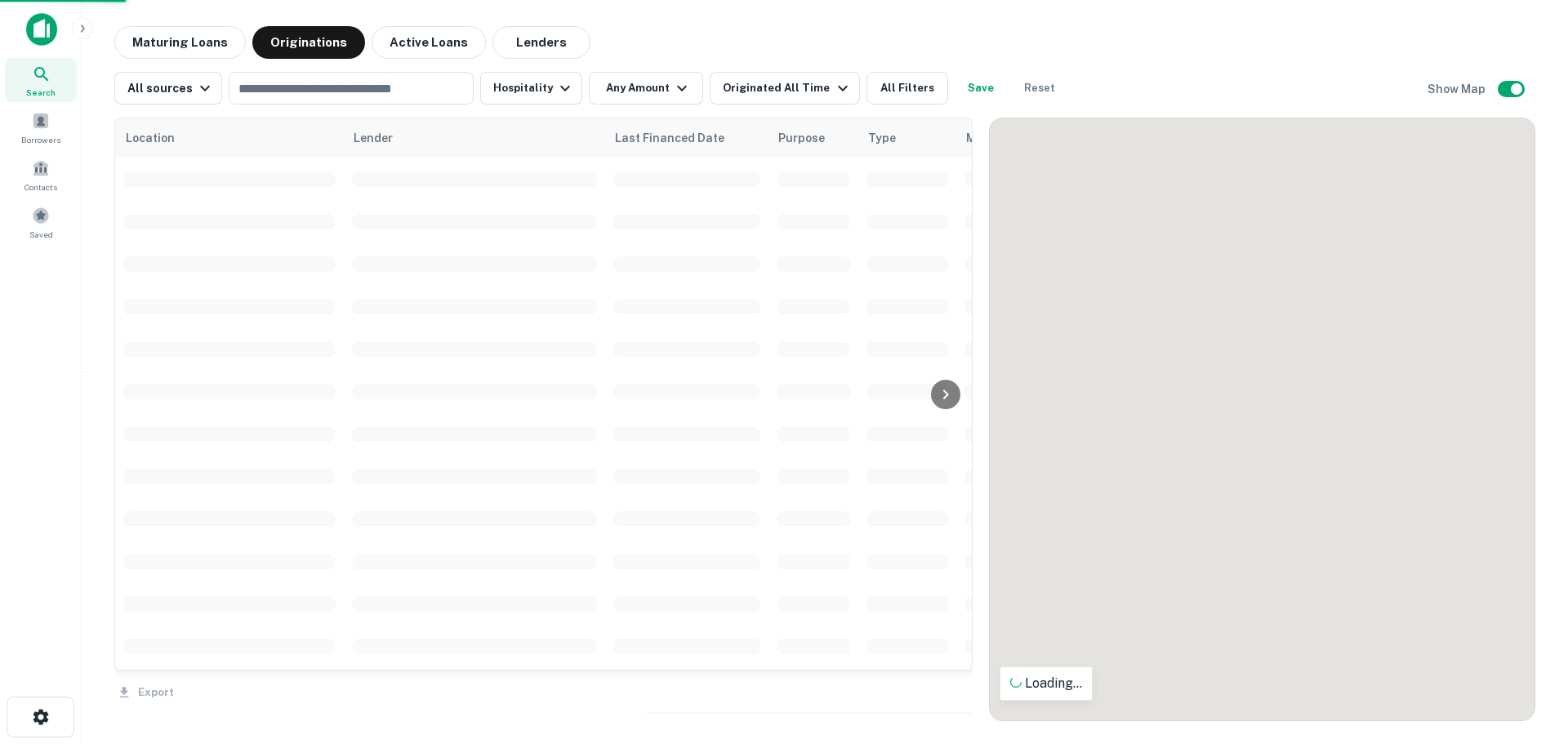
click at [1113, 443] on div at bounding box center [1261, 420] width 544 height 602
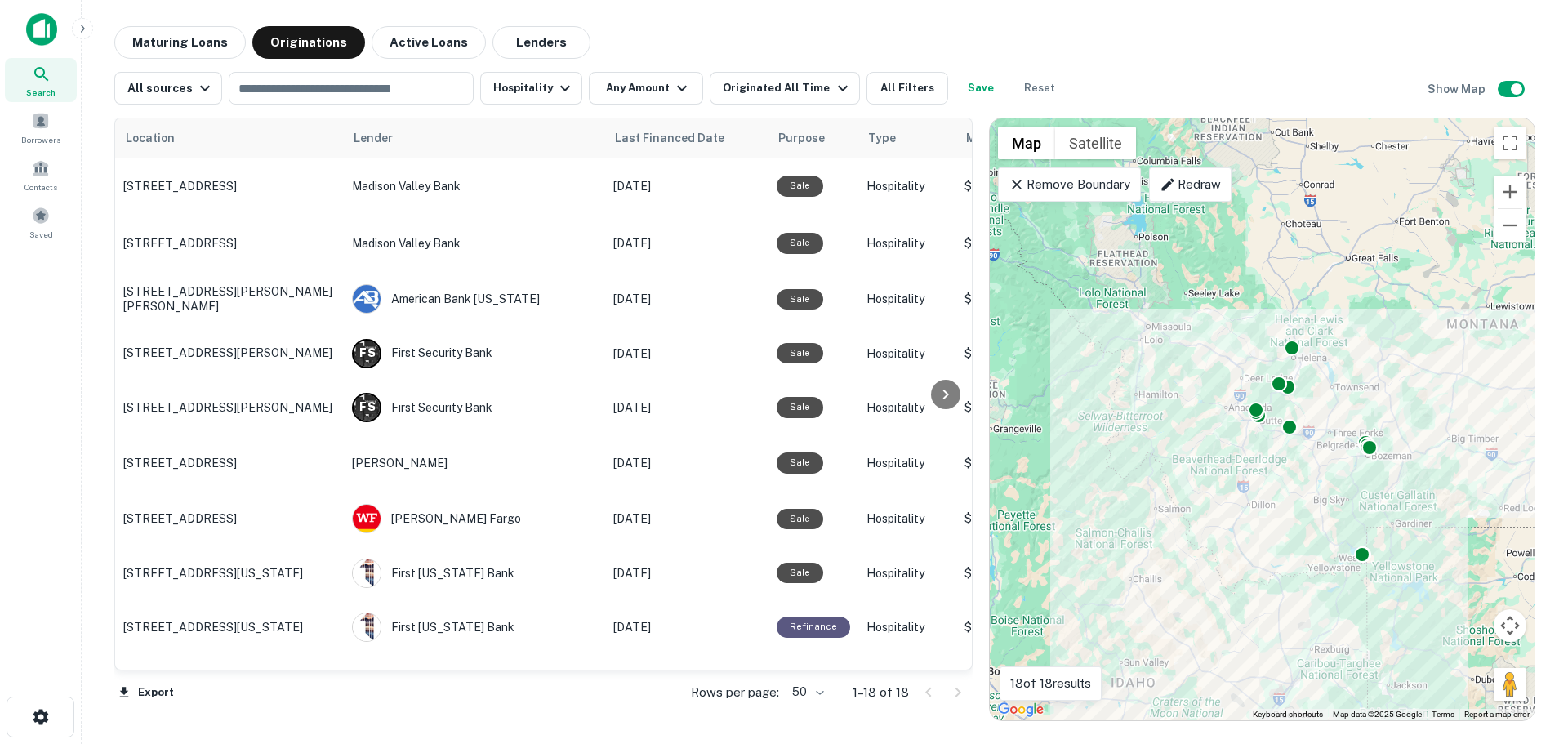
drag, startPoint x: 1037, startPoint y: 454, endPoint x: 1192, endPoint y: 460, distance: 155.1
click at [1192, 460] on div "To activate drag with keyboard, press Alt + Enter. Once in keyboard drag state,…" at bounding box center [1261, 420] width 544 height 602
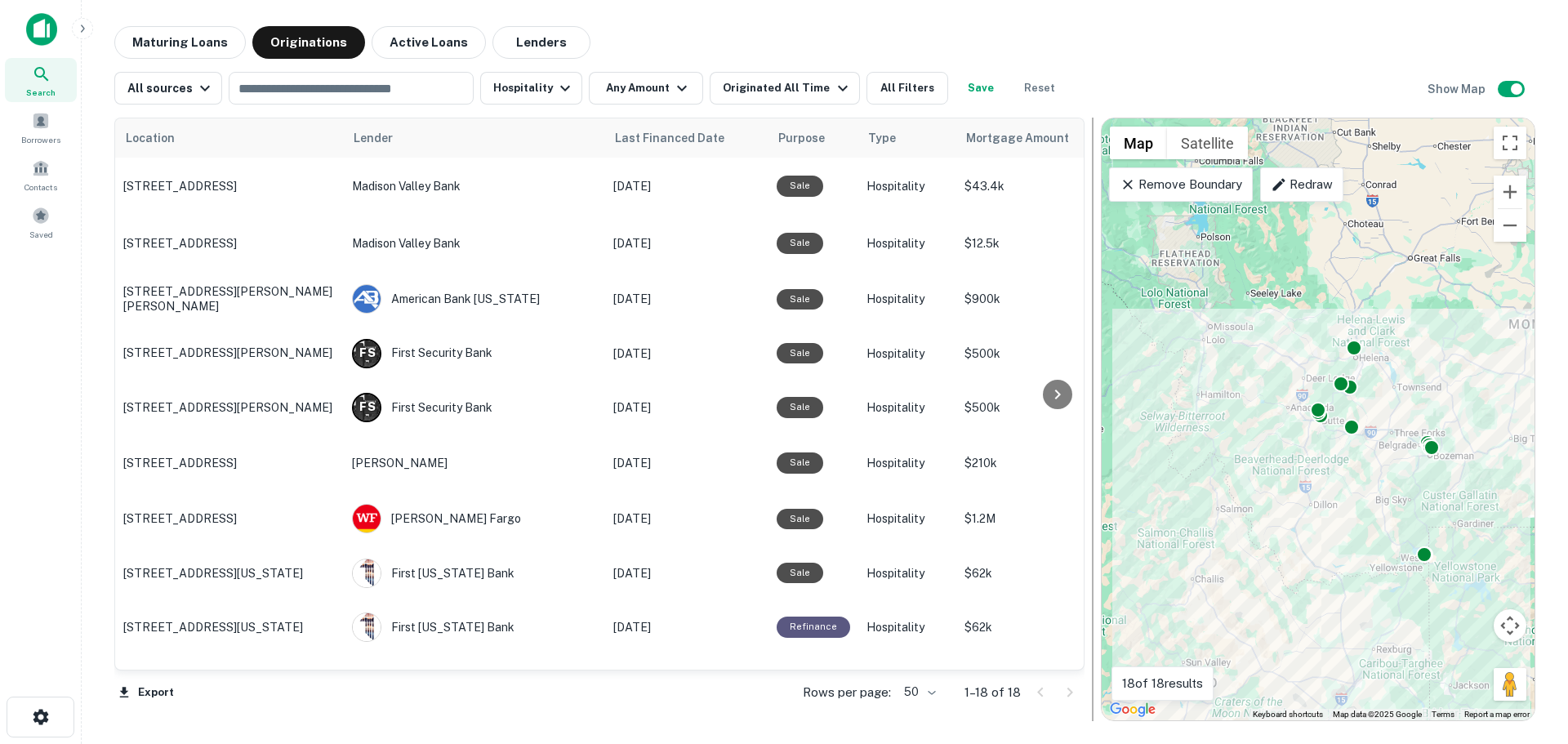
drag, startPoint x: 981, startPoint y: 455, endPoint x: 1093, endPoint y: 459, distance: 112.1
click at [1093, 459] on div at bounding box center [1093, 420] width 2 height 603
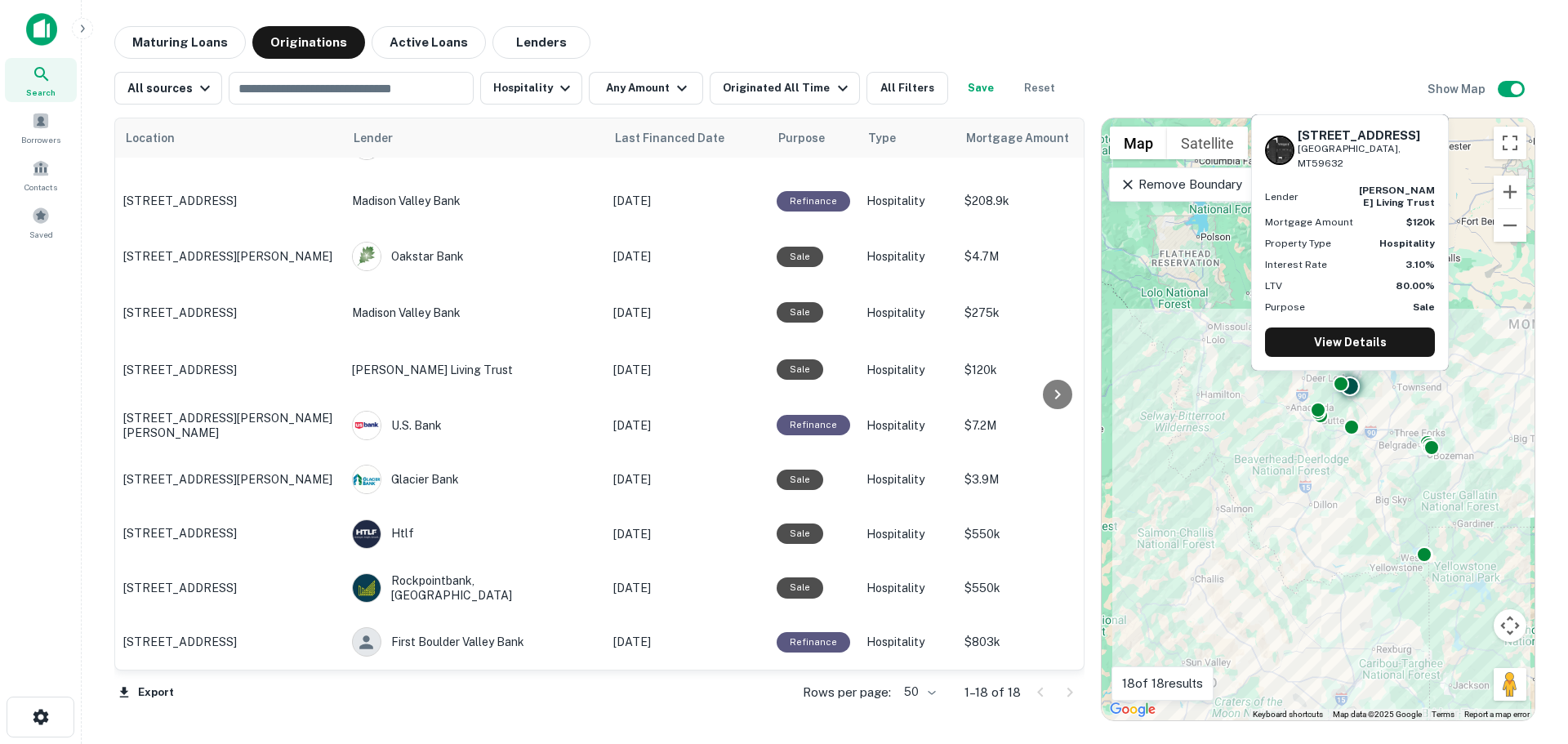
scroll to position [512, 0]
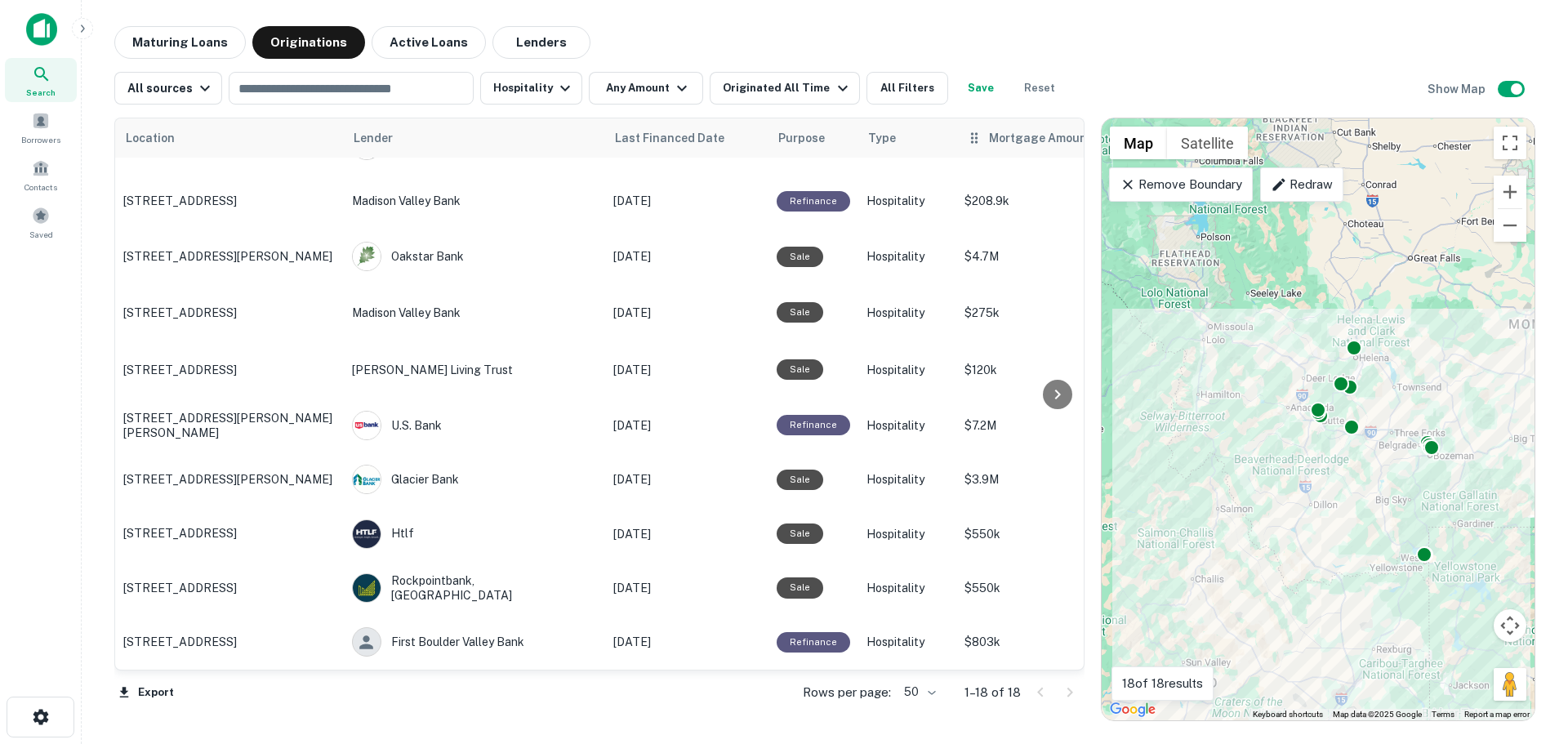
click at [999, 142] on span "Mortgage Amount" at bounding box center [1051, 138] width 125 height 20
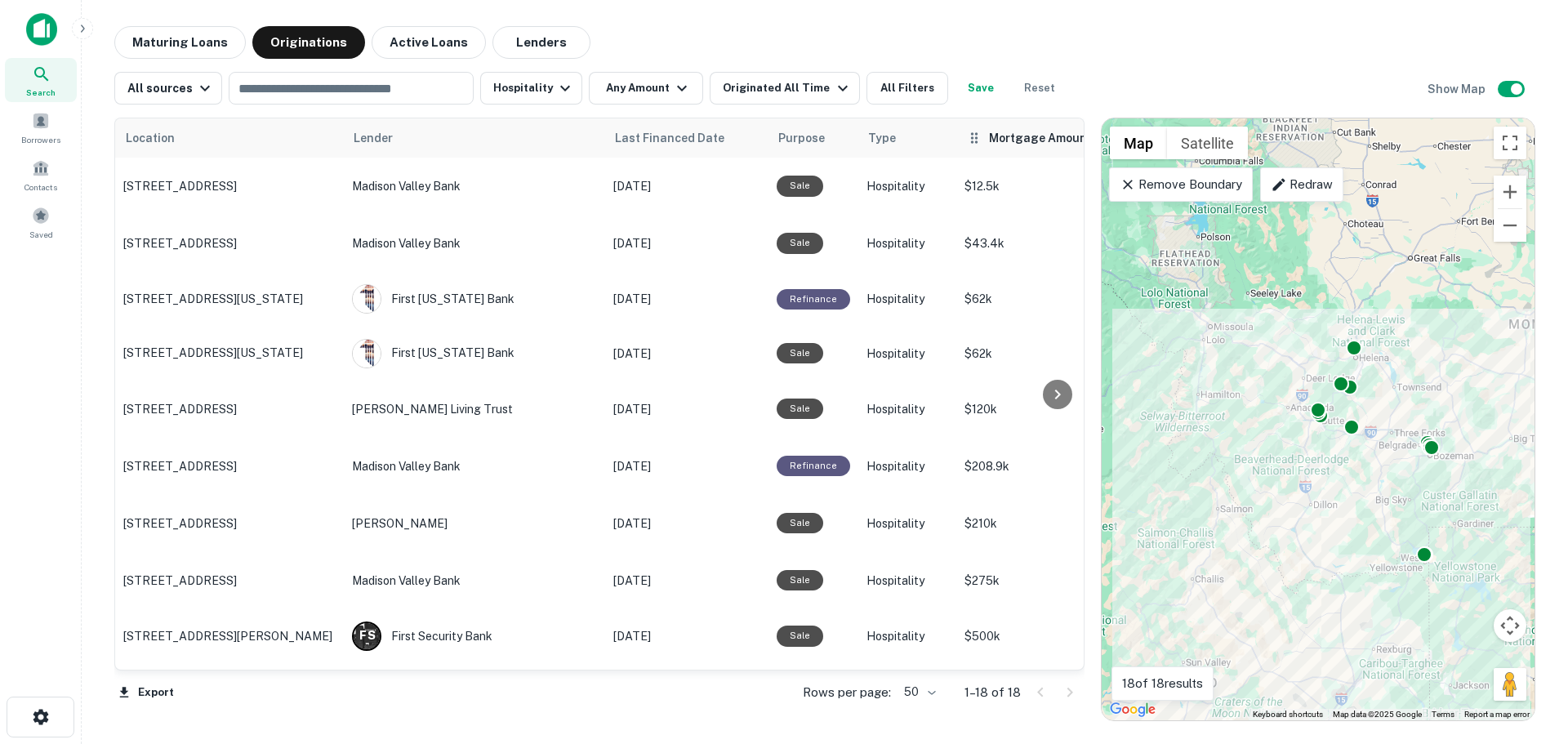
click at [1009, 140] on span "Mortgage Amount sorted ascending" at bounding box center [1051, 138] width 125 height 20
